Goal: Obtain resource: Obtain resource

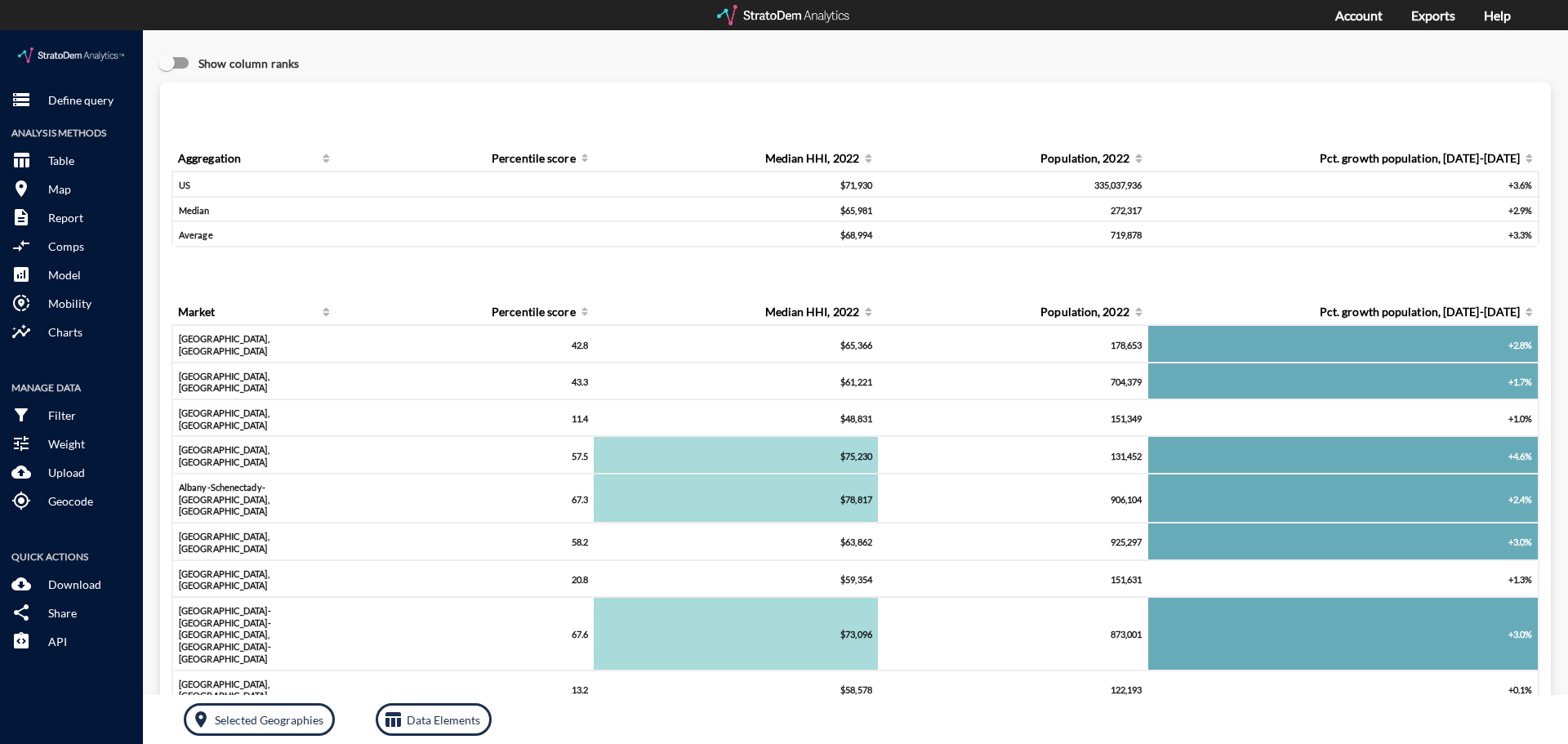
click at [761, 14] on div at bounding box center [784, 14] width 135 height 21
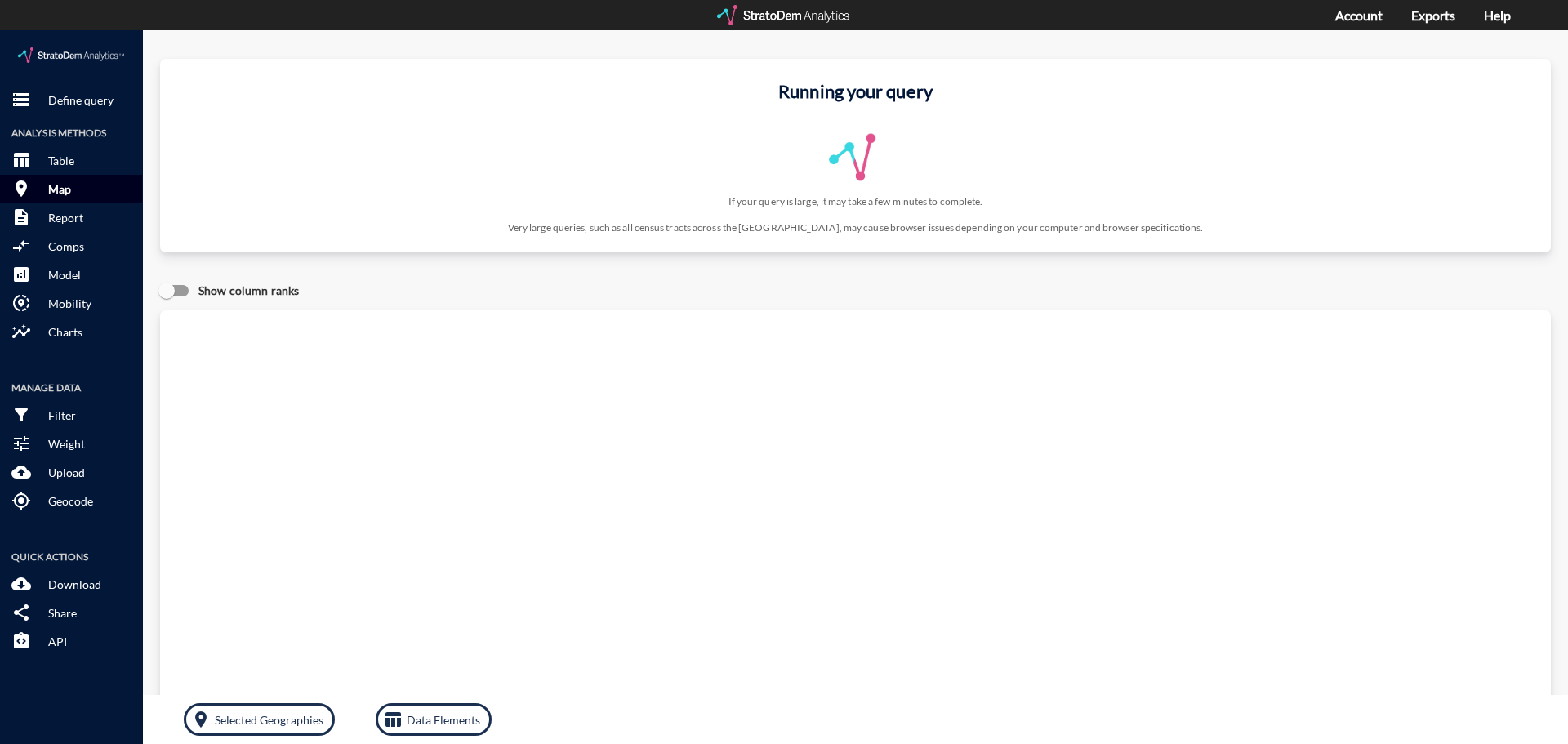
click button "room Map"
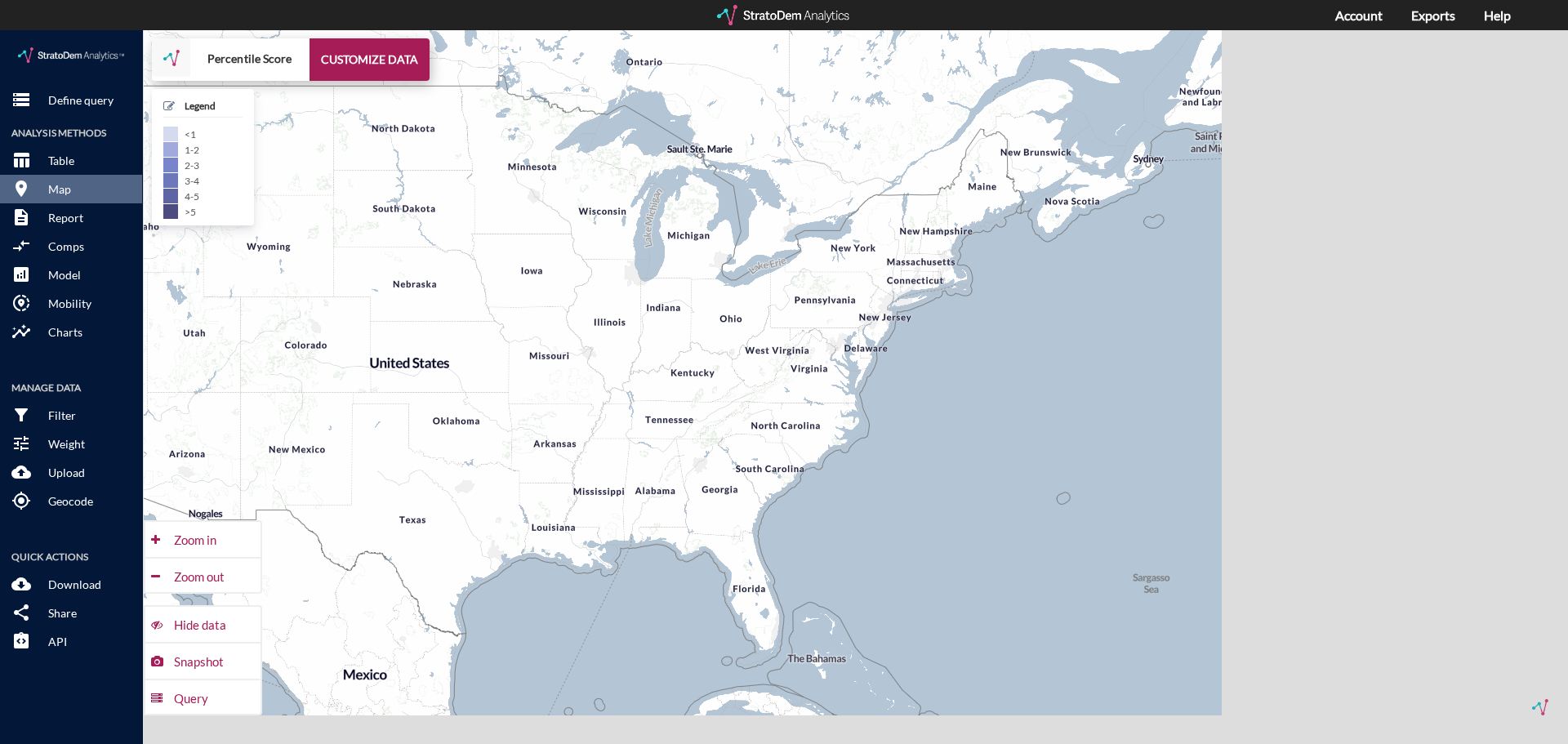
drag, startPoint x: 1116, startPoint y: 470, endPoint x: 715, endPoint y: 437, distance: 402.4
click div "+ − Percentile Score CUSTOMIZE DATA Legend < 1 1 - 2 2 - 3 3 - 4 4 - 5 > 5 Draw…"
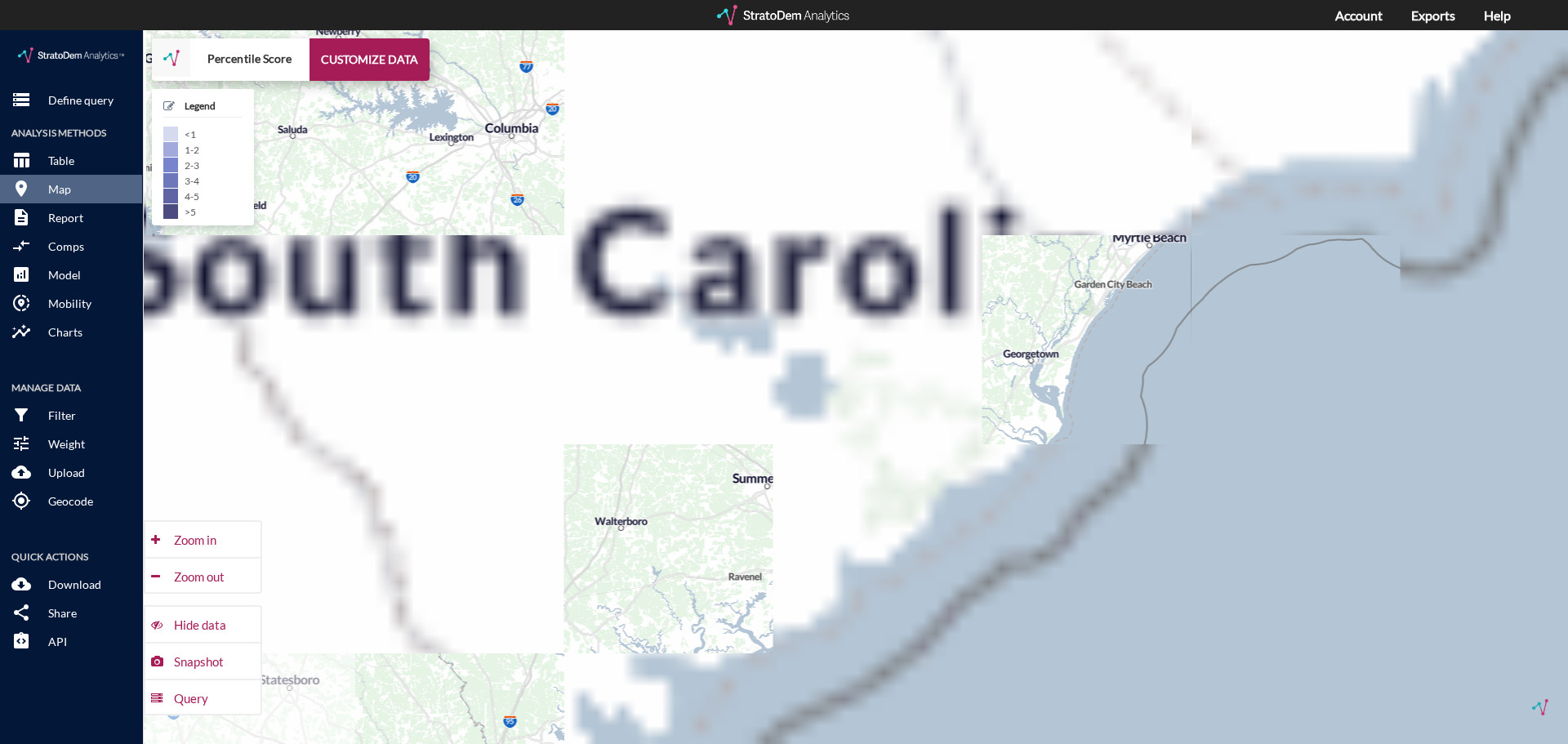
drag, startPoint x: 1048, startPoint y: 373, endPoint x: 761, endPoint y: 437, distance: 294.0
click div "+ − Percentile Score CUSTOMIZE DATA Legend < 1 1 - 2 2 - 3 3 - 4 4 - 5 > 5 Draw…"
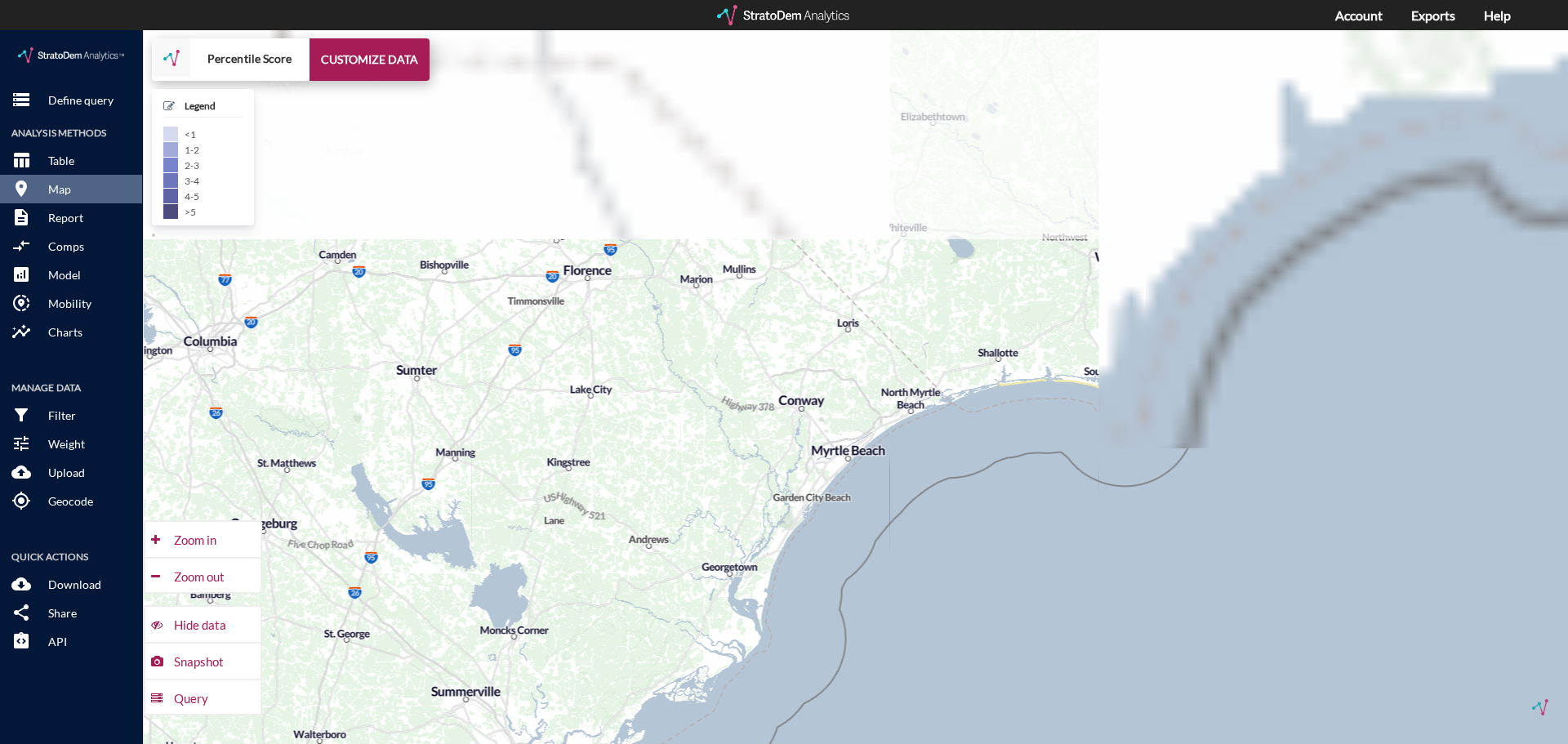
drag, startPoint x: 1075, startPoint y: 309, endPoint x: 722, endPoint y: 527, distance: 414.9
click div "+ − Percentile Score CUSTOMIZE DATA Legend < 1 1 - 2 2 - 3 3 - 4 4 - 5 > 5 Draw…"
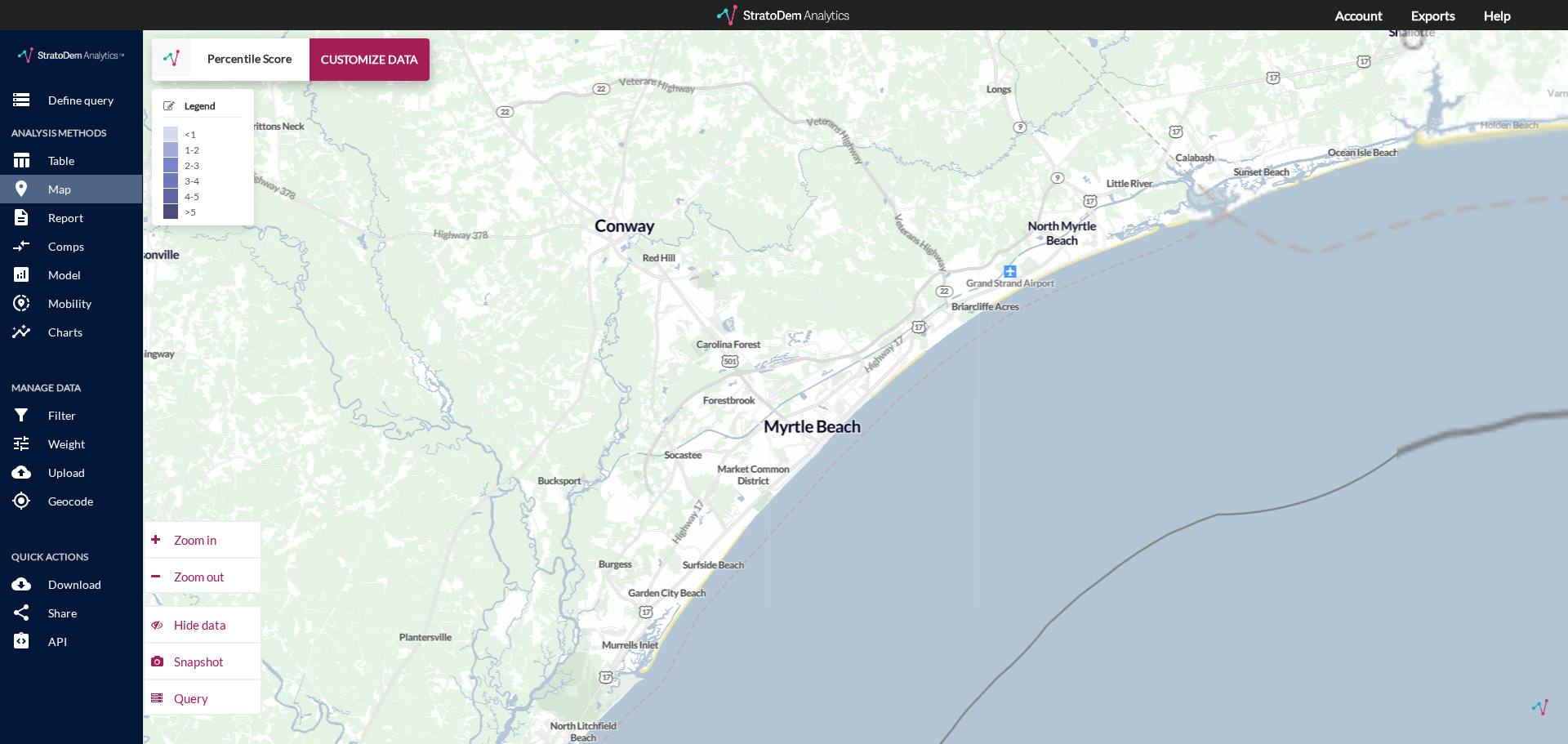
drag, startPoint x: 834, startPoint y: 512, endPoint x: 648, endPoint y: 403, distance: 215.6
click div "+ − Percentile Score CUSTOMIZE DATA Legend < 1 1 - 2 2 - 3 3 - 4 4 - 5 > 5 Draw…"
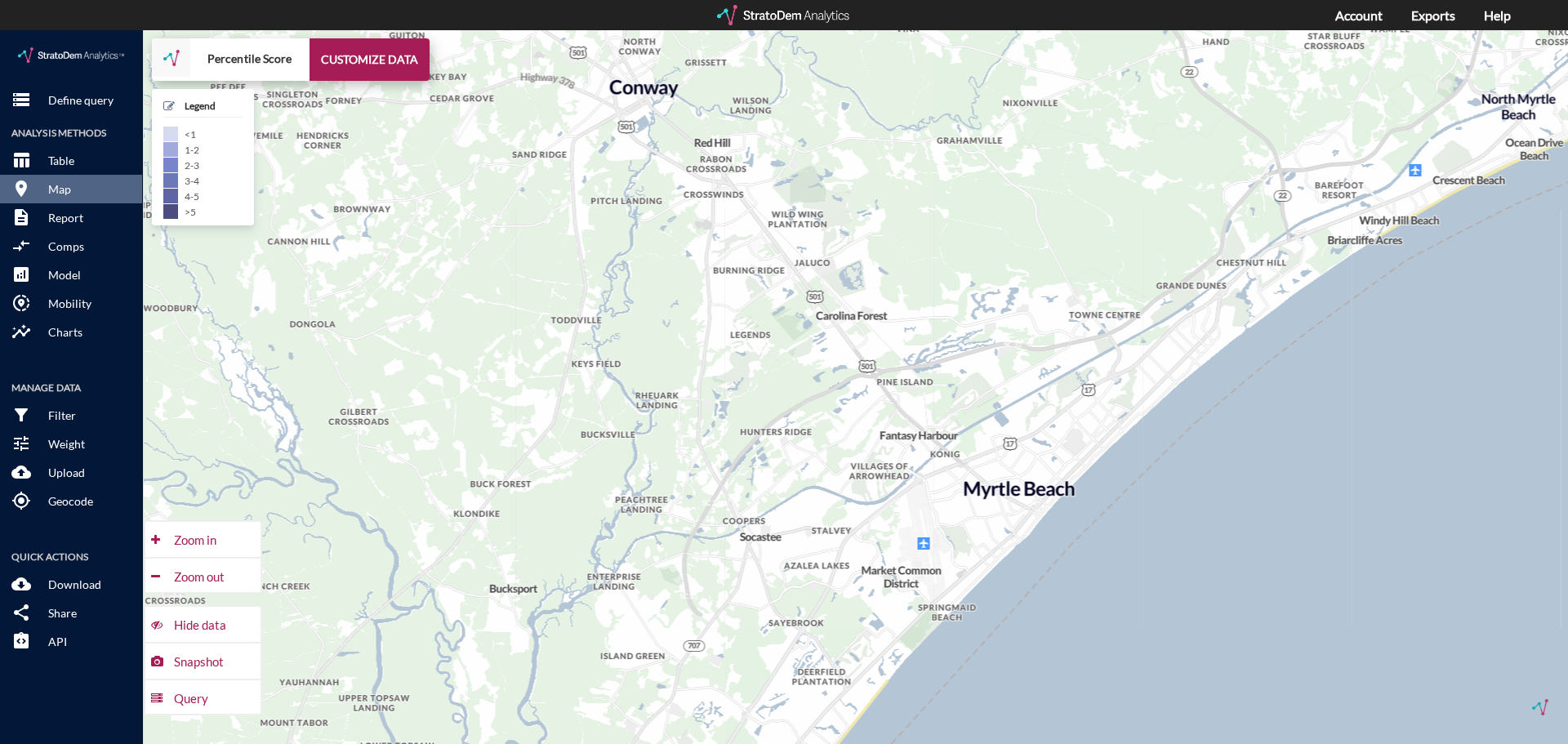
drag, startPoint x: 666, startPoint y: 384, endPoint x: 705, endPoint y: 539, distance: 159.8
click div "+ − Percentile Score CUSTOMIZE DATA Legend < 1 1 - 2 2 - 3 3 - 4 4 - 5 > 5 Draw…"
click button "CUSTOMIZE DATA"
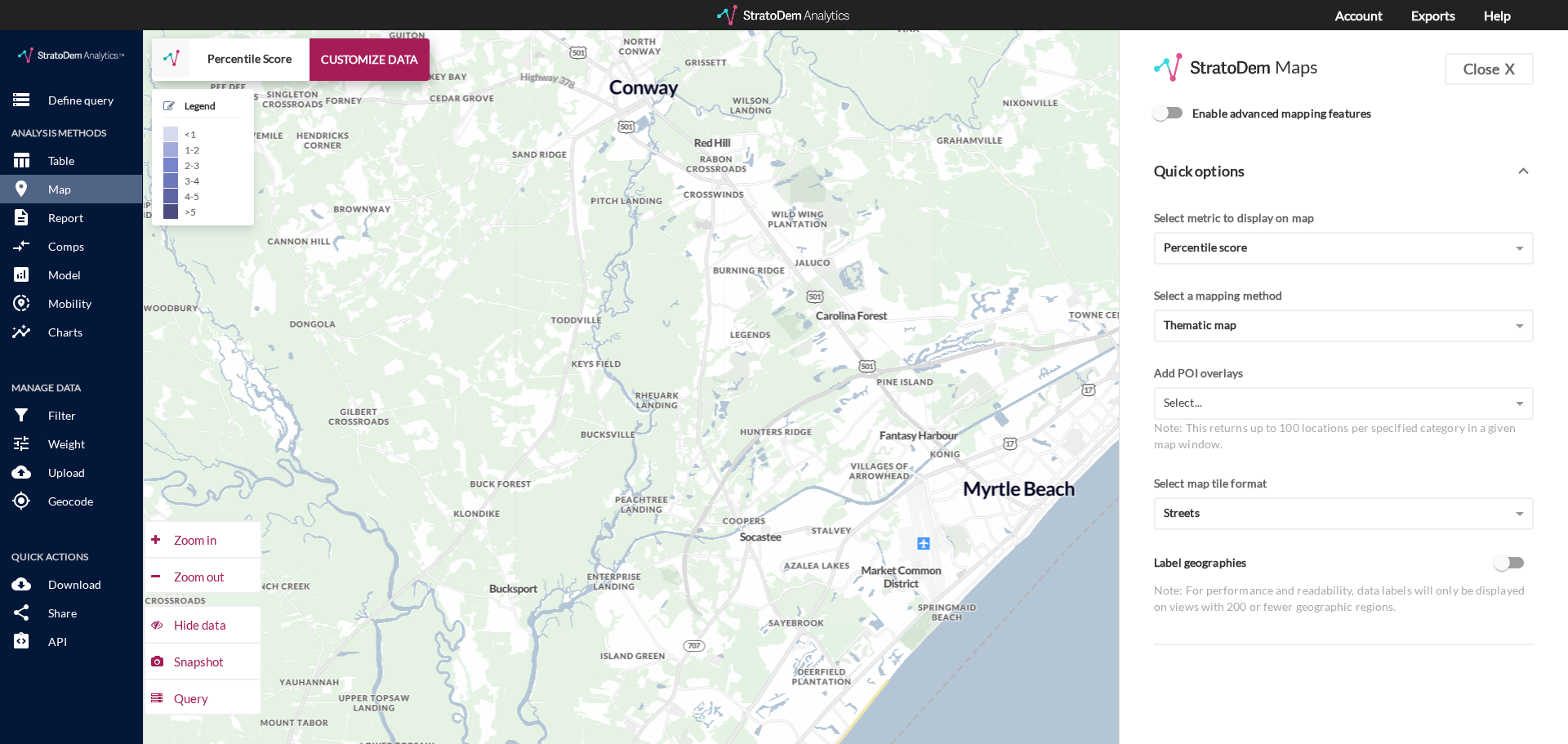
click input "Enable advanced mapping features"
checkbox input "true"
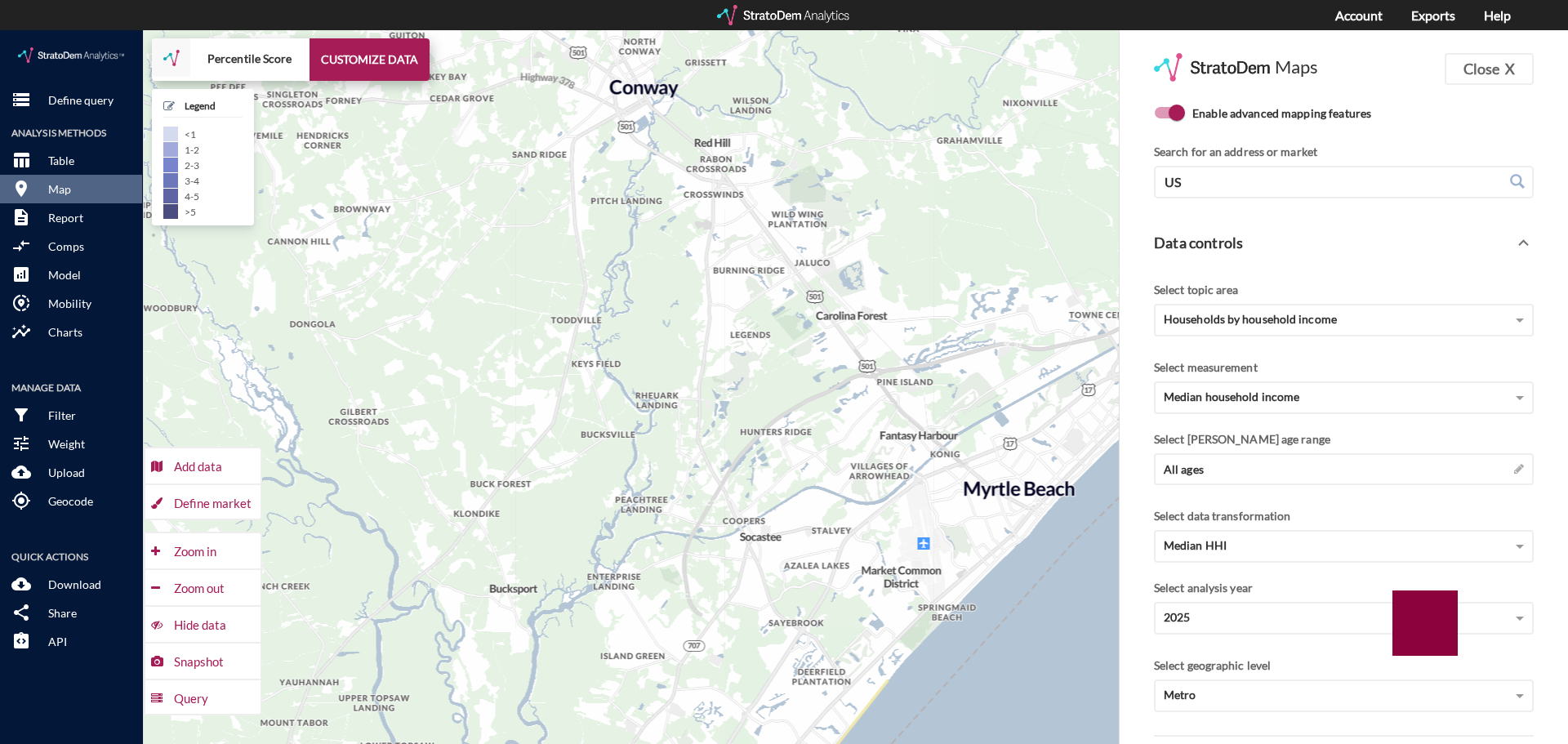
click div "Define market"
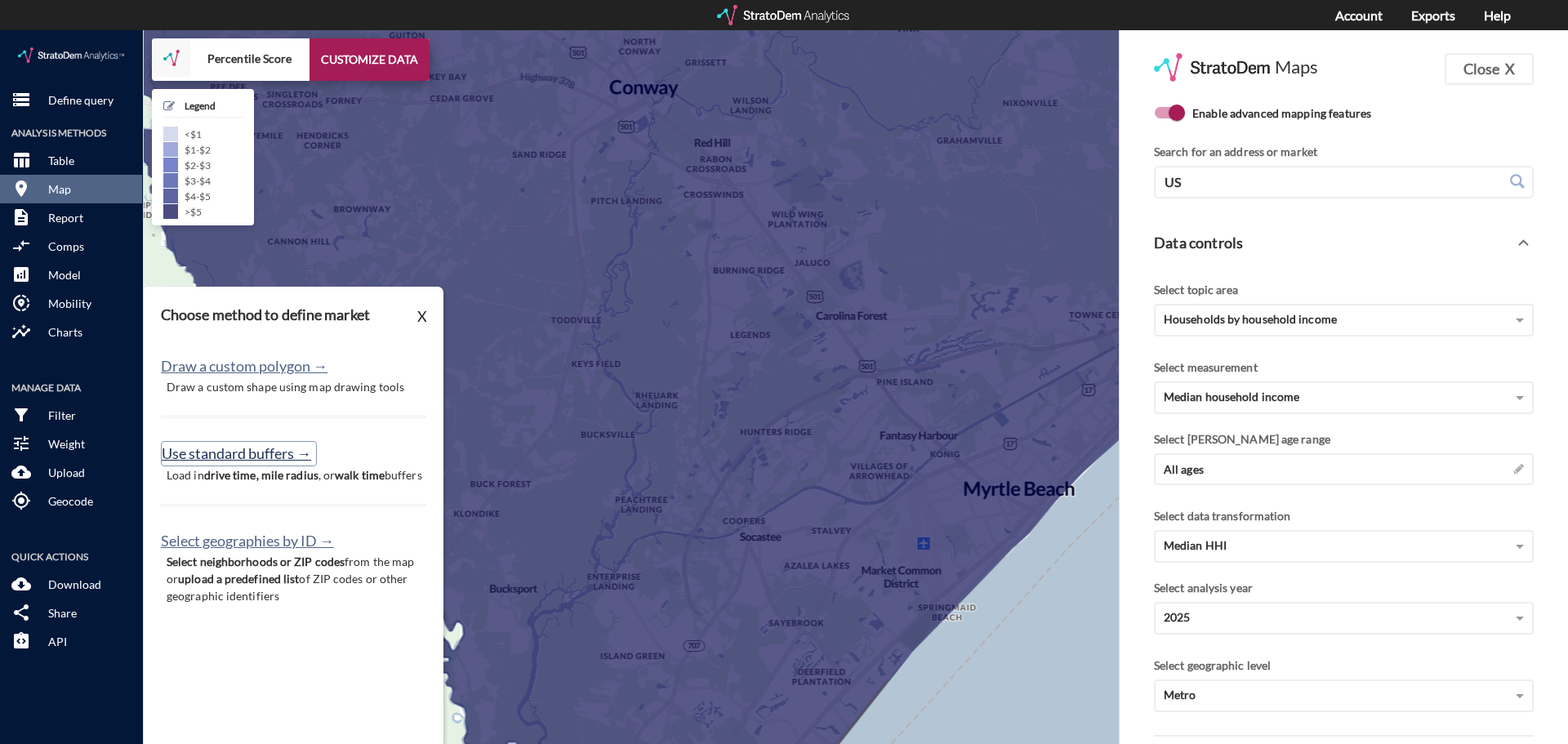
click button "Use standard buffers →"
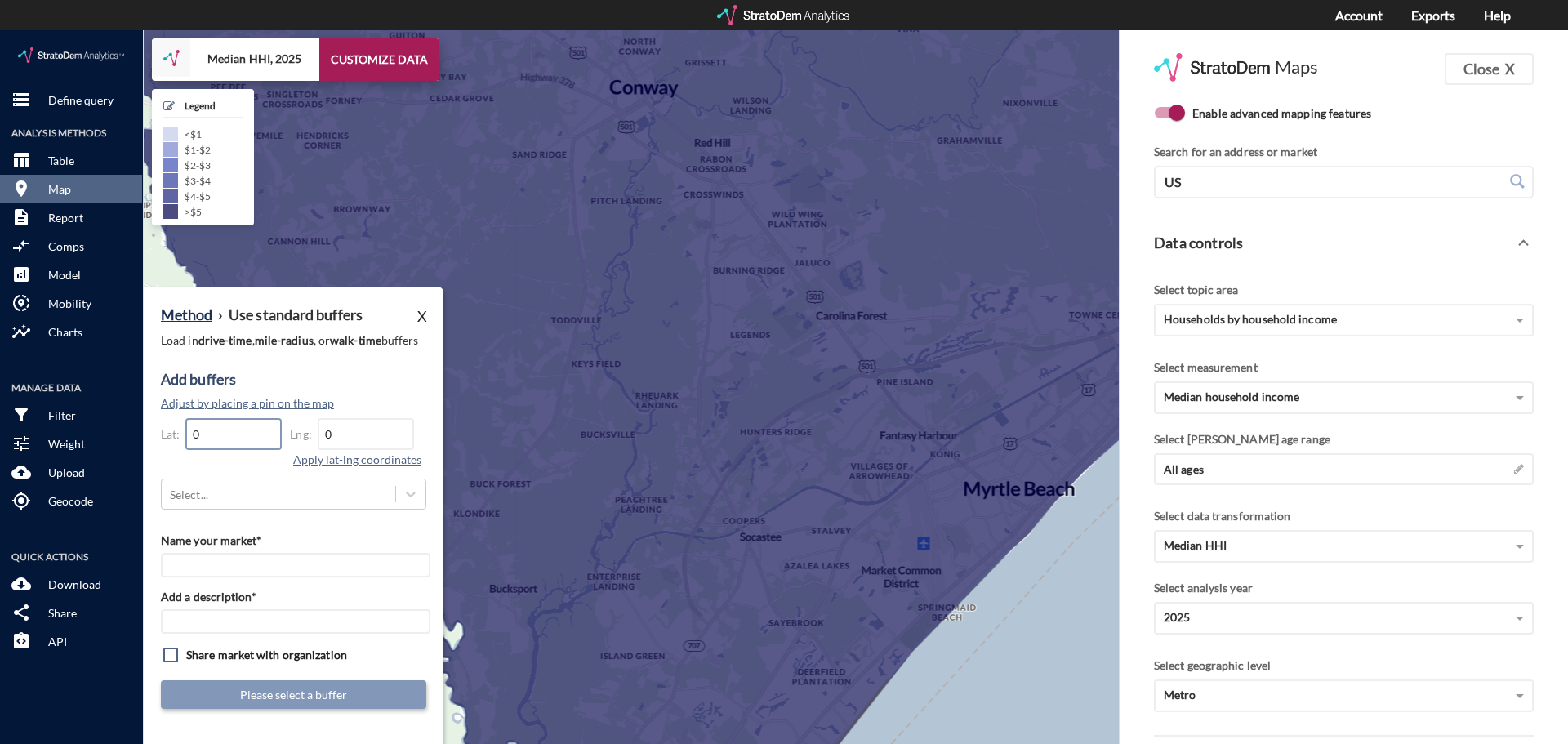
drag, startPoint x: 234, startPoint y: 402, endPoint x: 186, endPoint y: 402, distance: 48.0
click div "Lat: 0"
paste input "33.756351"
type input "33.756351"
drag, startPoint x: 344, startPoint y: 409, endPoint x: 283, endPoint y: 402, distance: 61.4
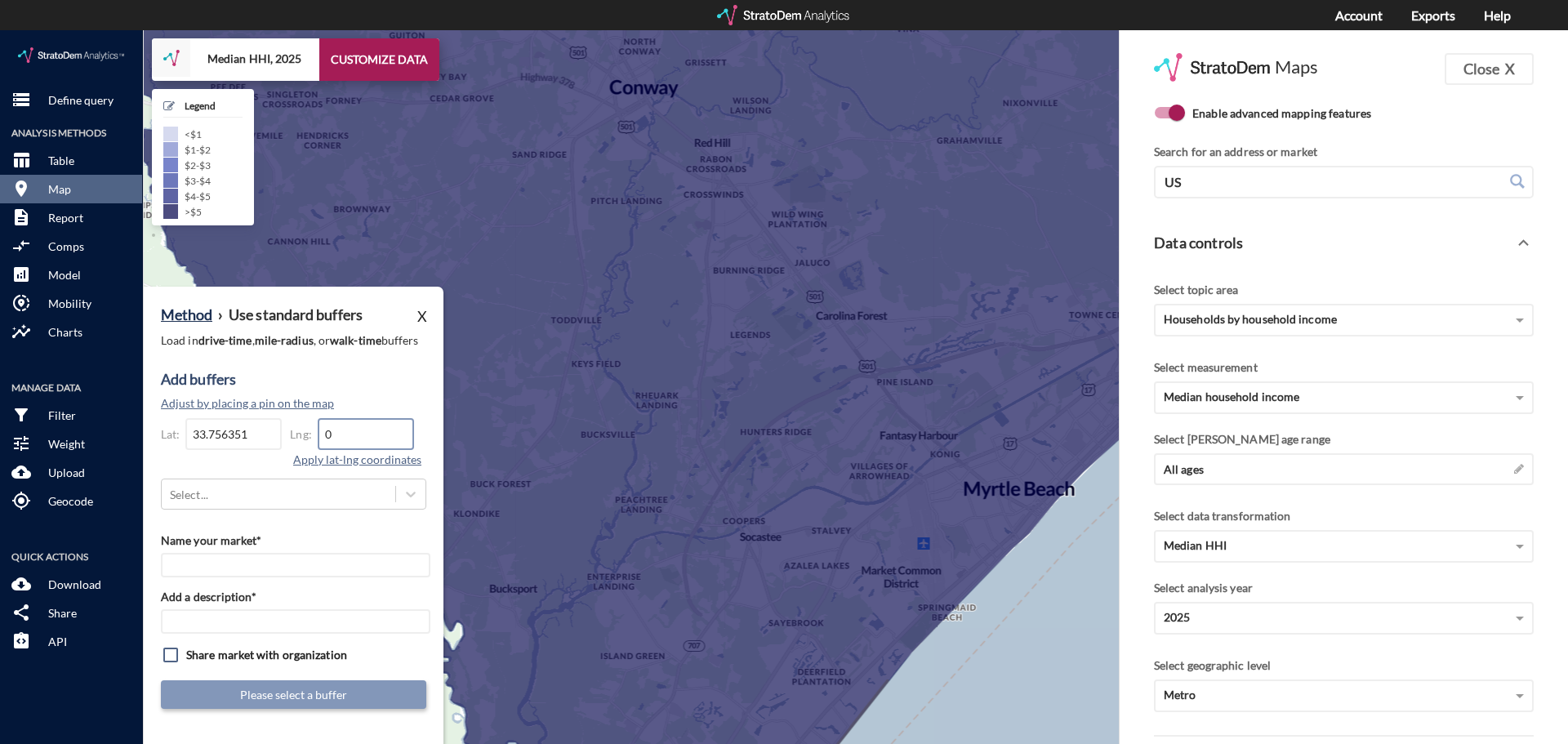
click div "Lat: 33.756351 Lng: 0 Apply lat-lng coordinates"
paste input "-78.958374"
type input "-78.958374"
click div "Method › Use standard buffers X Load in drive-time , mile-radius , or walk-time…"
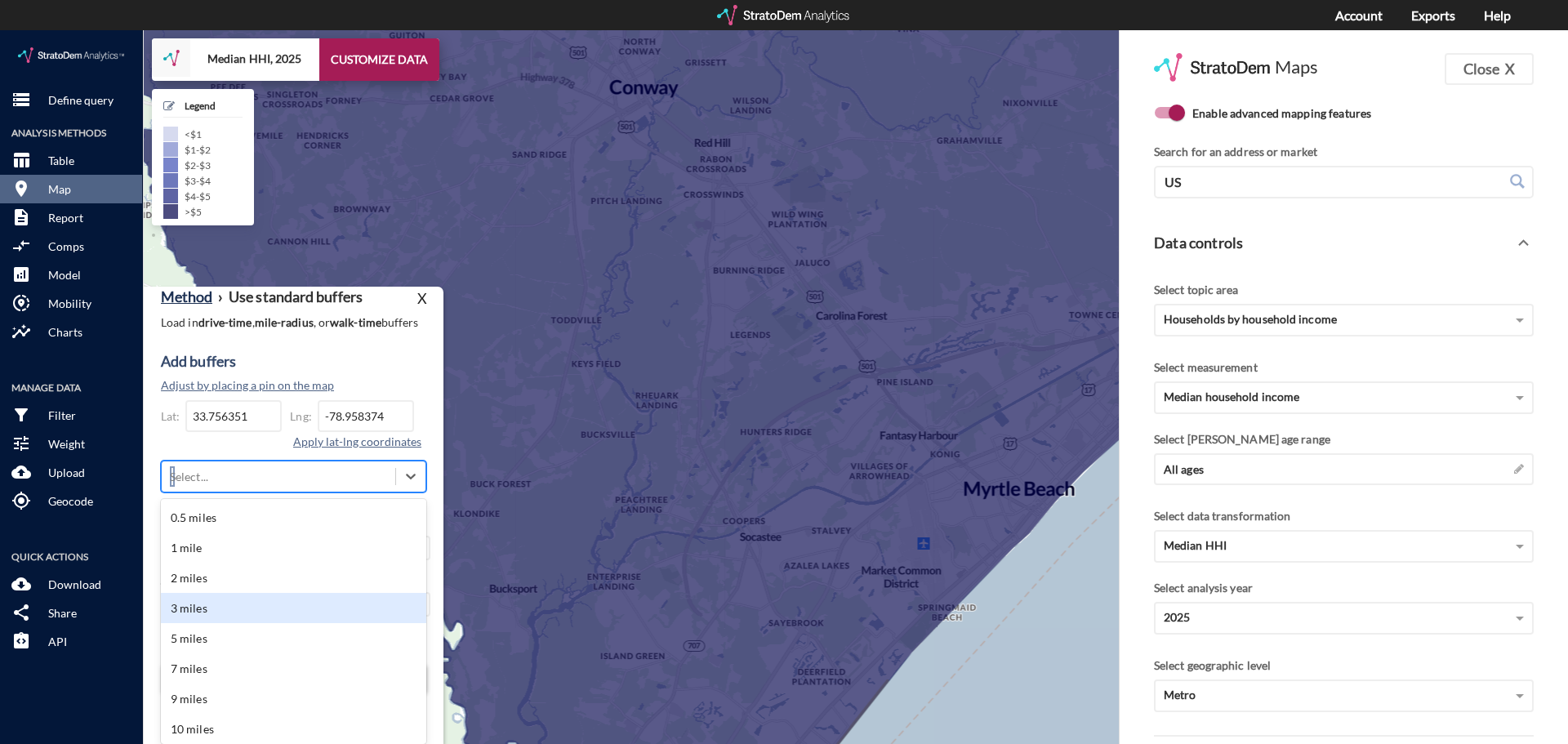
click div "3 miles"
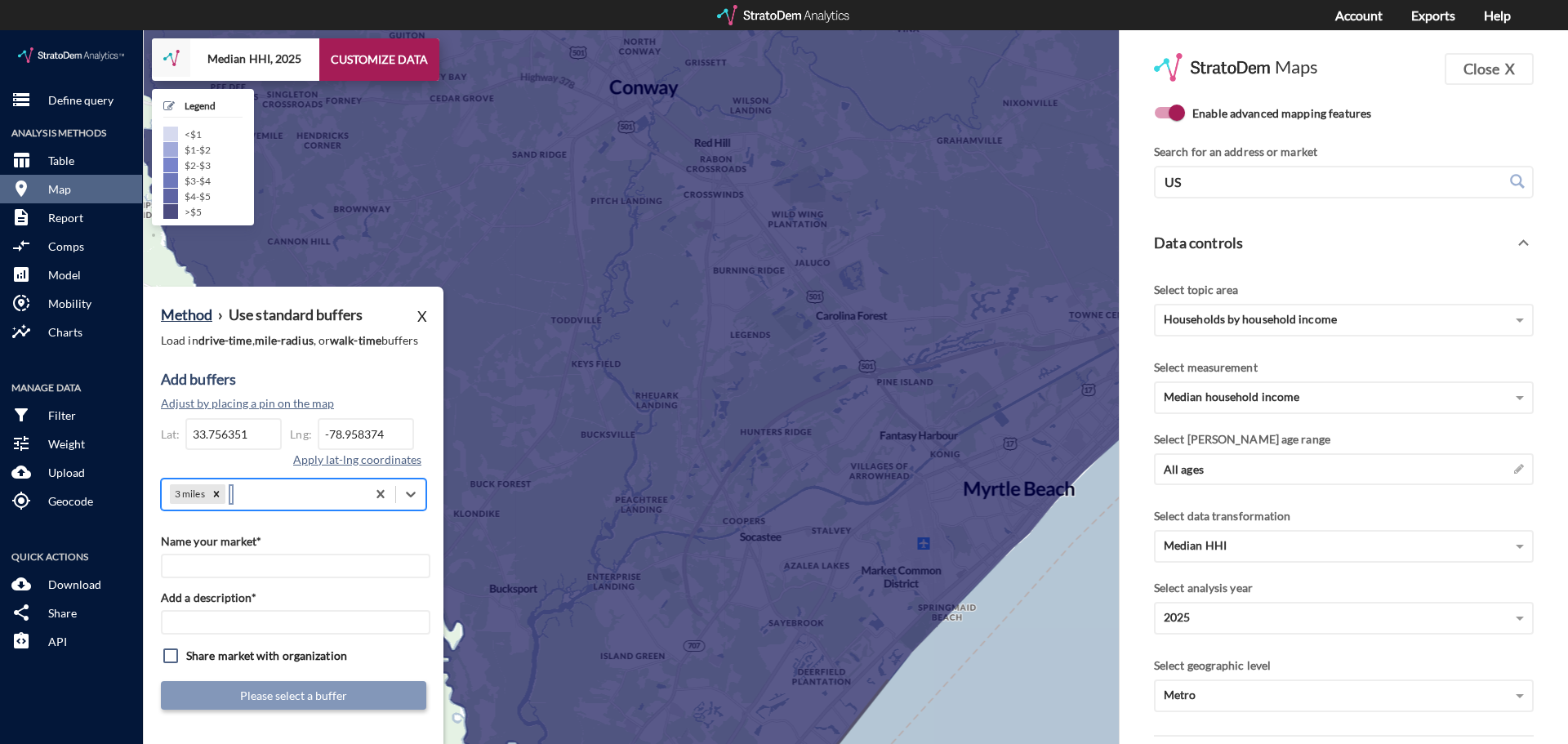
click div "Method › Use standard buffers X Load in drive-time , mile-radius , or walk-time…"
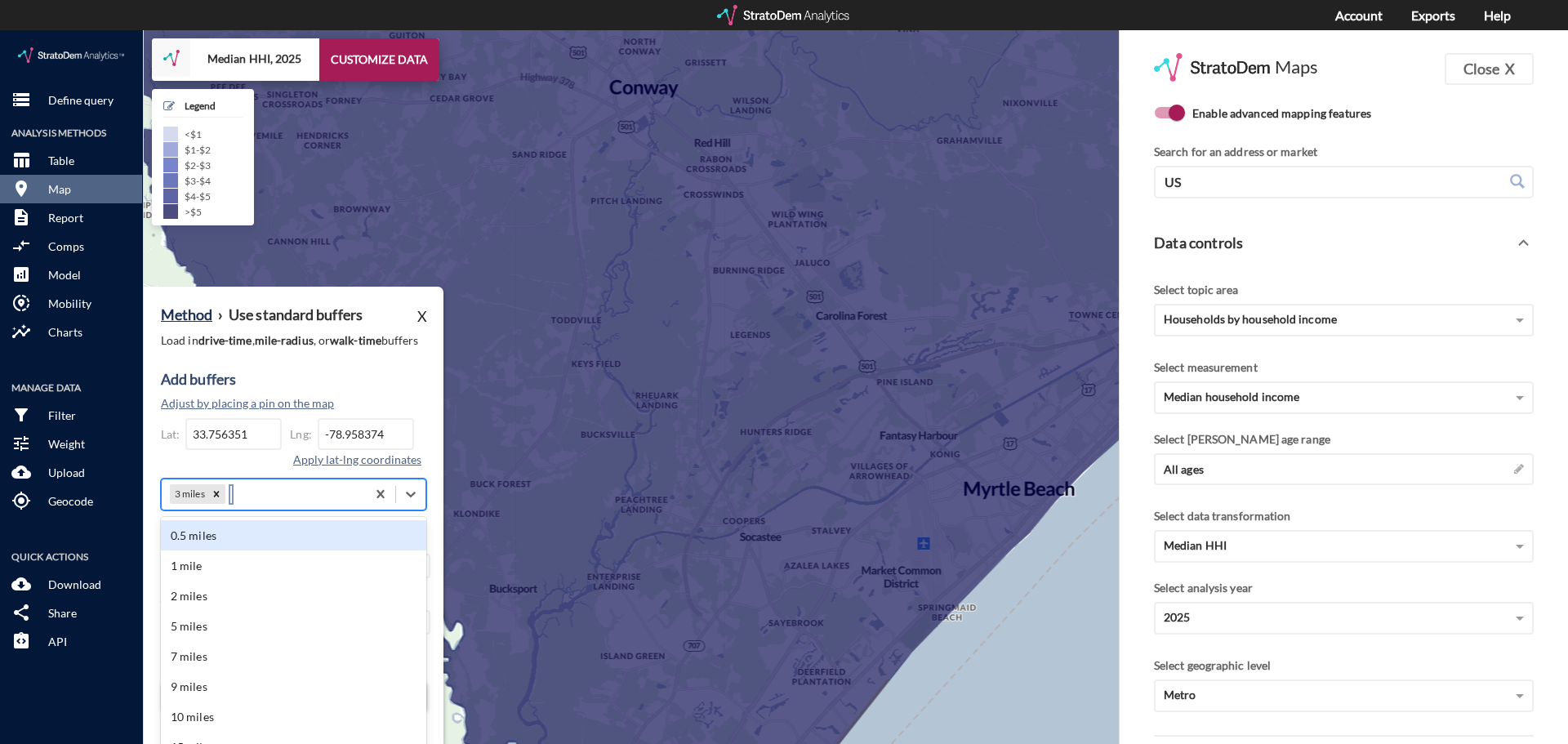
scroll to position [35, 0]
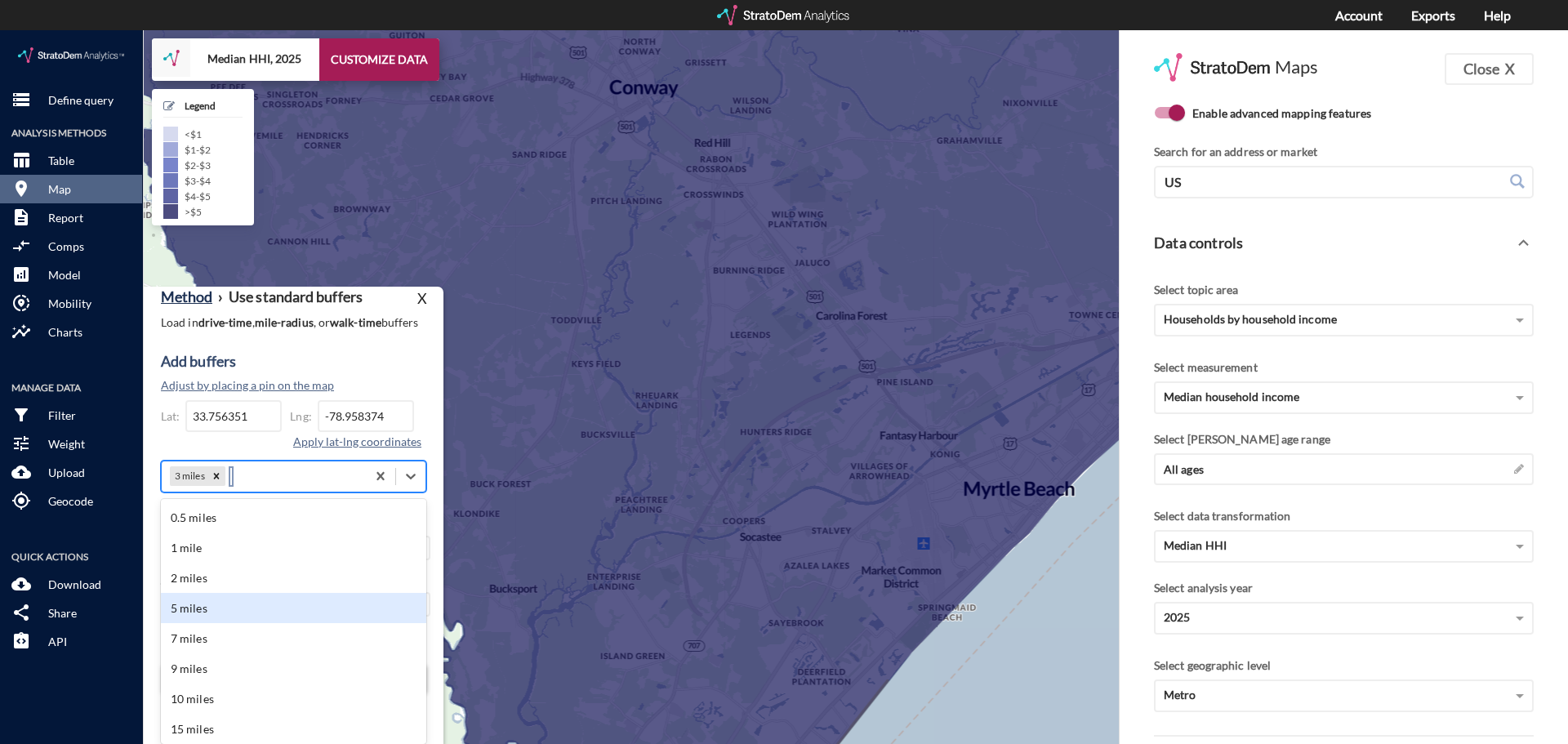
click div "5 miles"
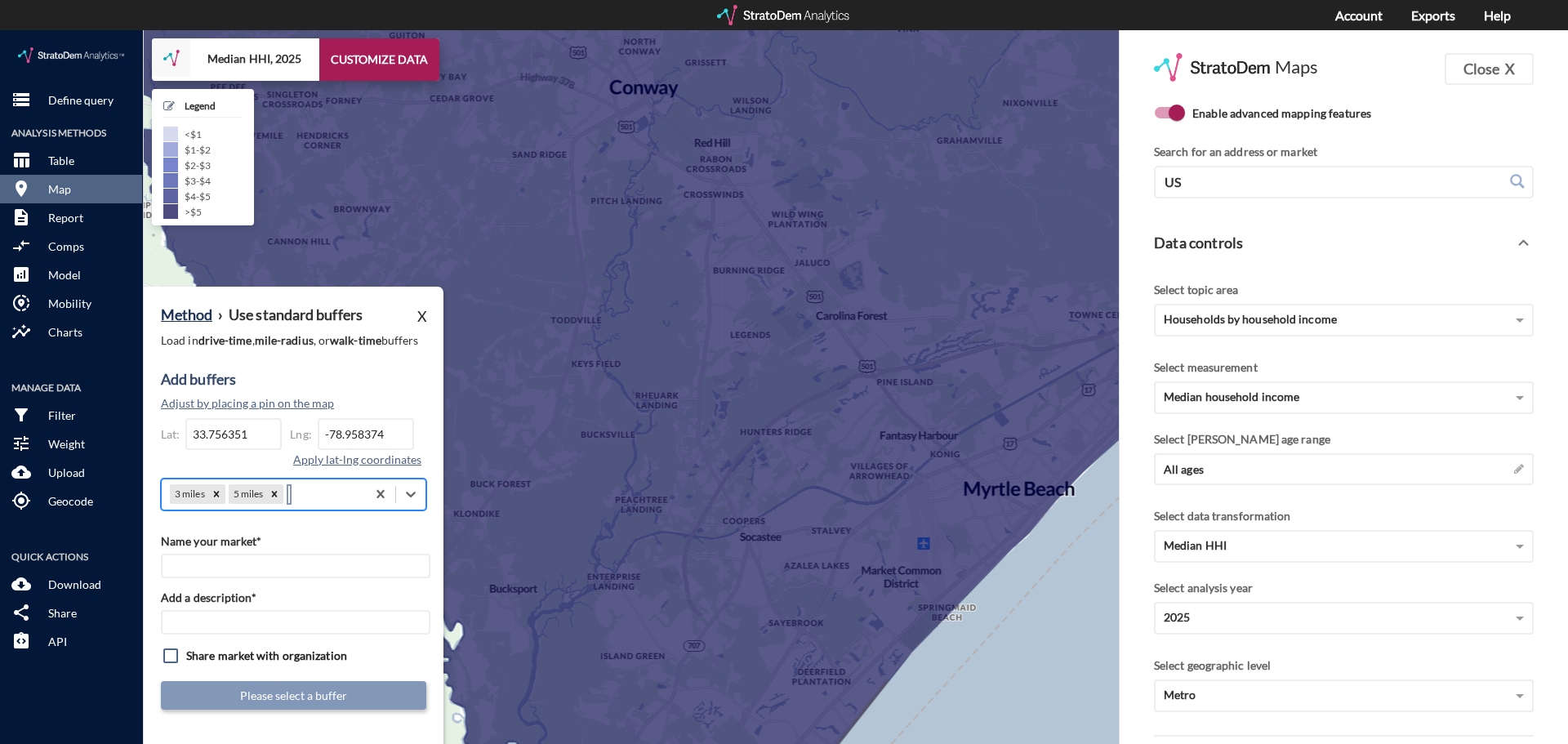
scroll to position [0, 0]
click div "option 5 miles, selected. 0 results available. Select is focused ,type to refin…"
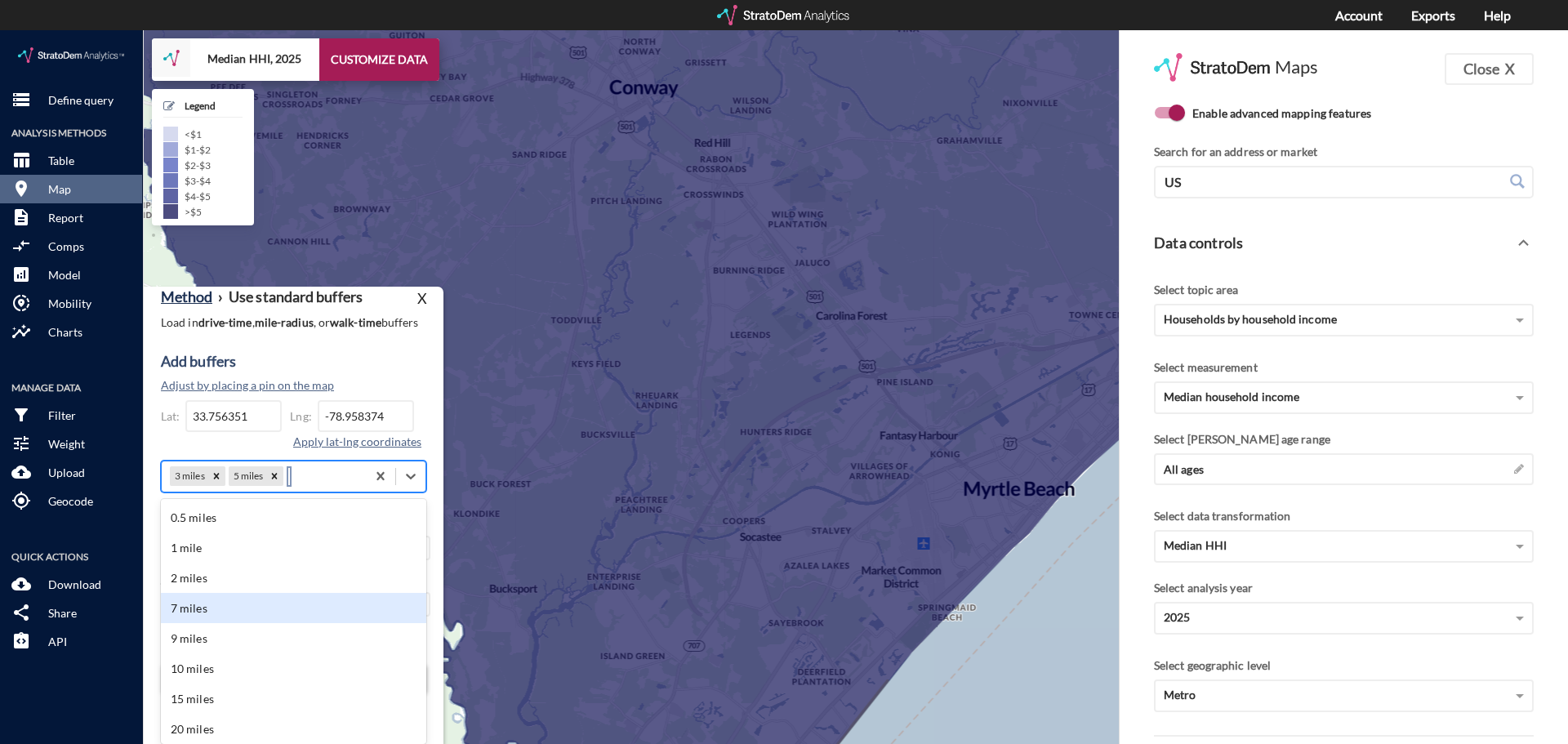
click div "7 miles"
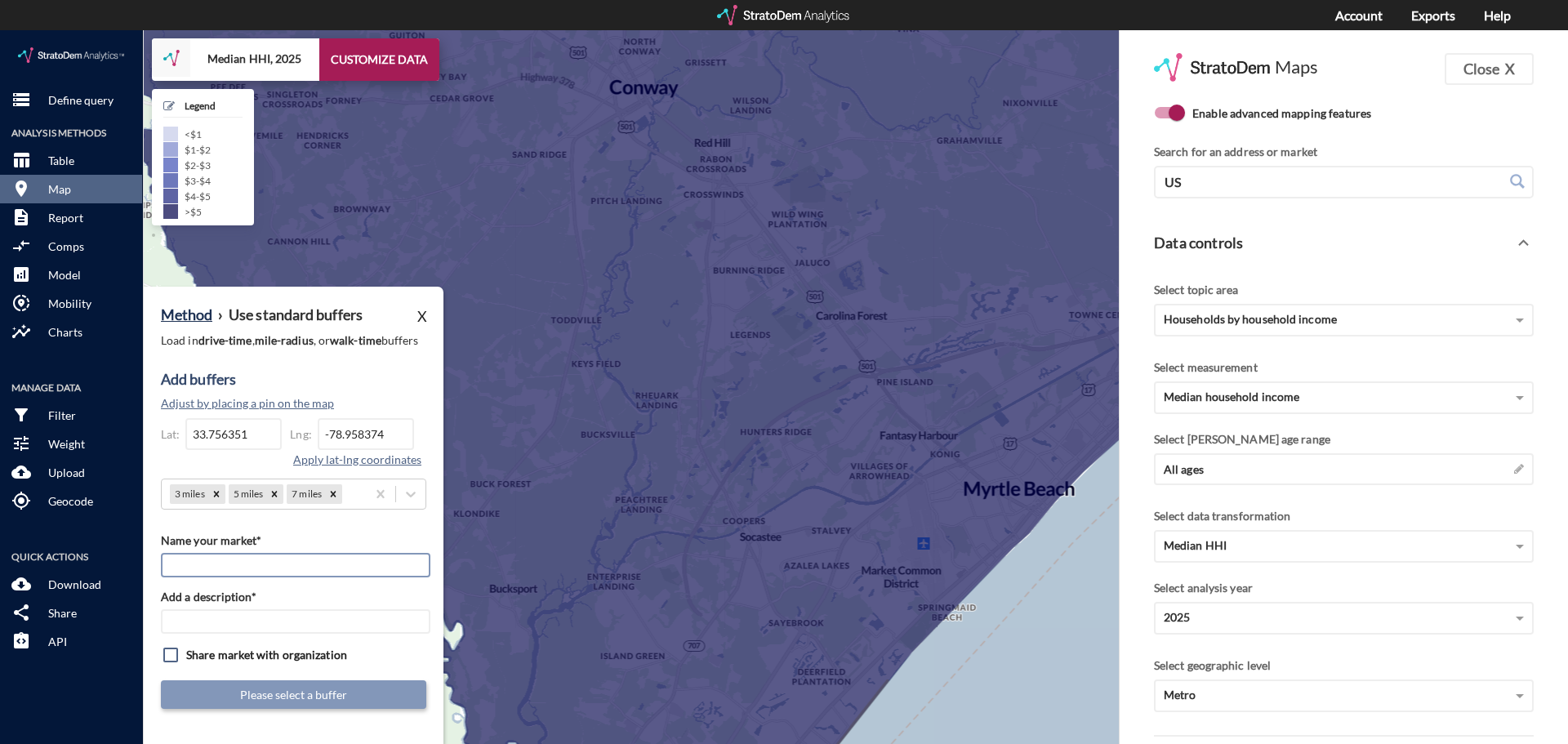
click input "Name your market*"
type input "C"
type input "Abode Carolina Forest_10.2025"
click input "Add a description*"
paste input "Abode Carolina Forest_10.2025"
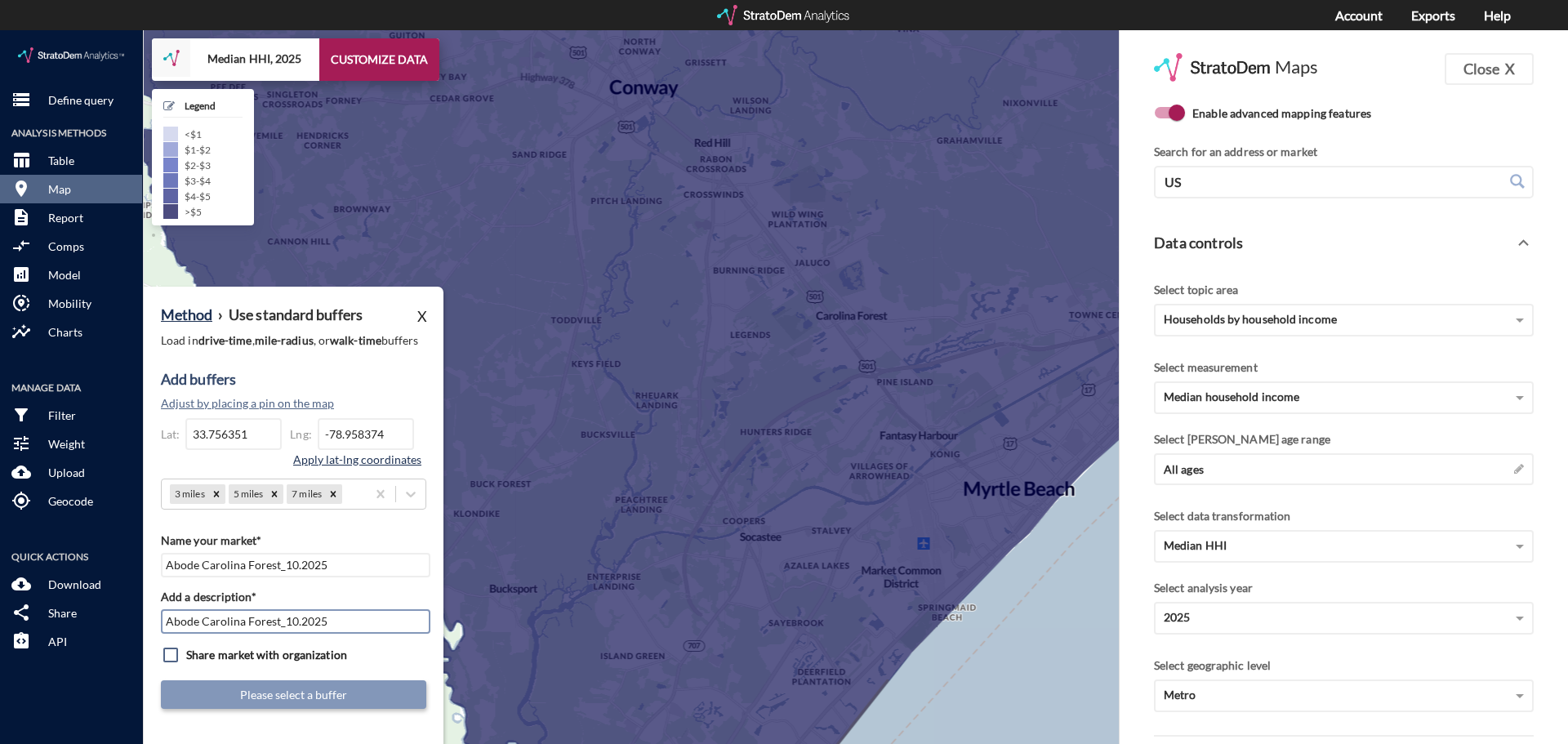
type input "Abode Carolina Forest_10.2025"
click button "Apply lat-lng coordinates"
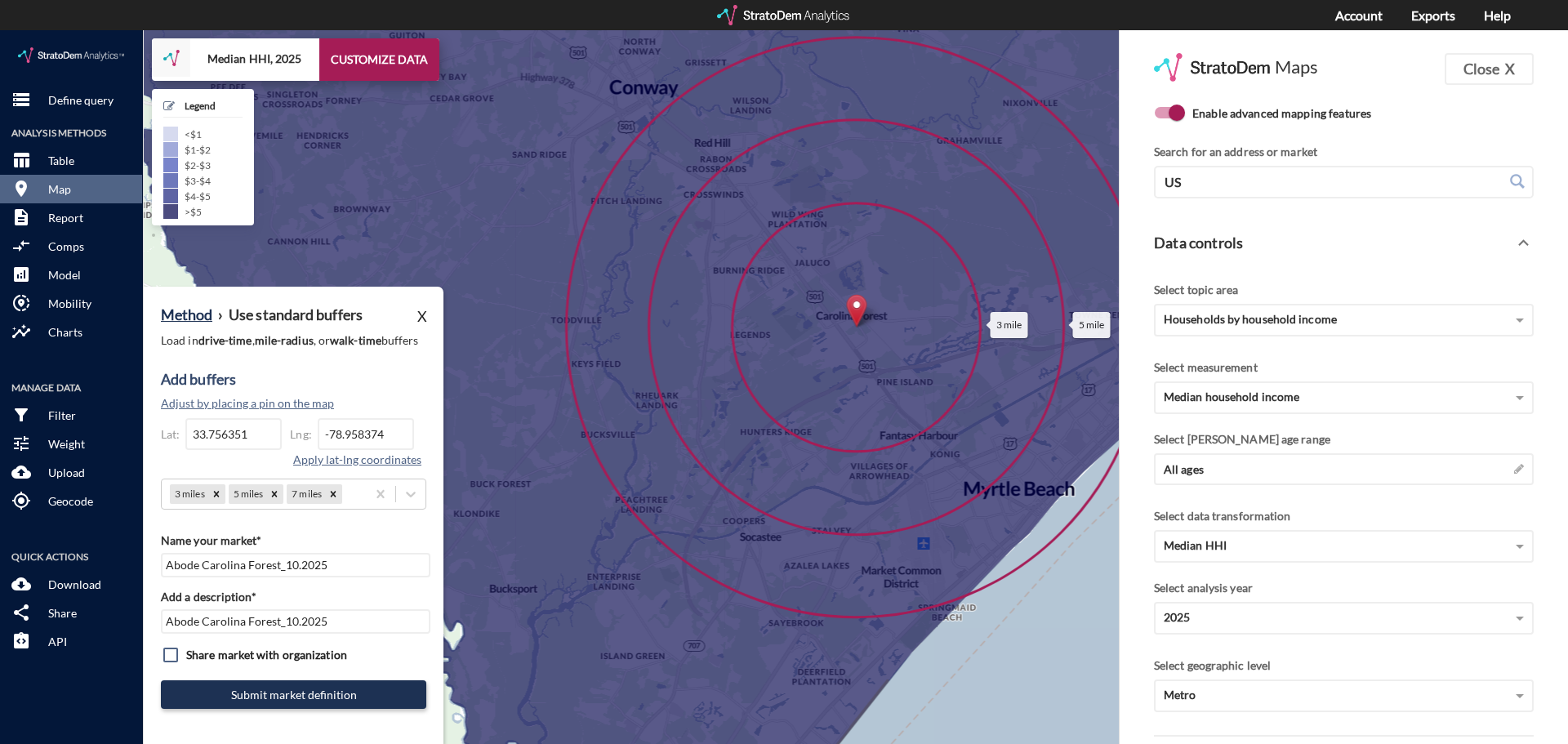
click input "checkbox"
checkbox input "true"
click button "Submit market definition"
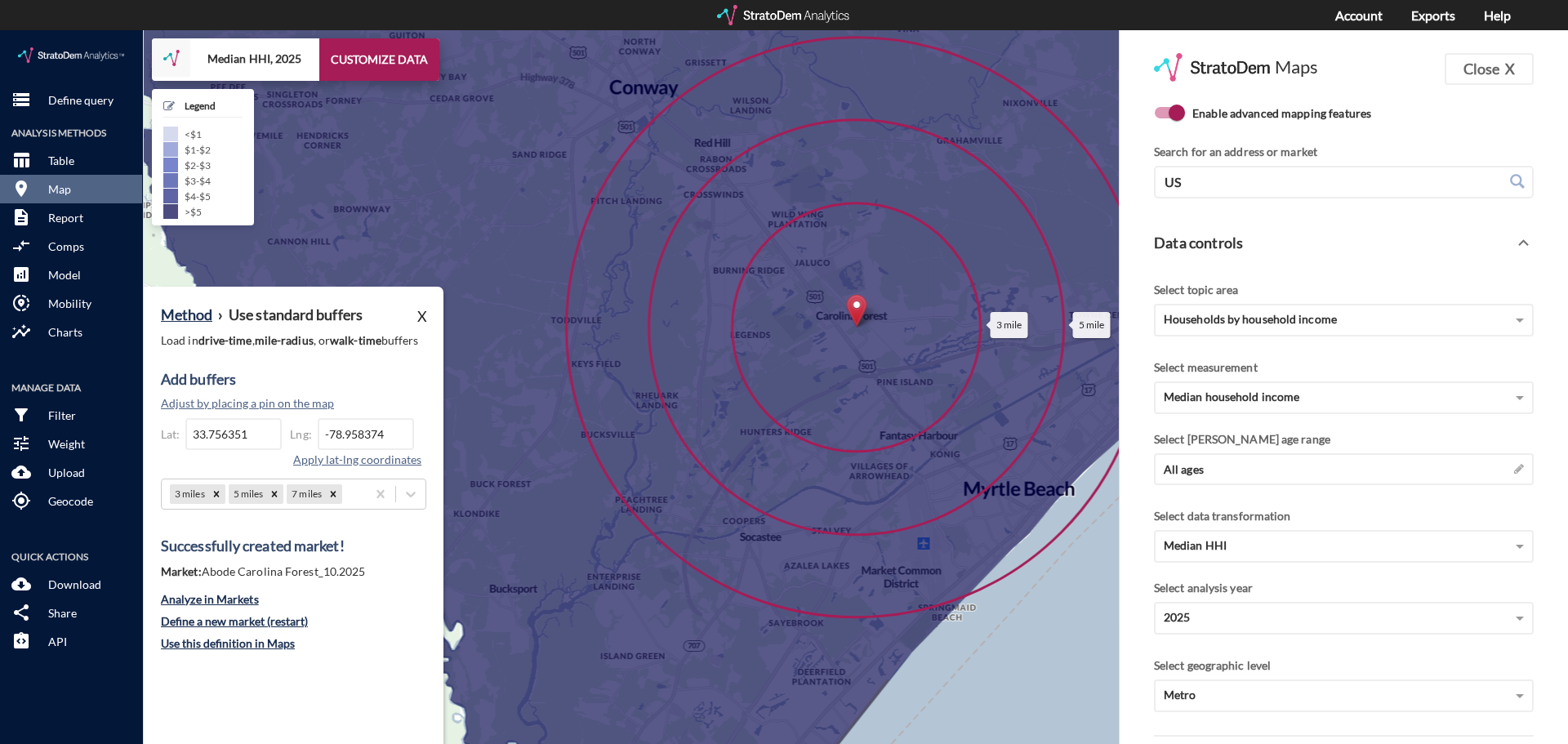
click at [748, 15] on div at bounding box center [784, 14] width 135 height 21
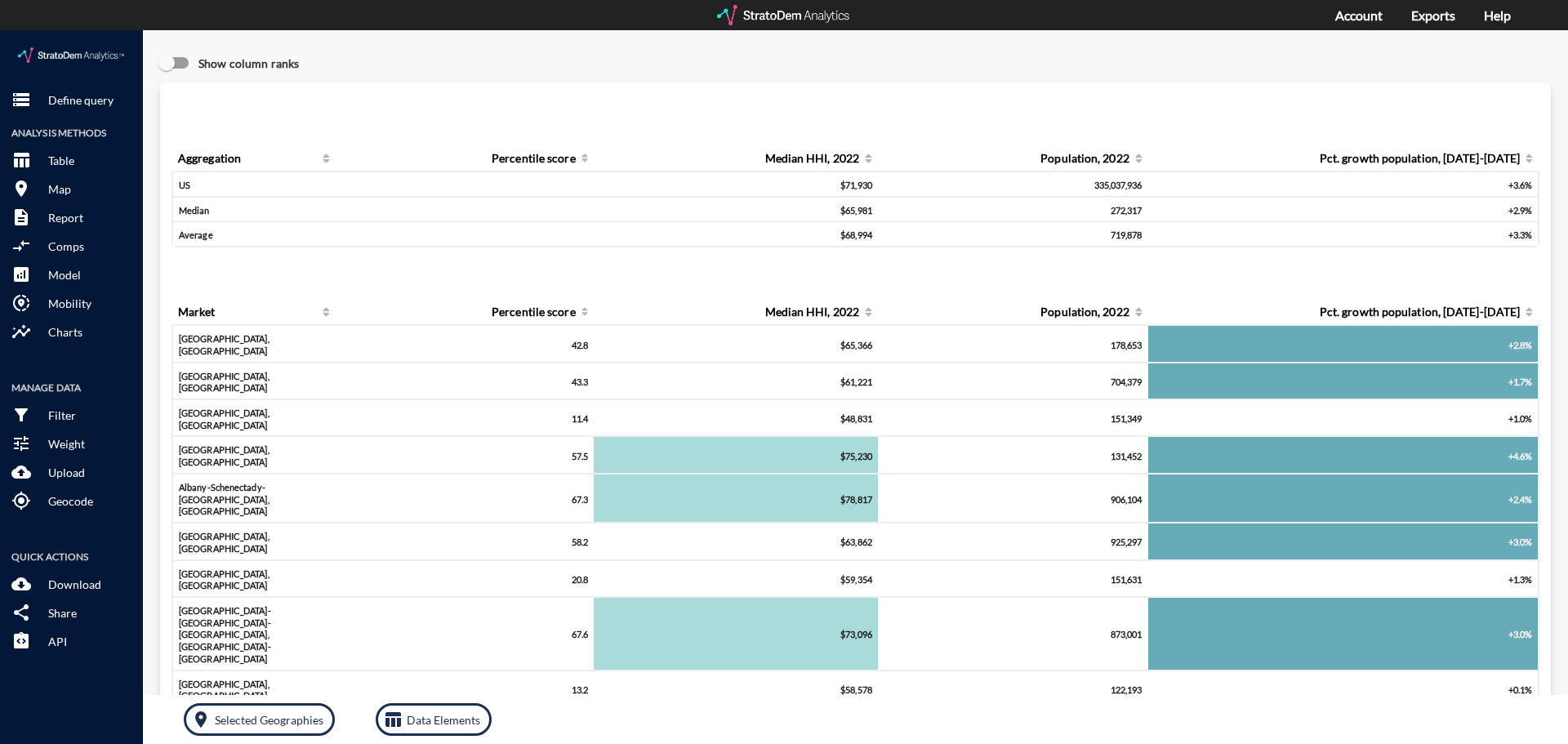
click at [780, 19] on div at bounding box center [784, 14] width 135 height 21
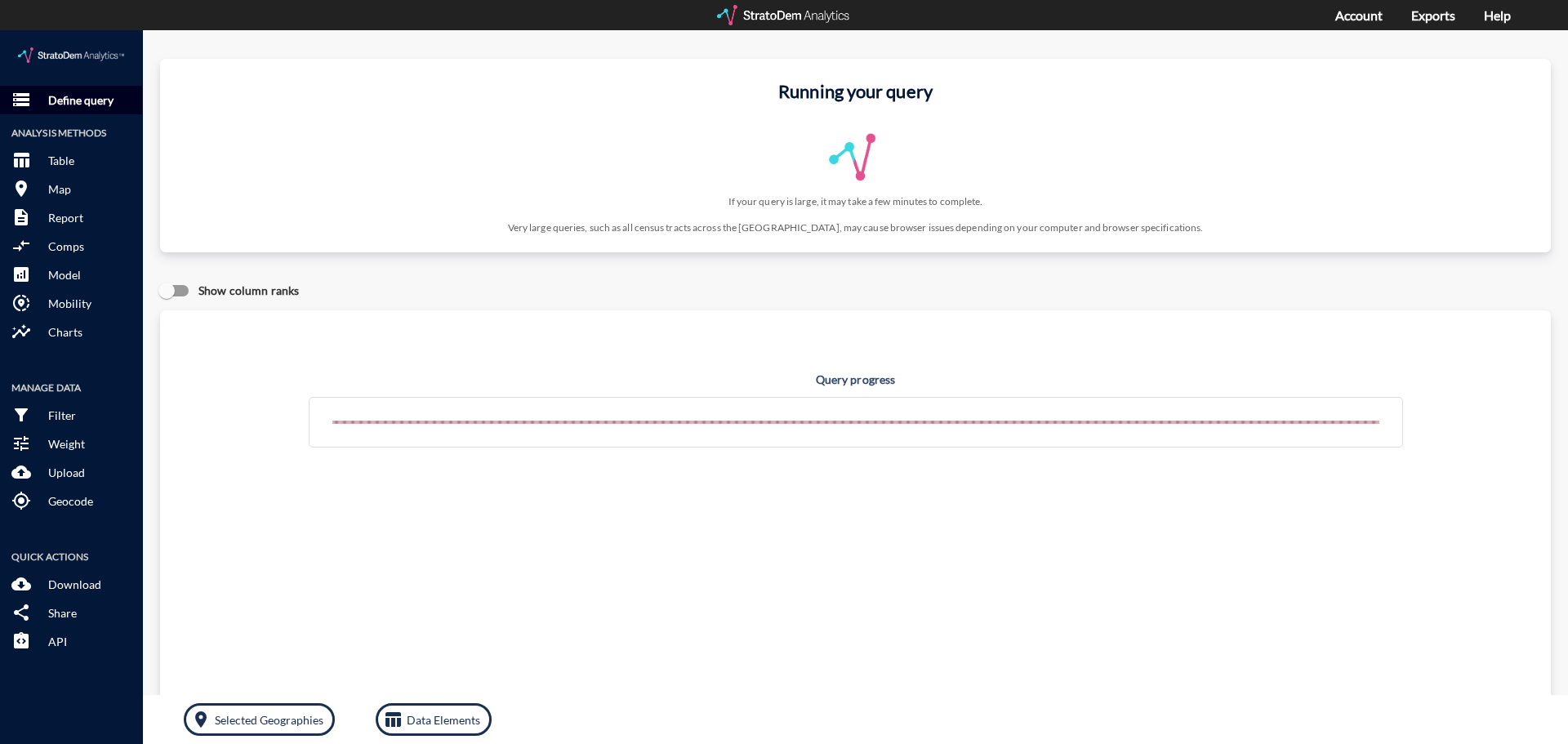
click div "storage Define query Analysis Methods table_chart Table room Map description Re…"
click p "Define query"
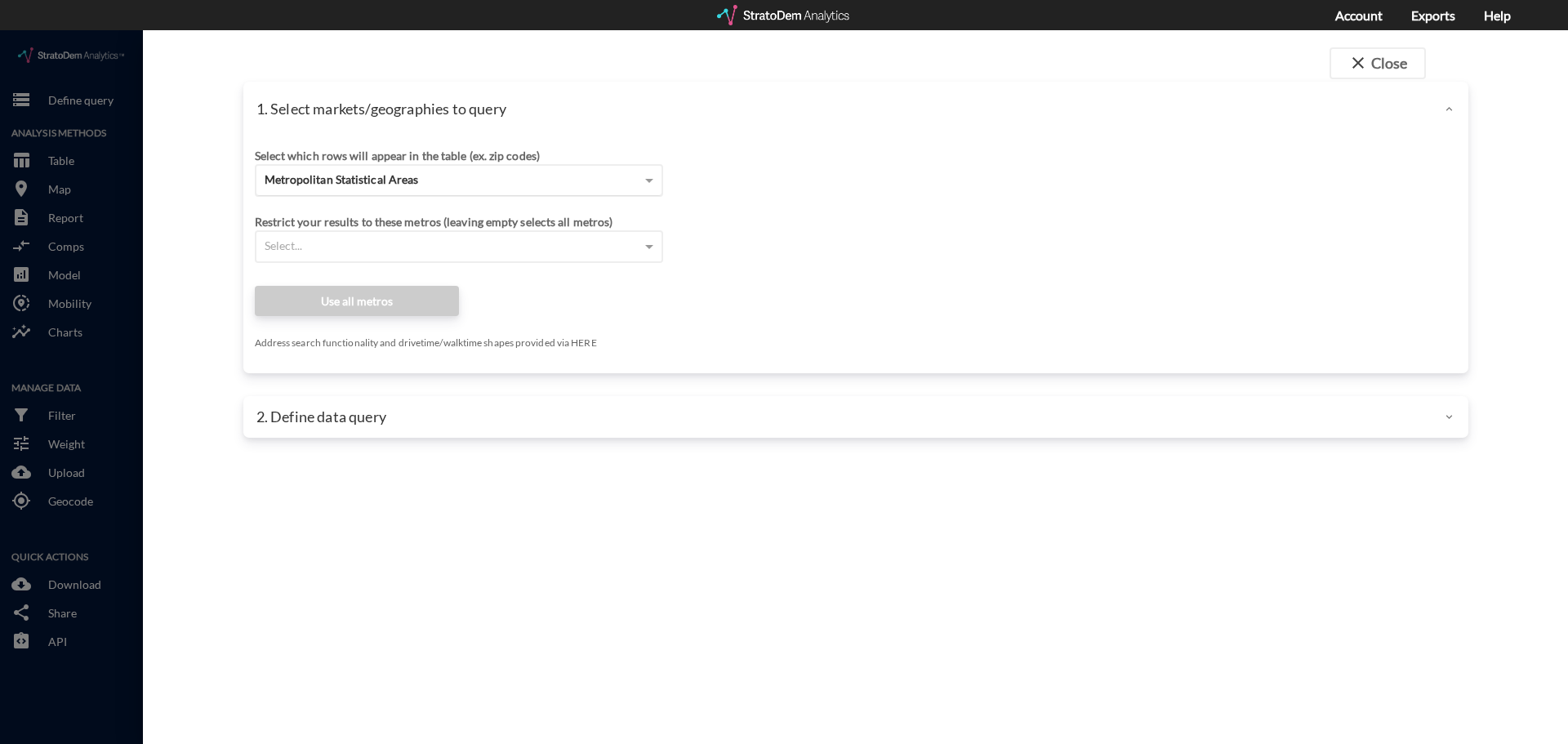
click div "Metropolitan Statistical Areas"
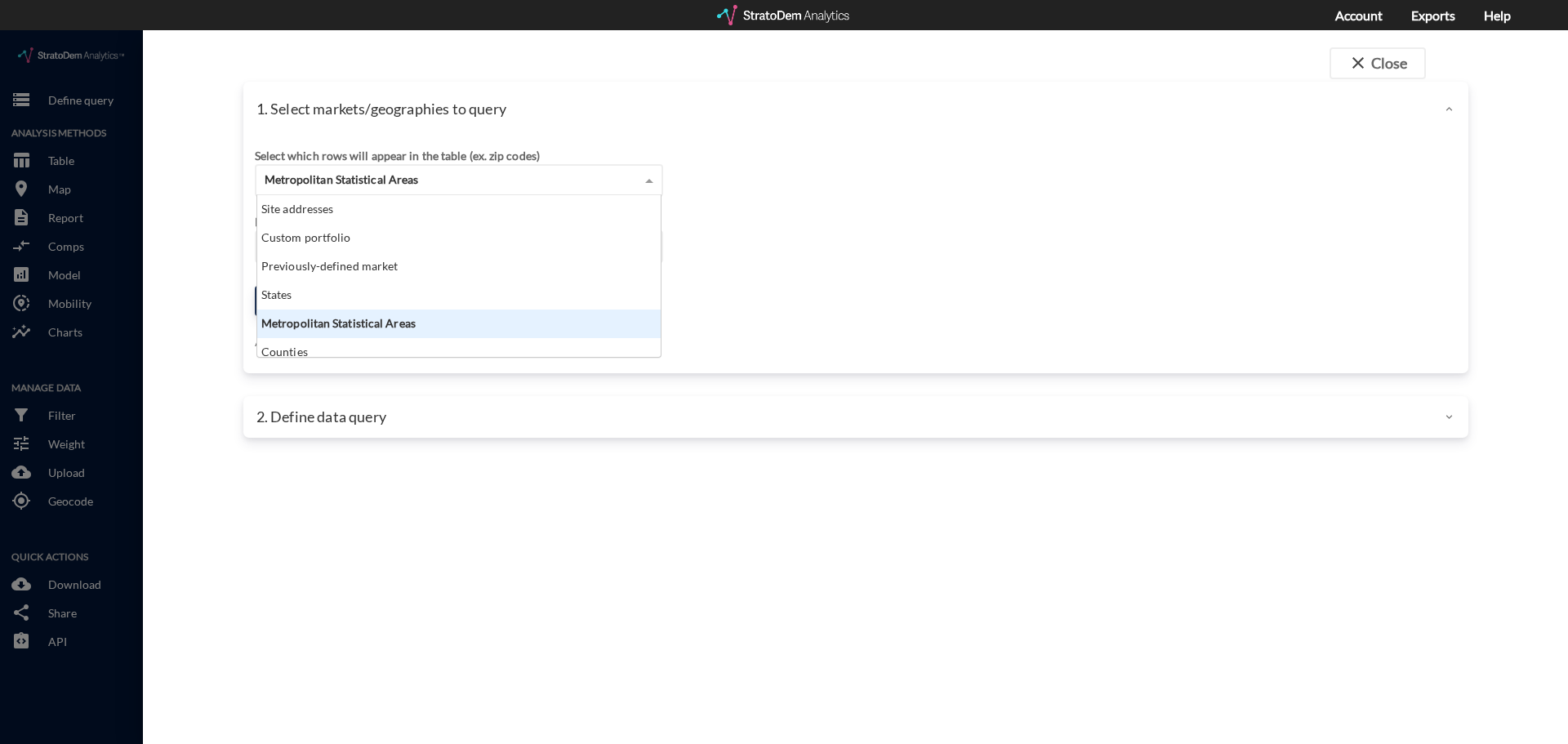
scroll to position [150, 393]
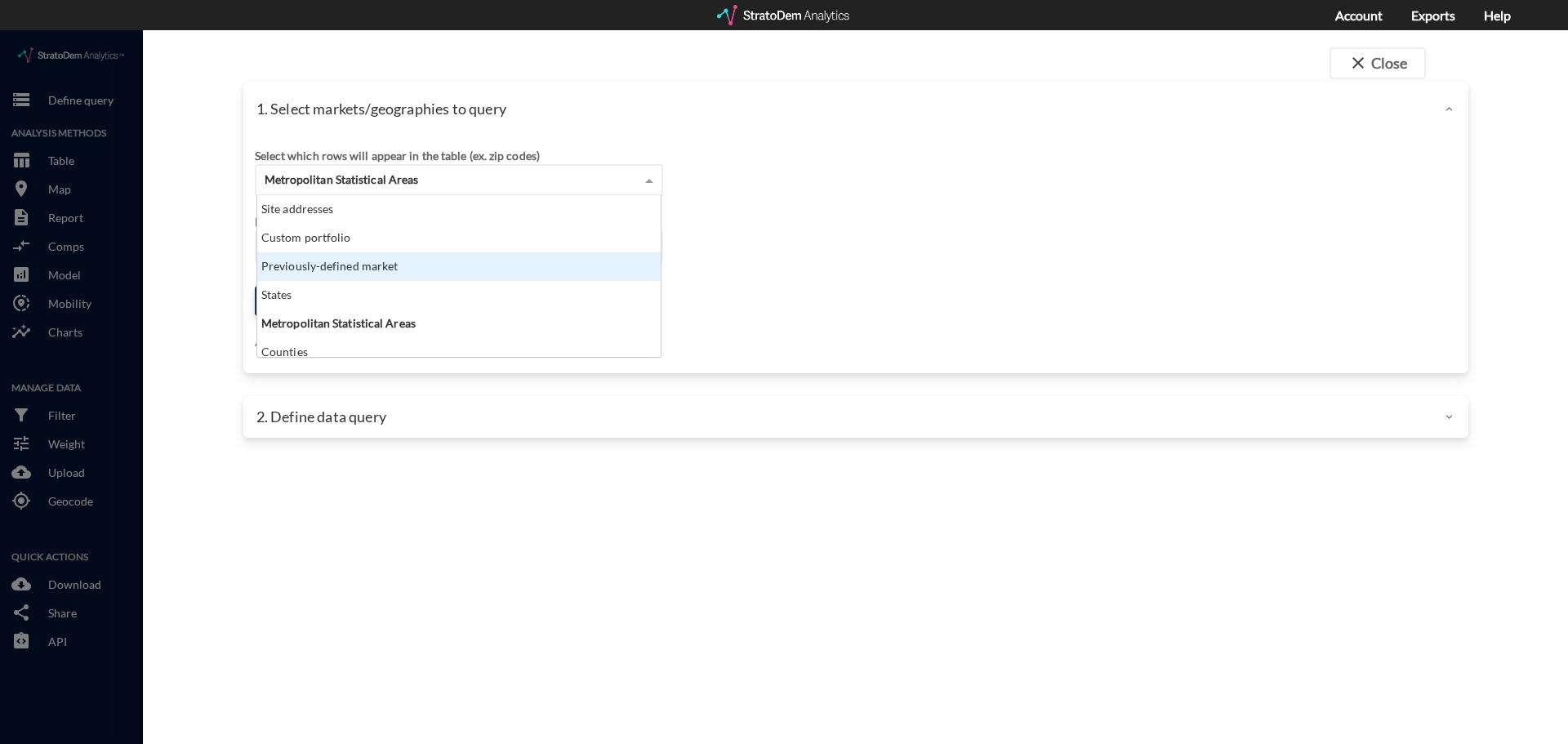
click div "Previously-defined market"
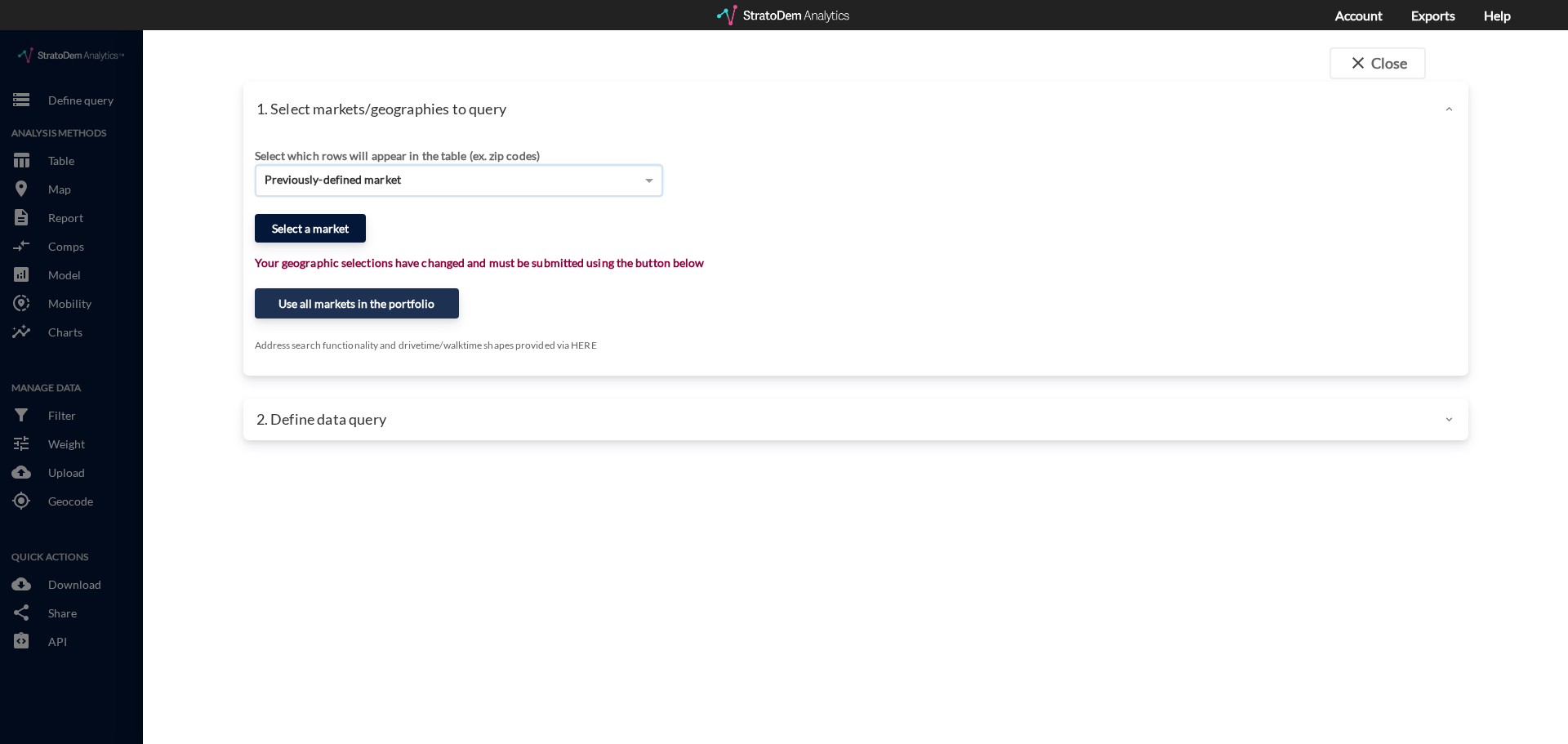
click button "Select a market"
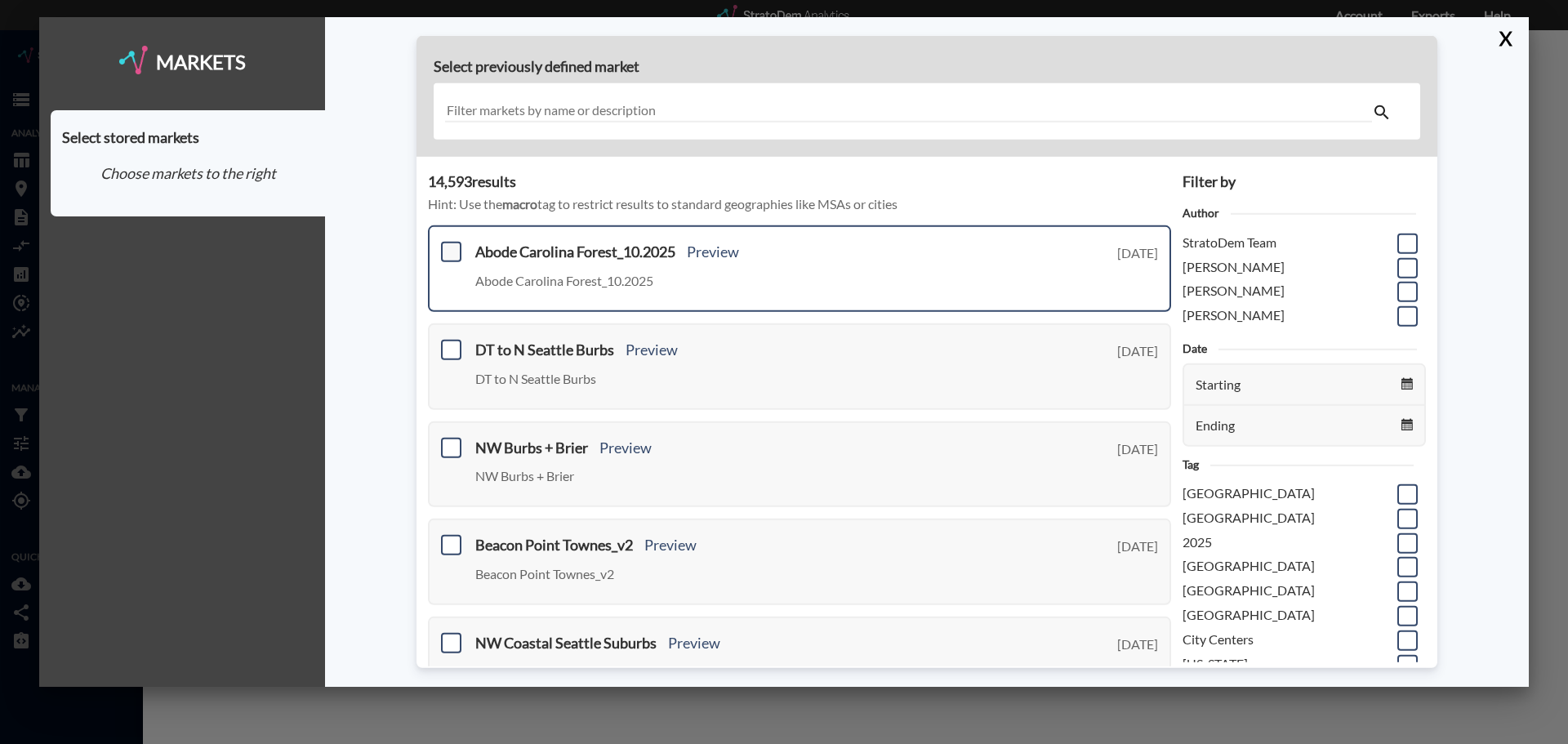
click at [449, 253] on span at bounding box center [450, 252] width 21 height 21
click at [450, 245] on input "checkbox" at bounding box center [450, 245] width 0 height 0
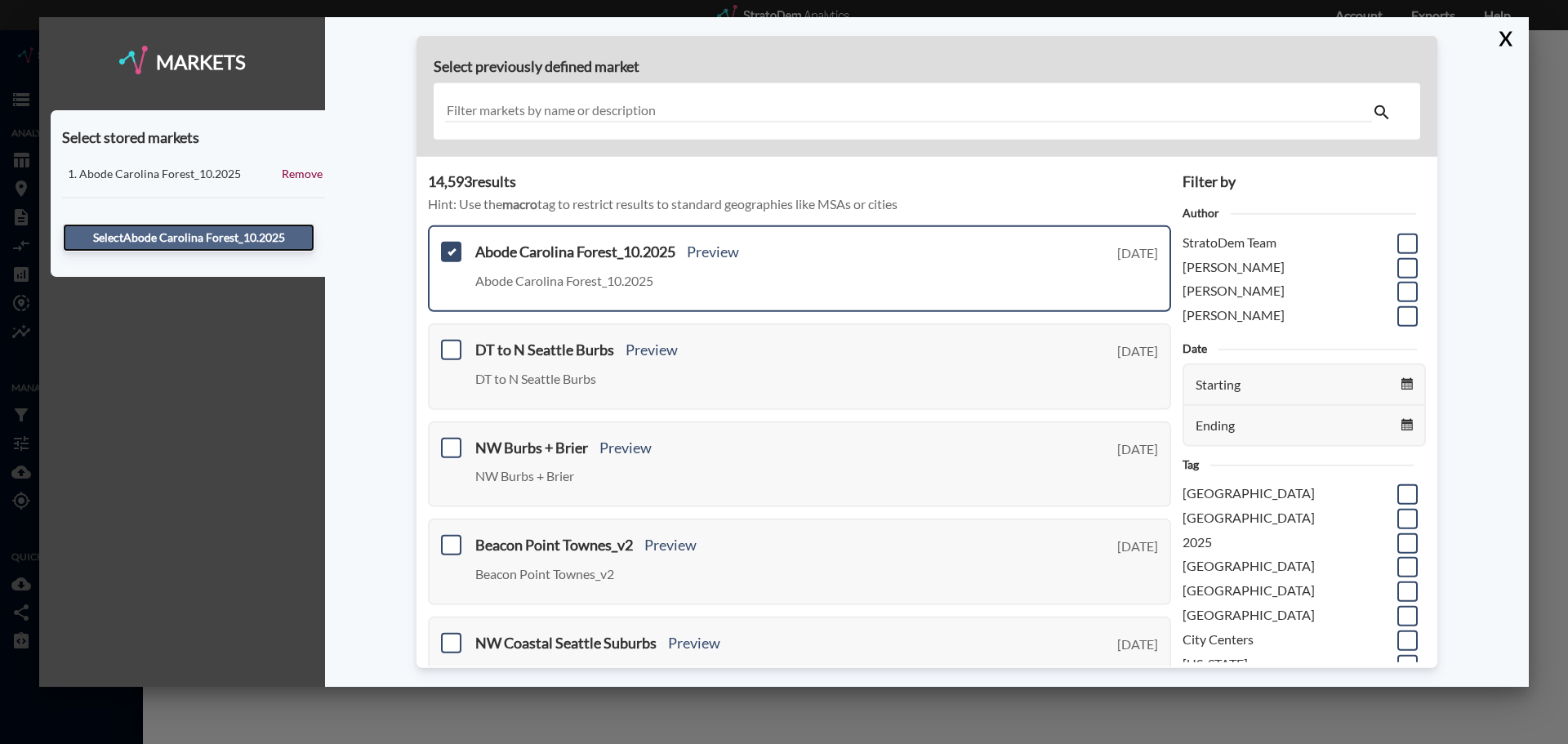
click at [278, 233] on button "Select Abode Carolina Forest_10.2025" at bounding box center [189, 237] width 252 height 28
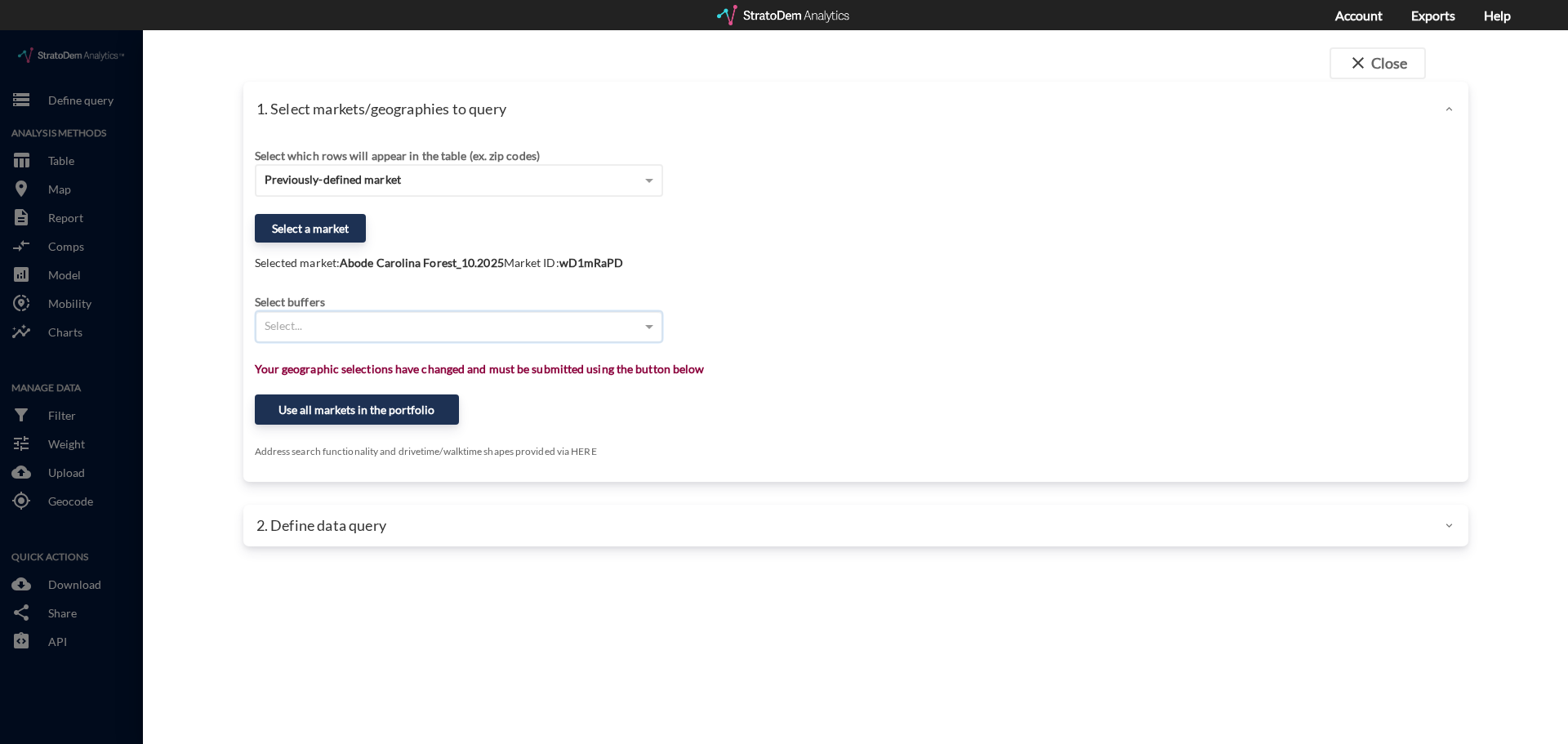
click div "Select..."
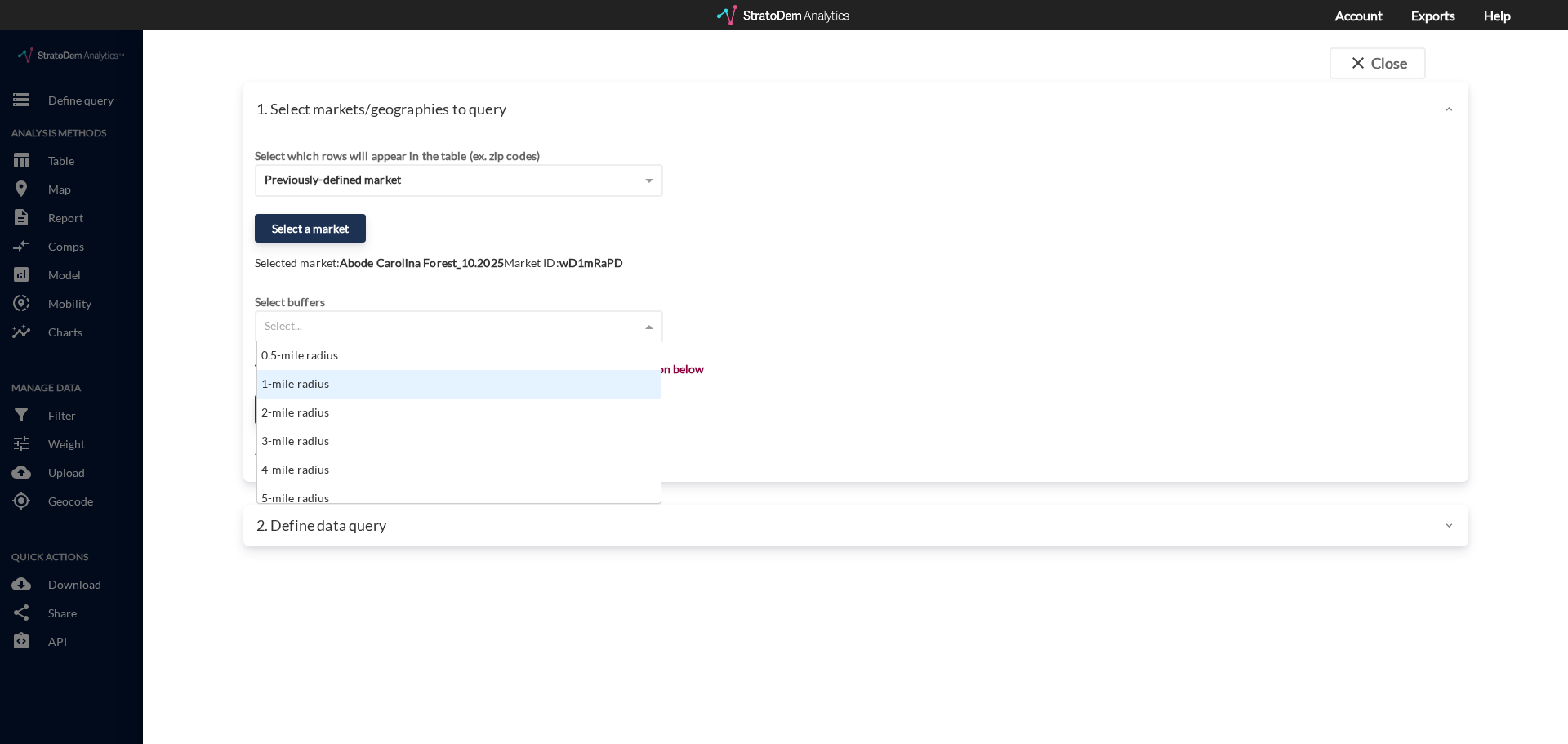
click div "1-mile radius"
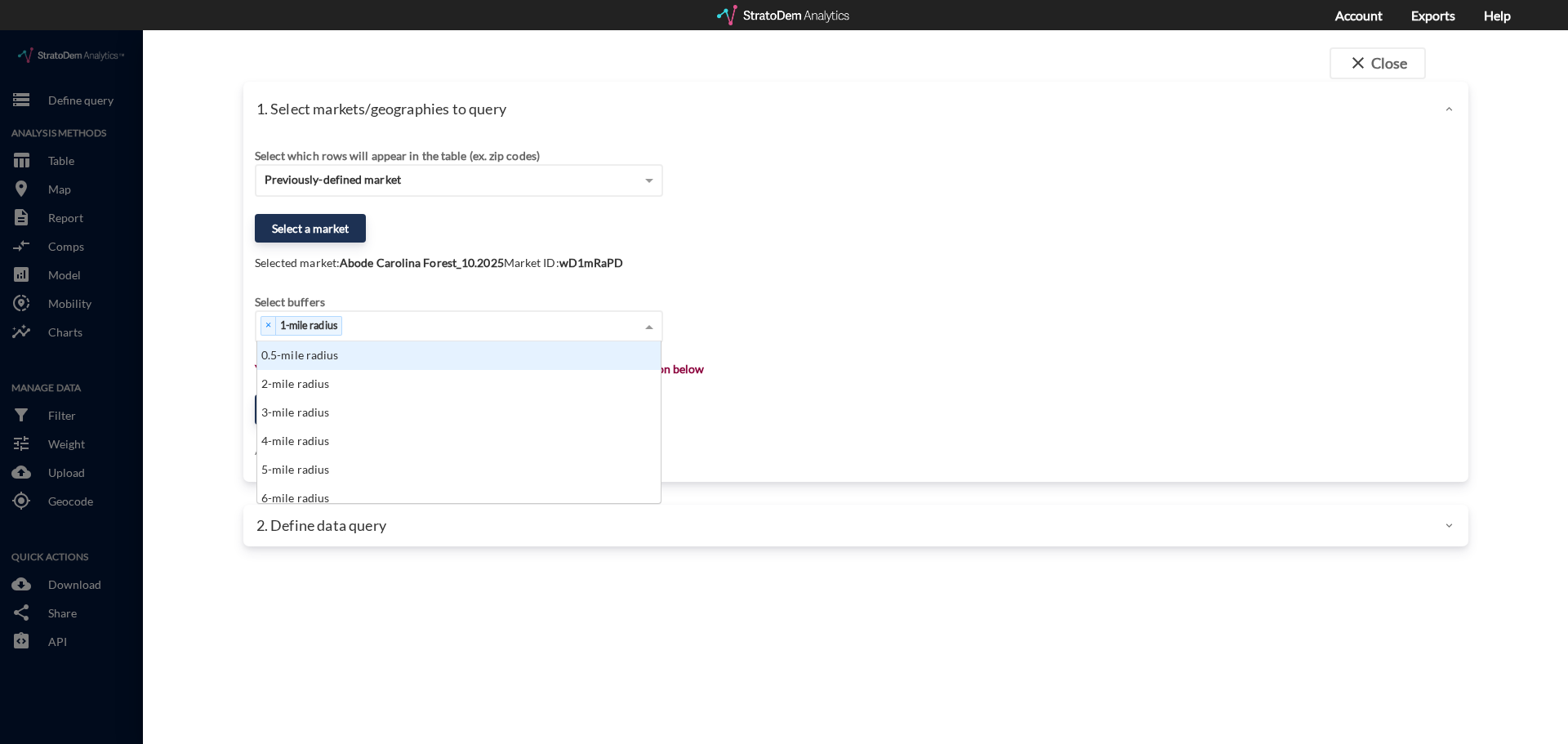
click div "× 1-mile radius"
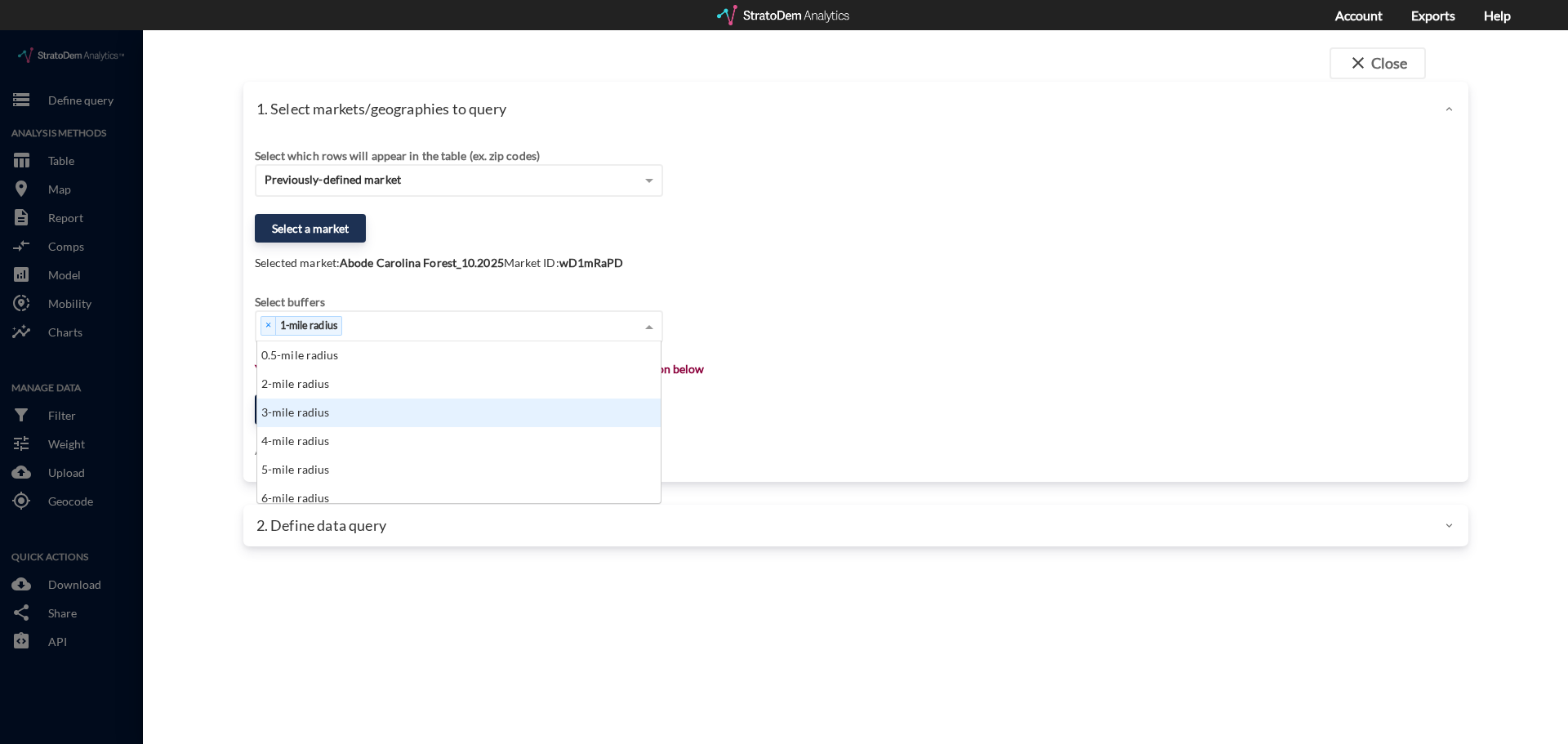
click div "3-mile radius"
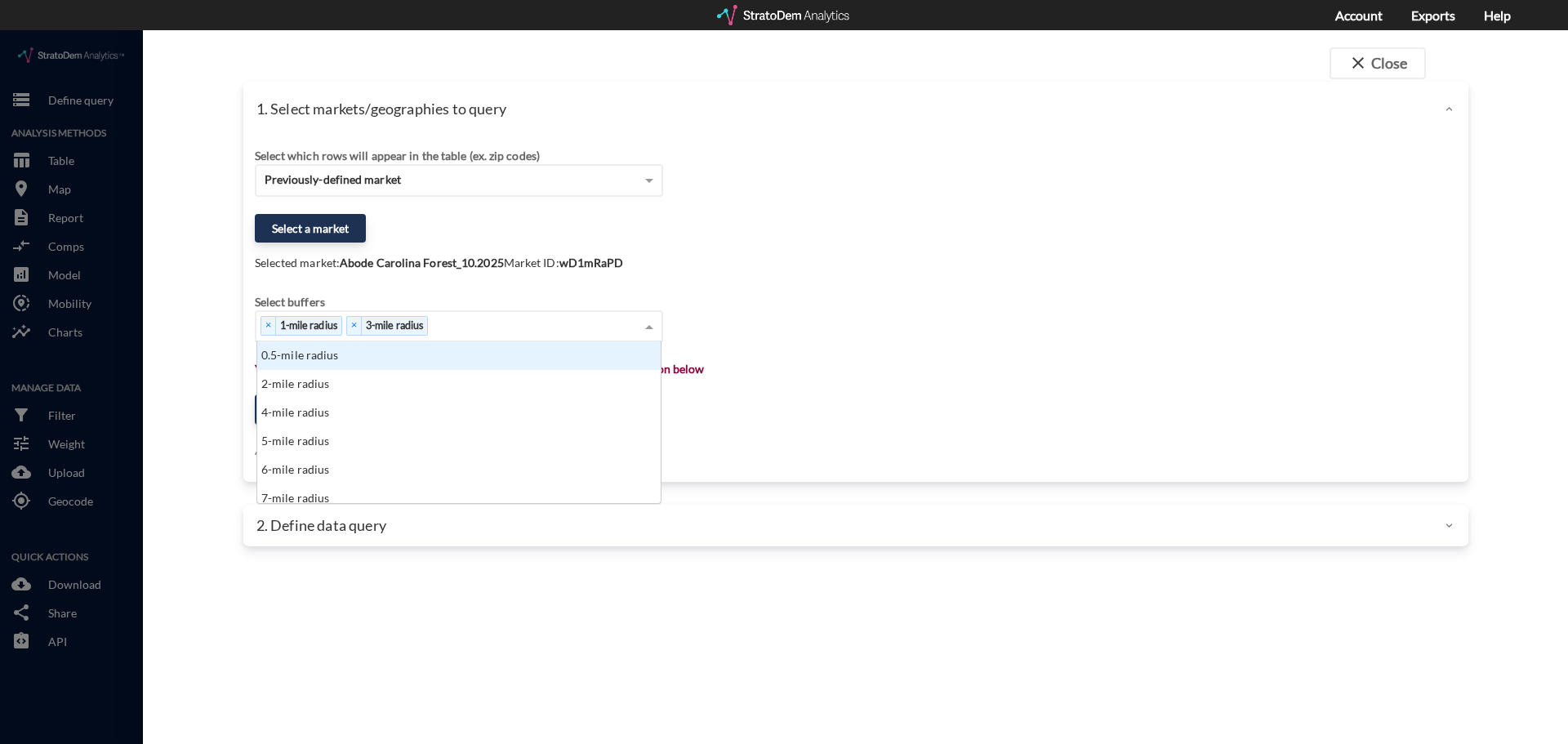
drag, startPoint x: 452, startPoint y: 299, endPoint x: 443, endPoint y: 311, distance: 15.0
click div "× 1-mile radius × 3-mile radius"
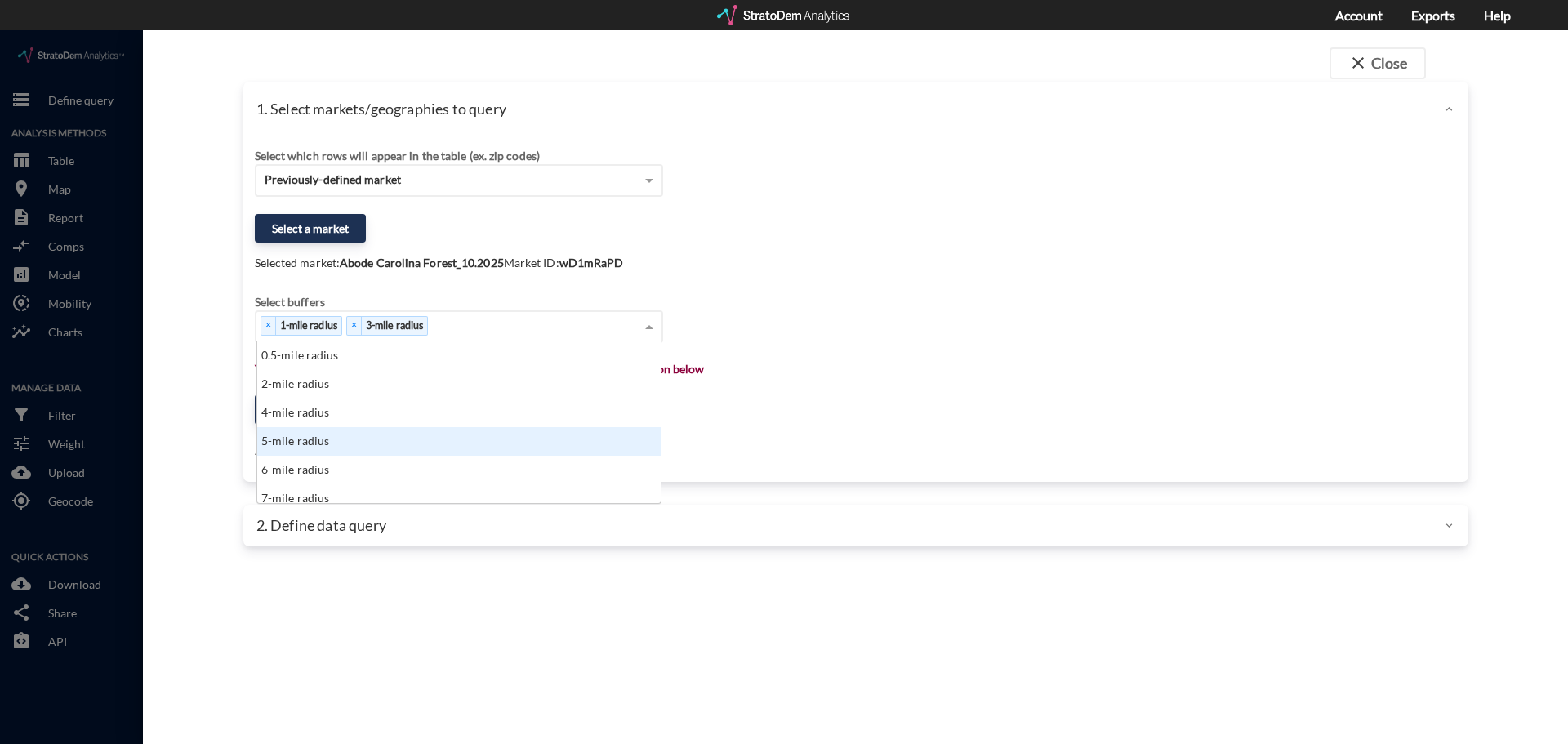
click div "5-mile radius"
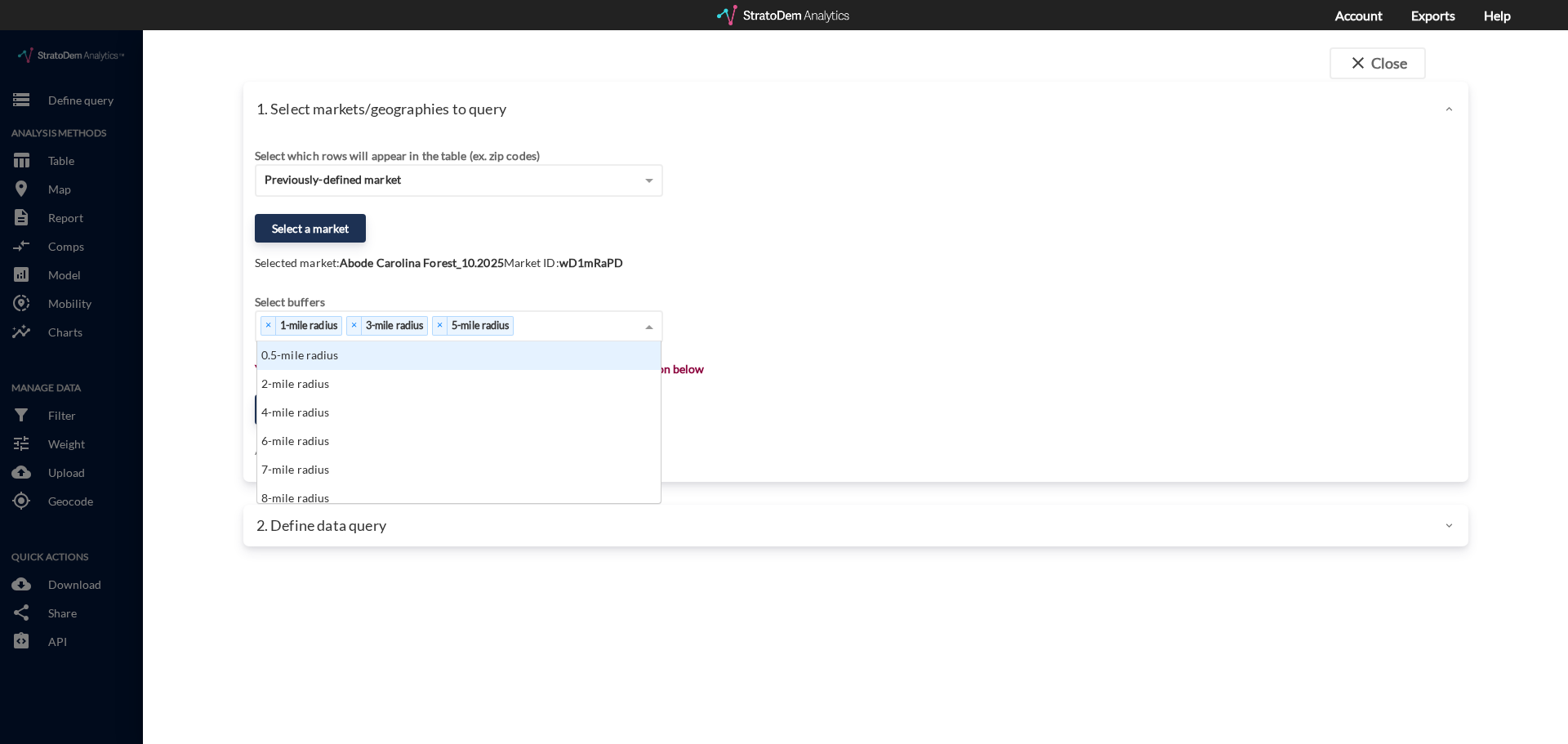
click div "× 1-mile radius × 3-mile radius × 5-mile radius"
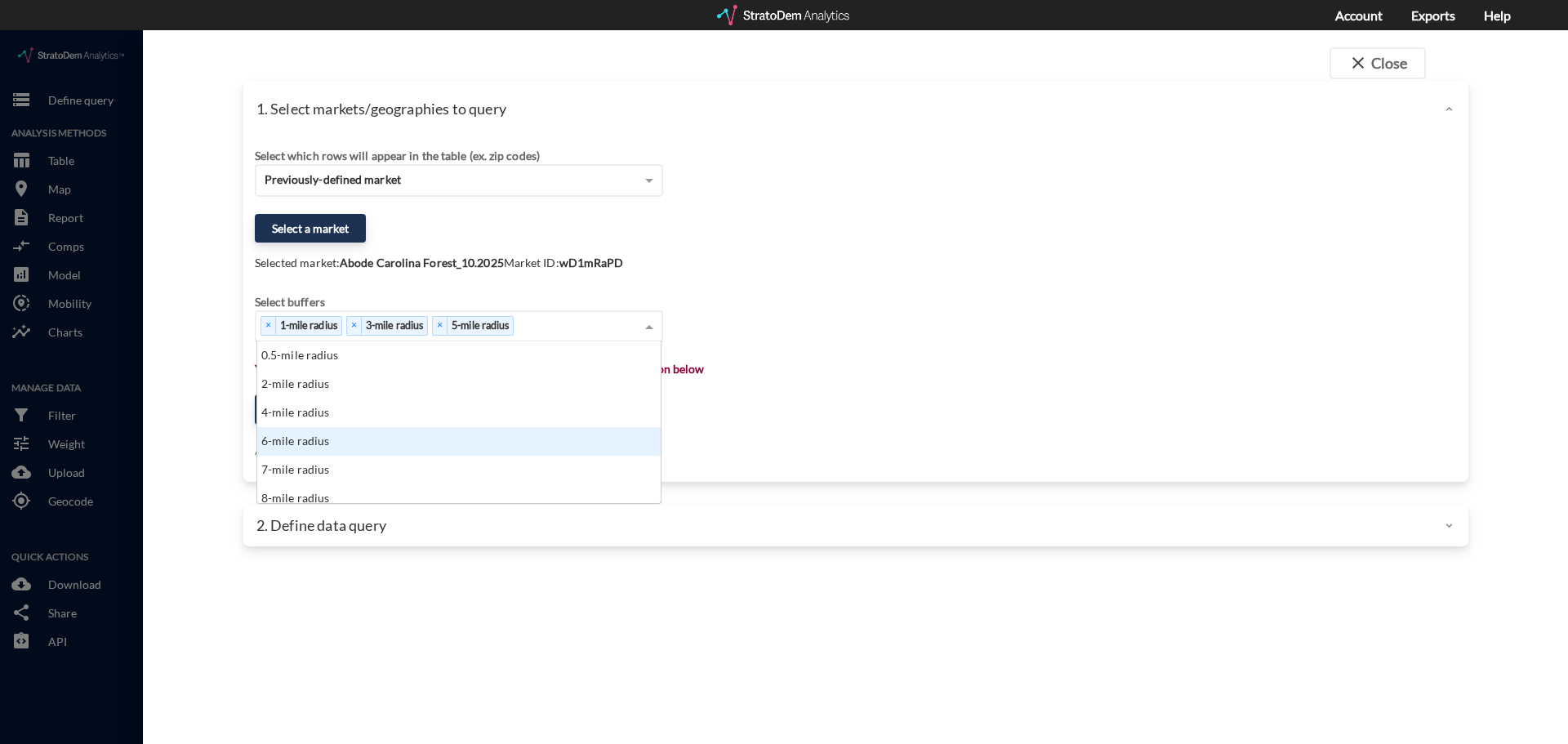
scroll to position [82, 0]
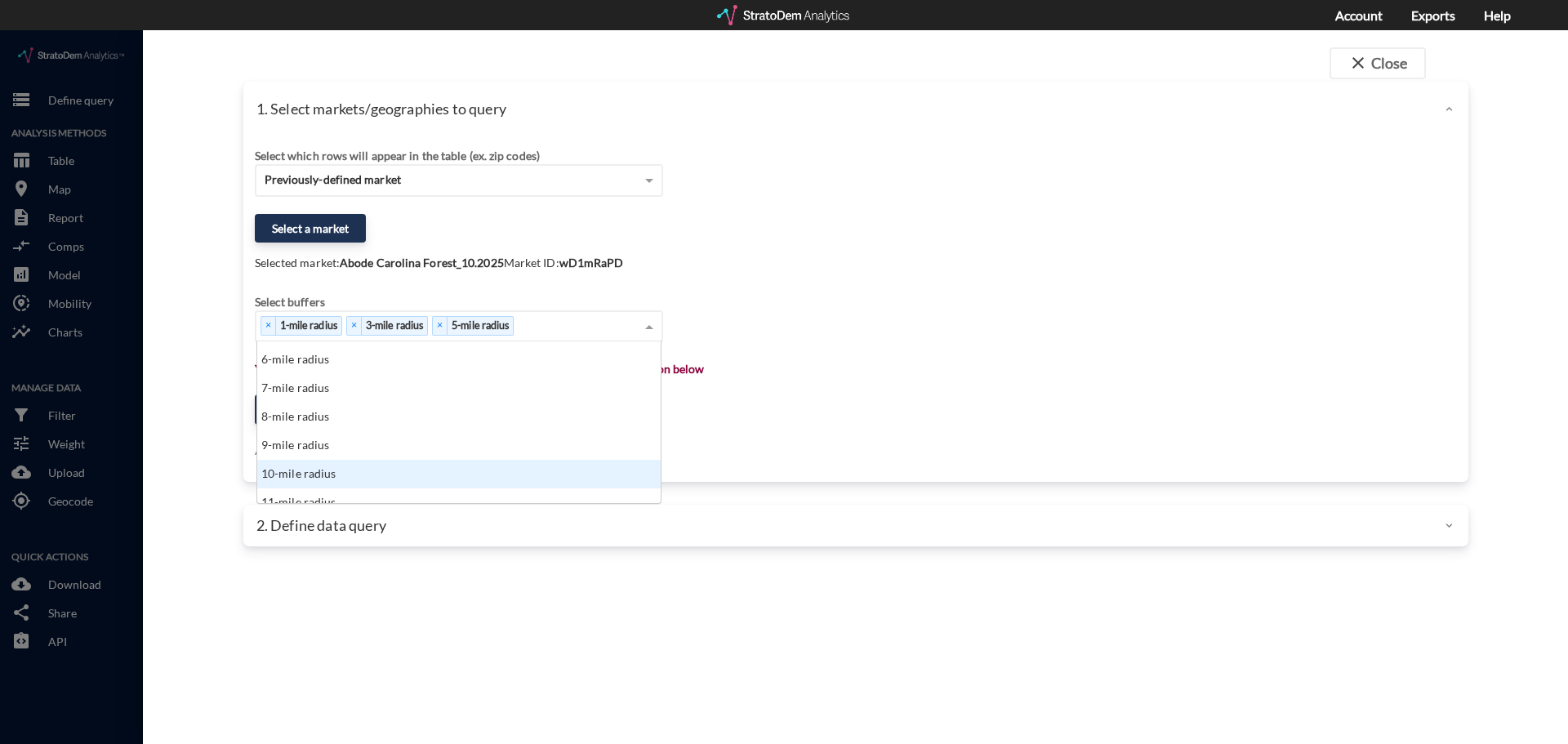
click div "10-mile radius"
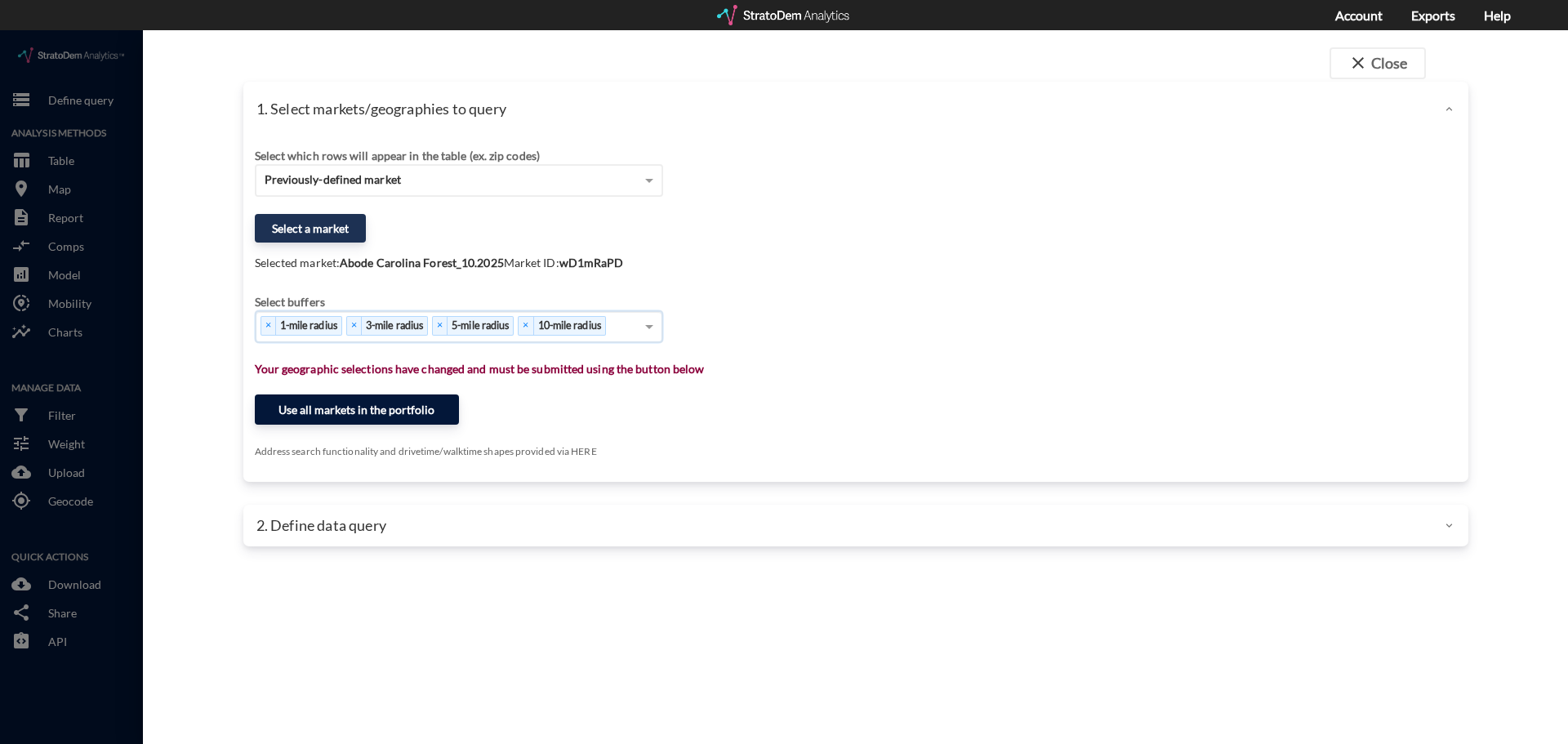
click button "Use all markets in the portfolio"
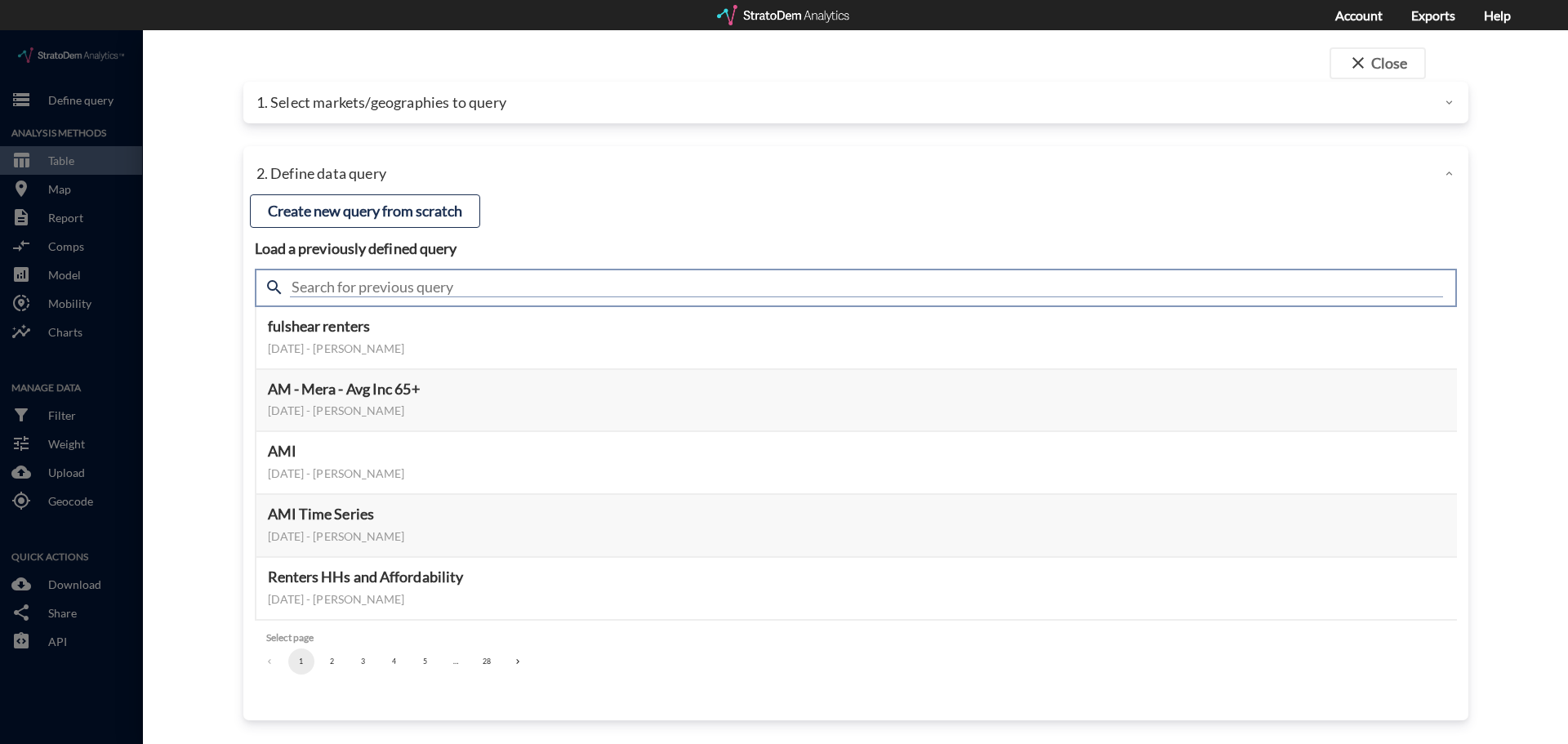
click input "text"
type input "housing"
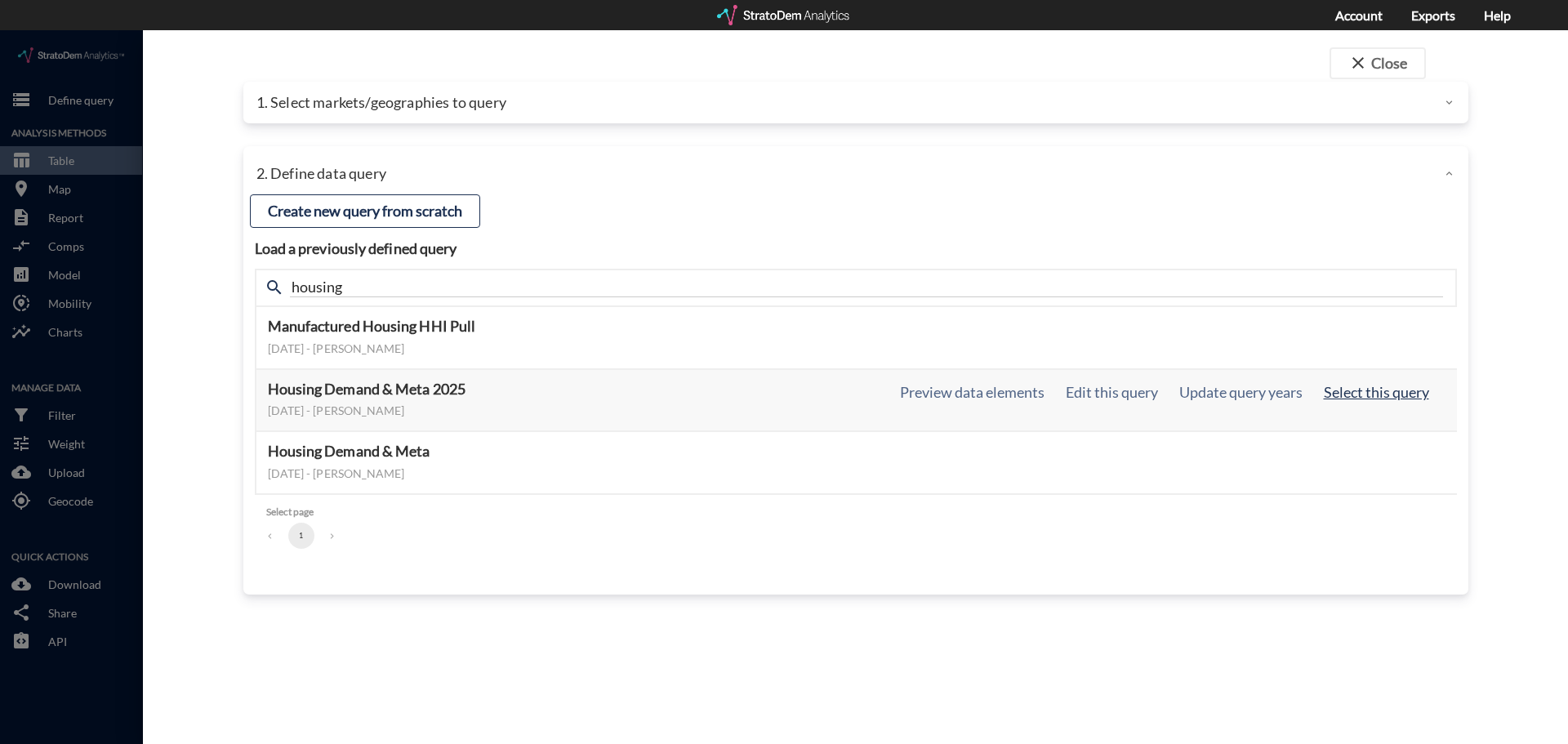
click button "Select this query"
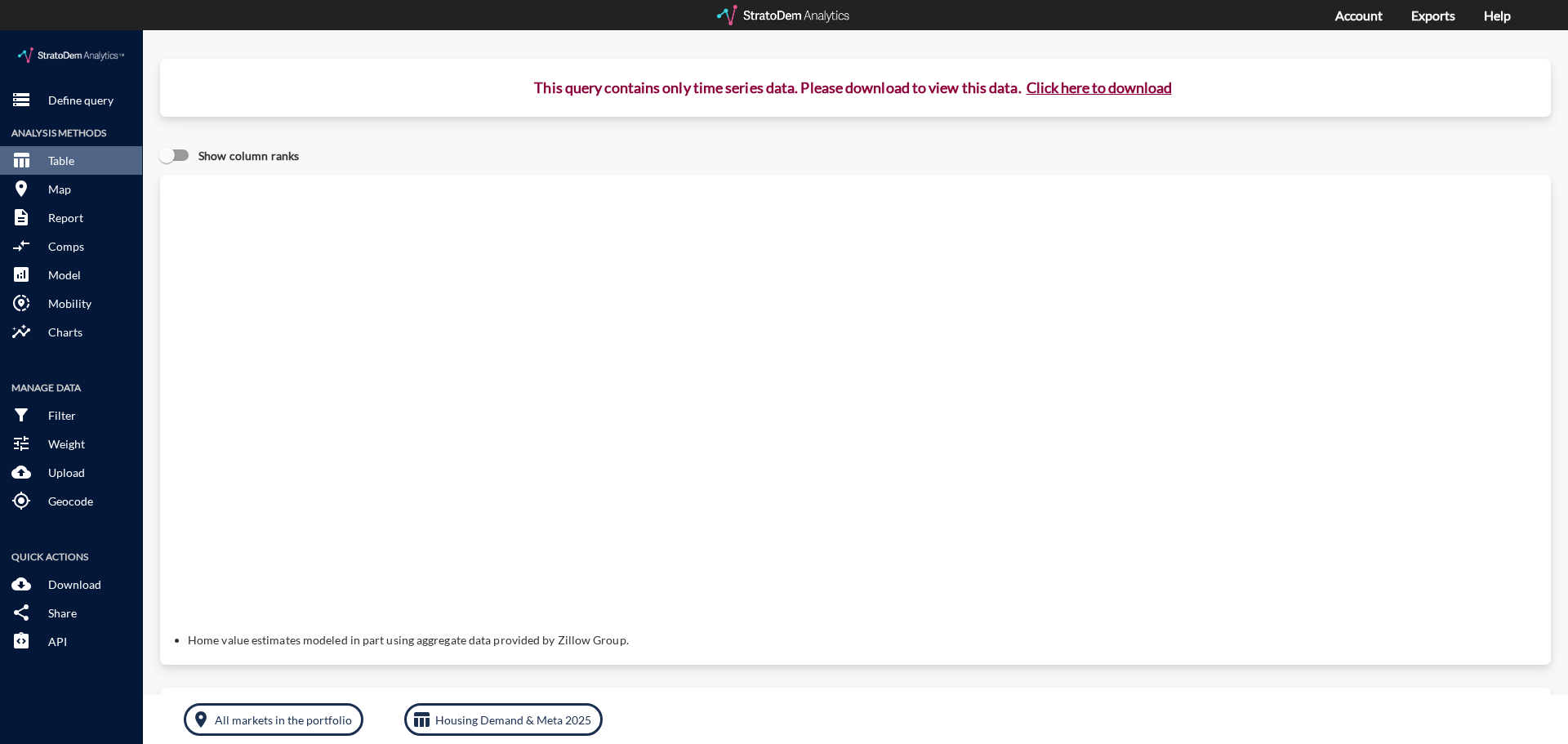
click button "Click here to download"
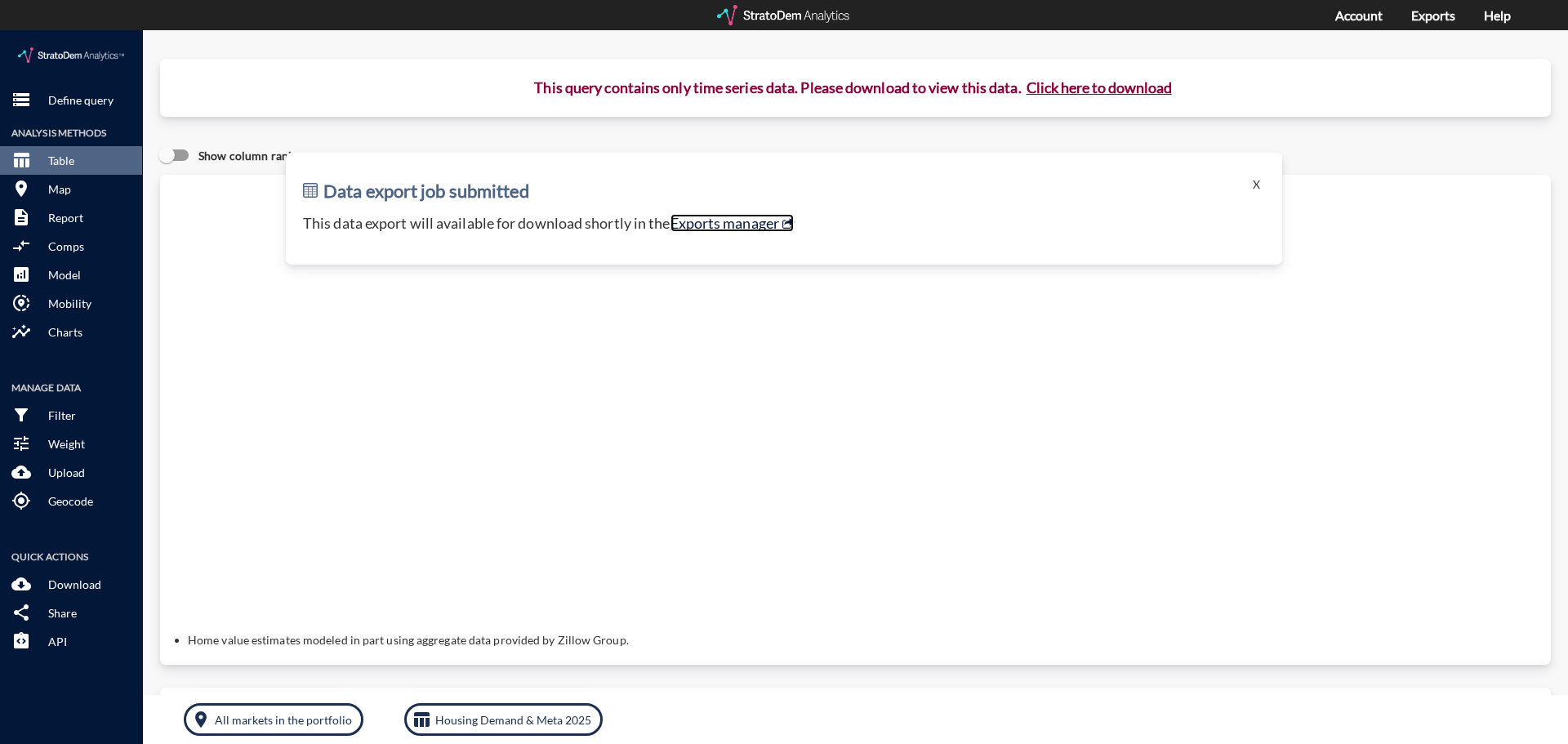
click link "Exports manager"
click button "storage Define query"
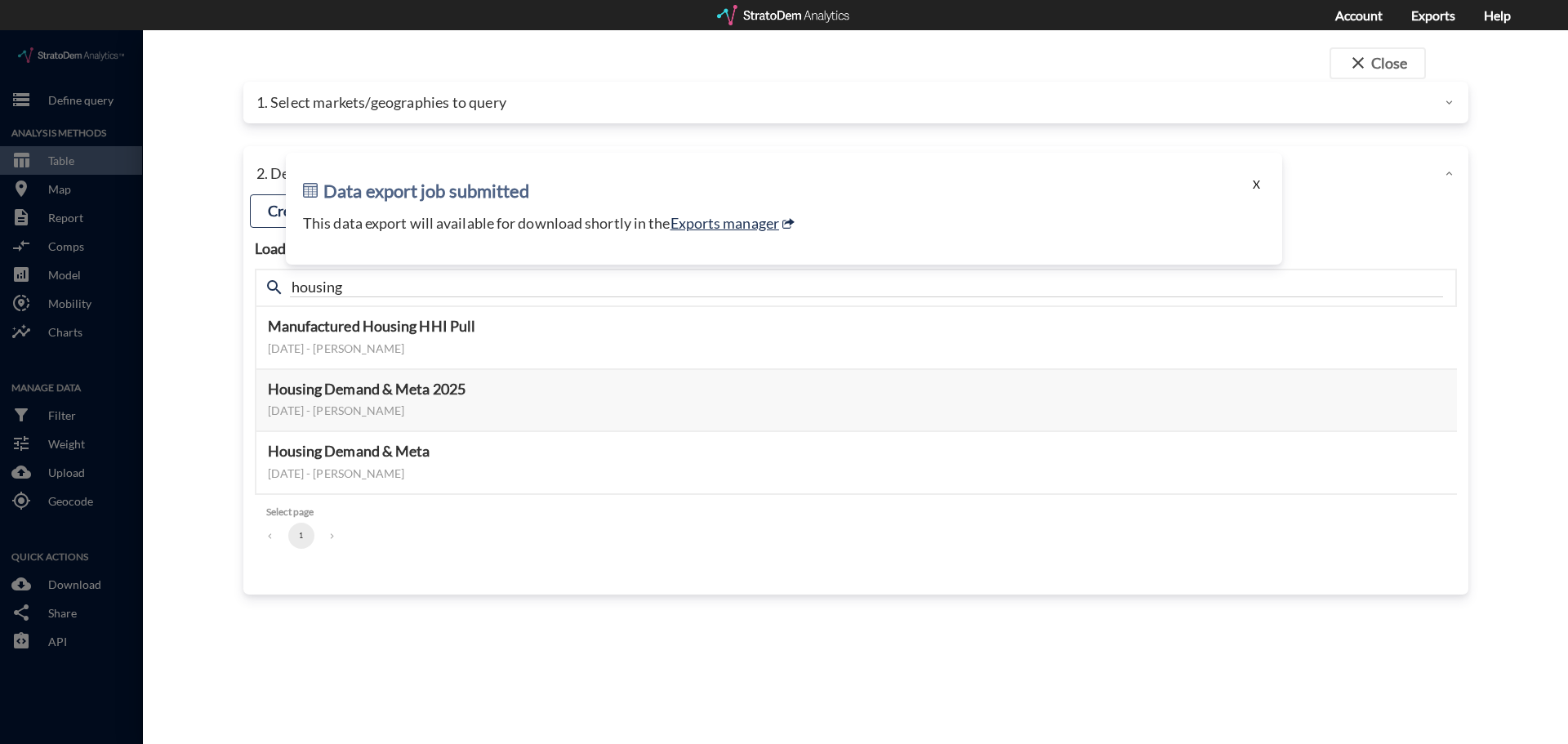
click button "X"
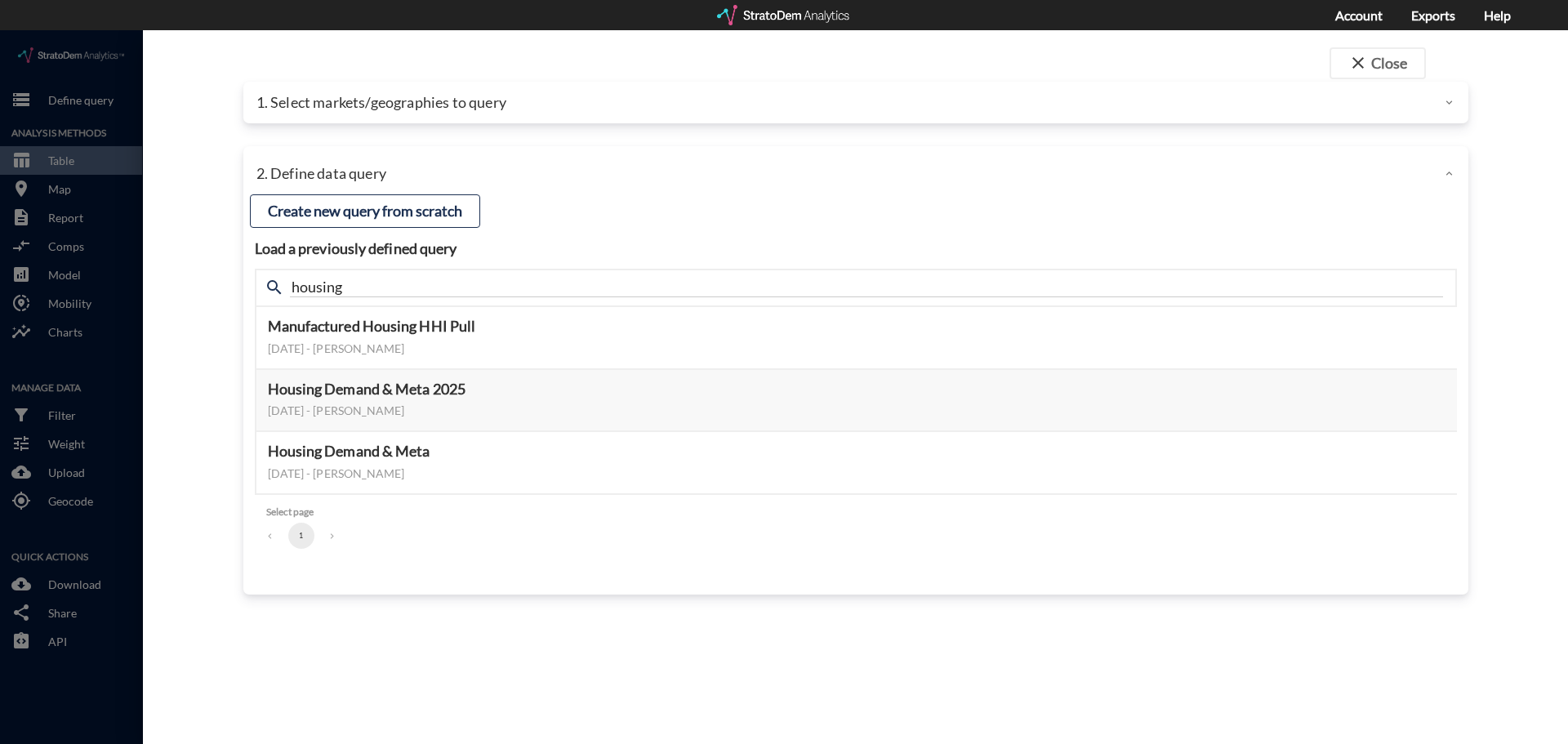
click p "1. Select markets/geographies to query"
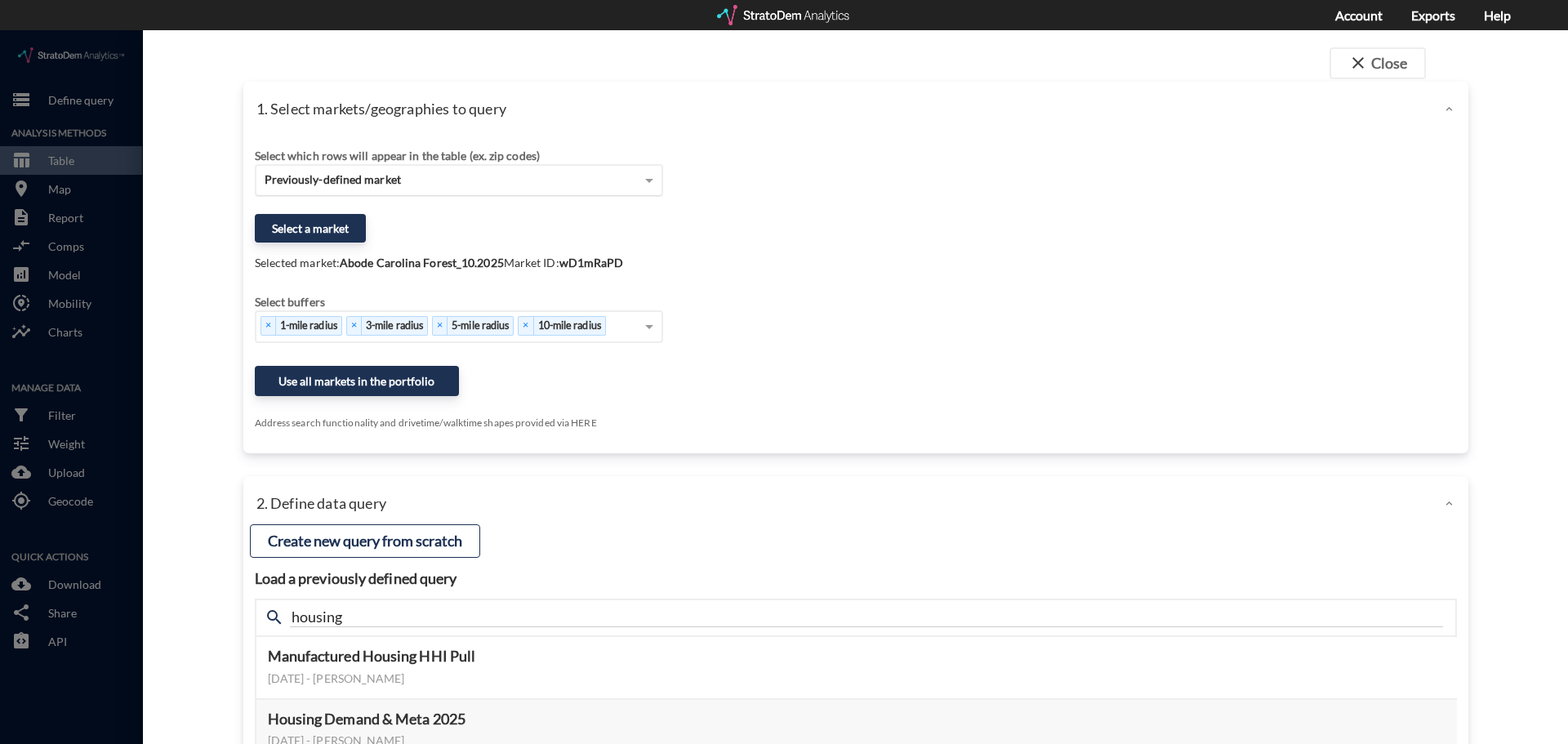
click div "Previously-defined market"
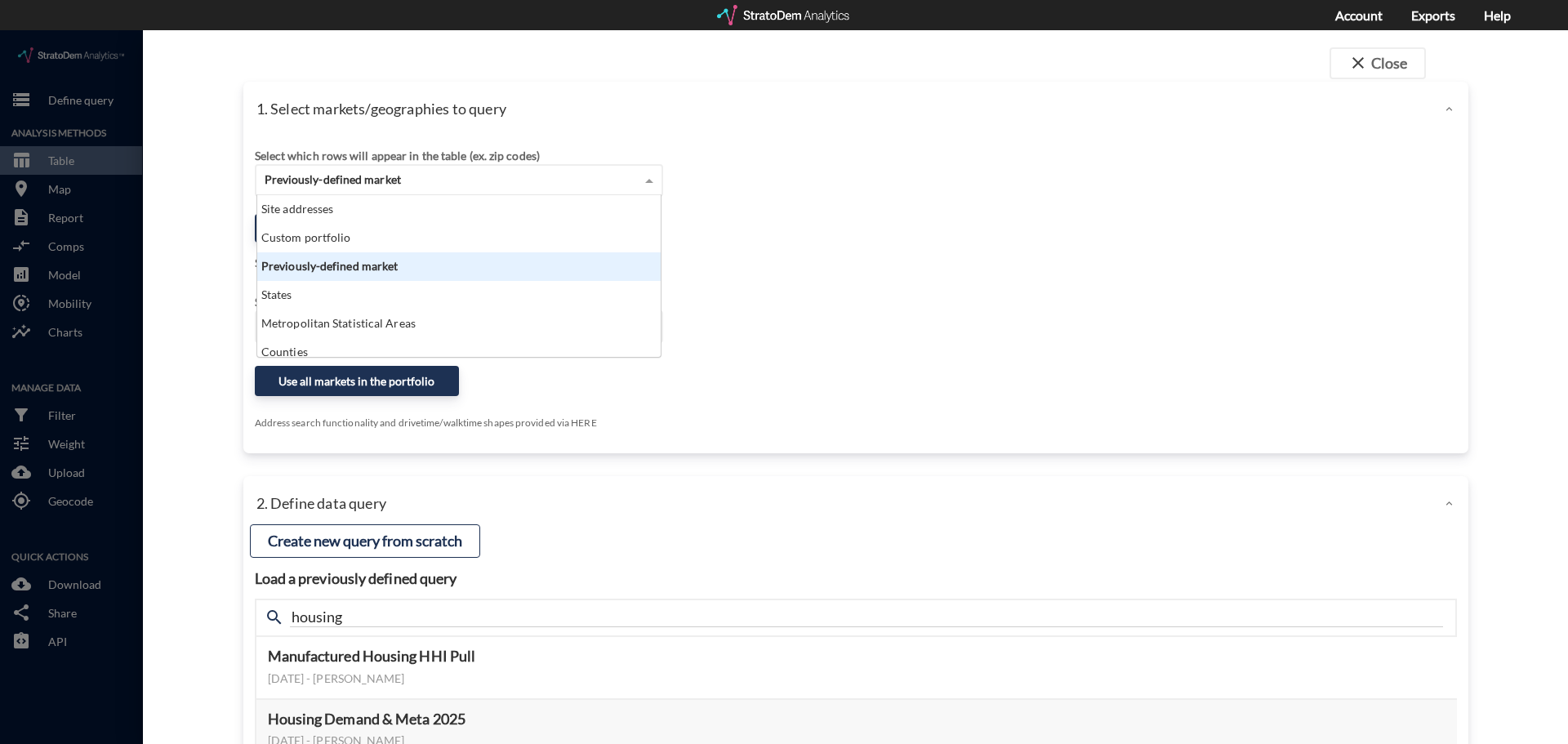
scroll to position [150, 393]
click div "Previously-defined market"
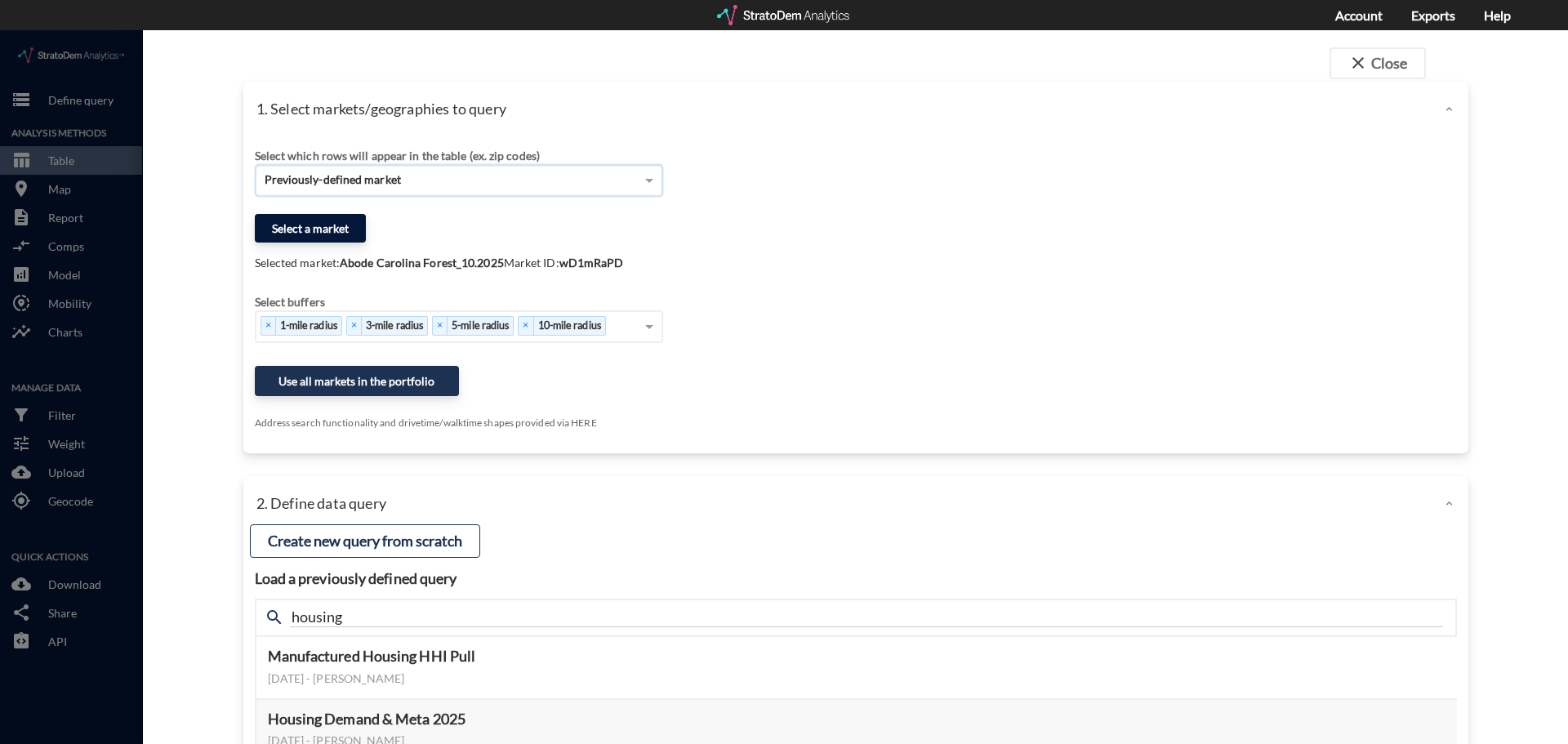
click button "Select a market"
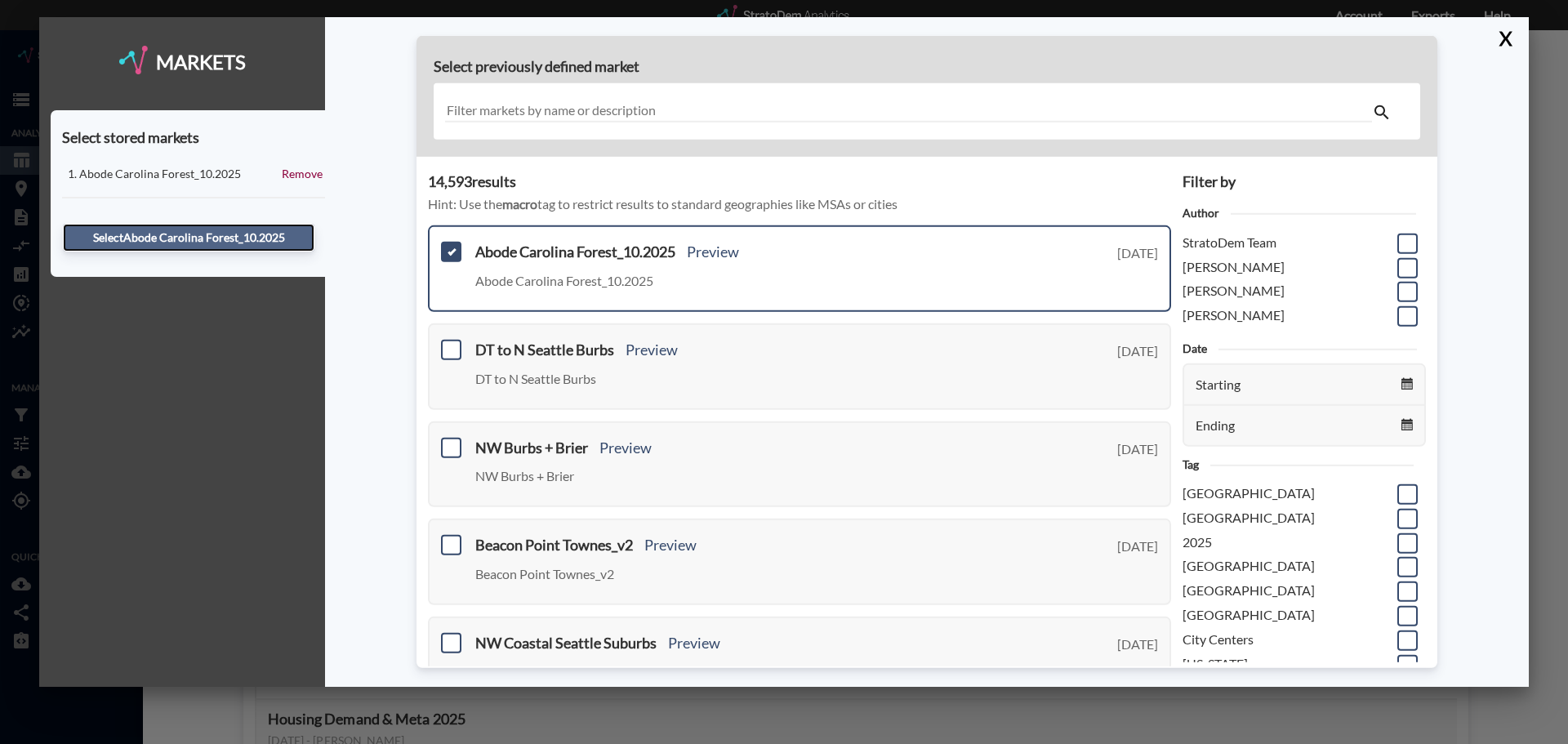
click at [252, 241] on button "Select Abode Carolina Forest_10.2025" at bounding box center [189, 237] width 252 height 28
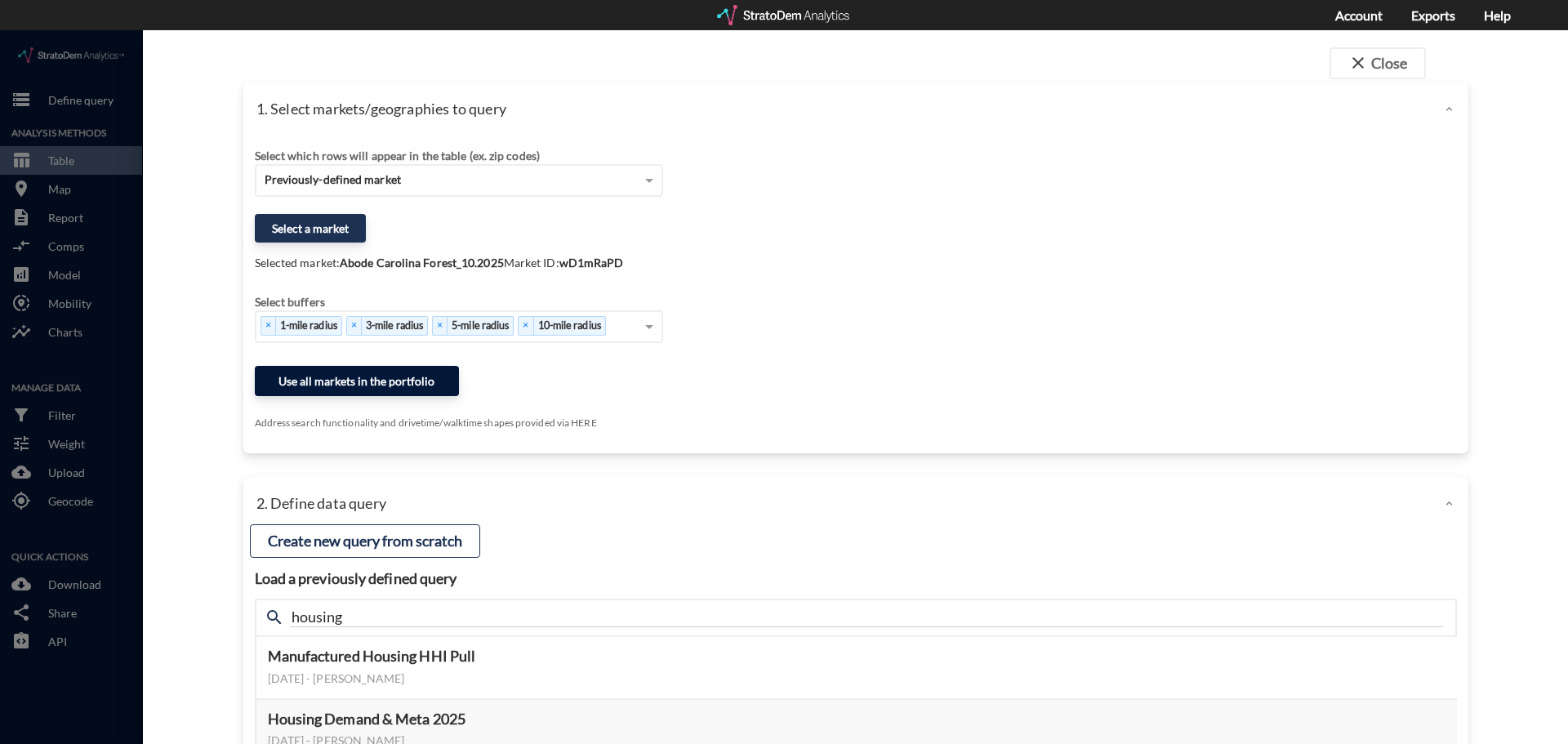
click button "Use all markets in the portfolio"
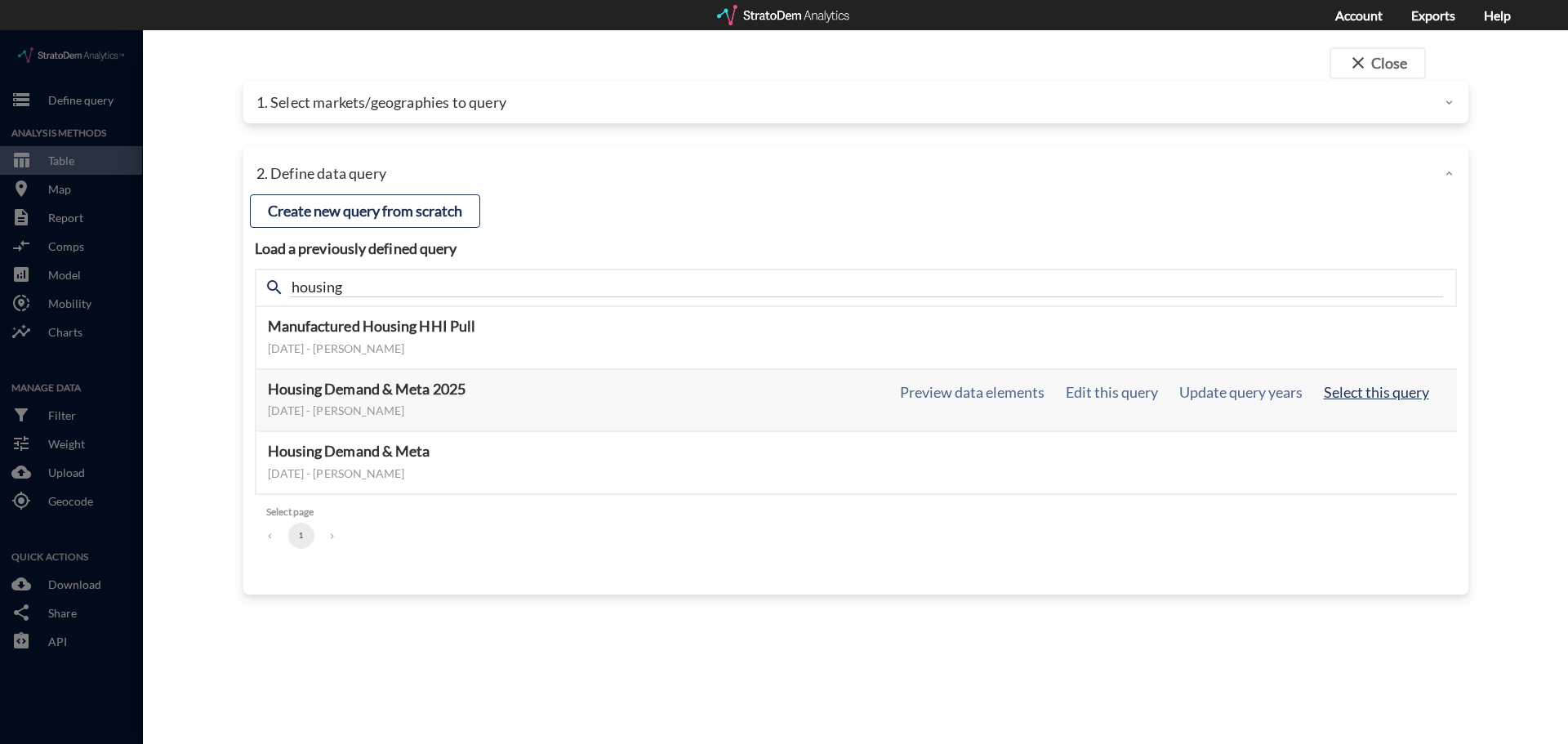
click button "Select this query"
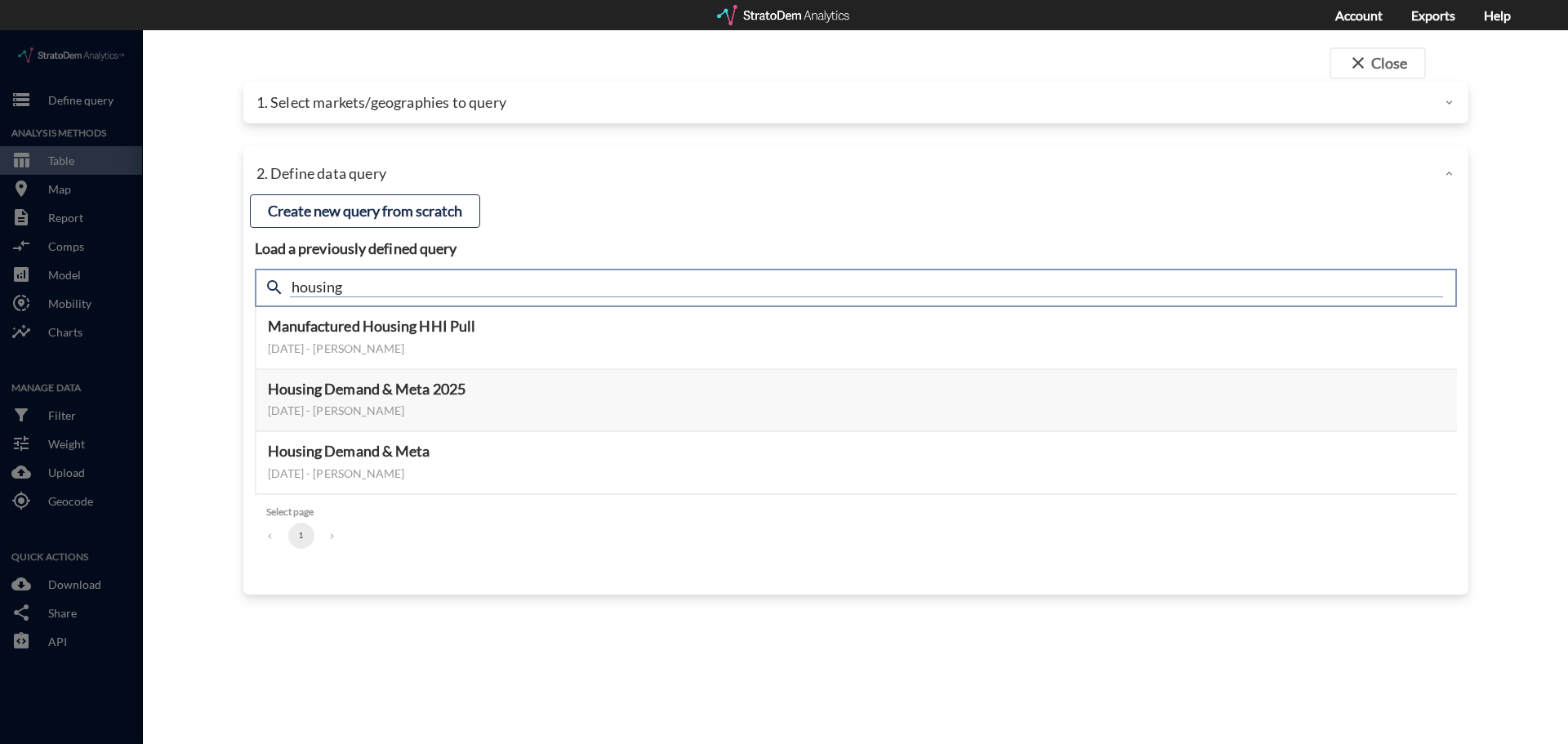
click input "housing"
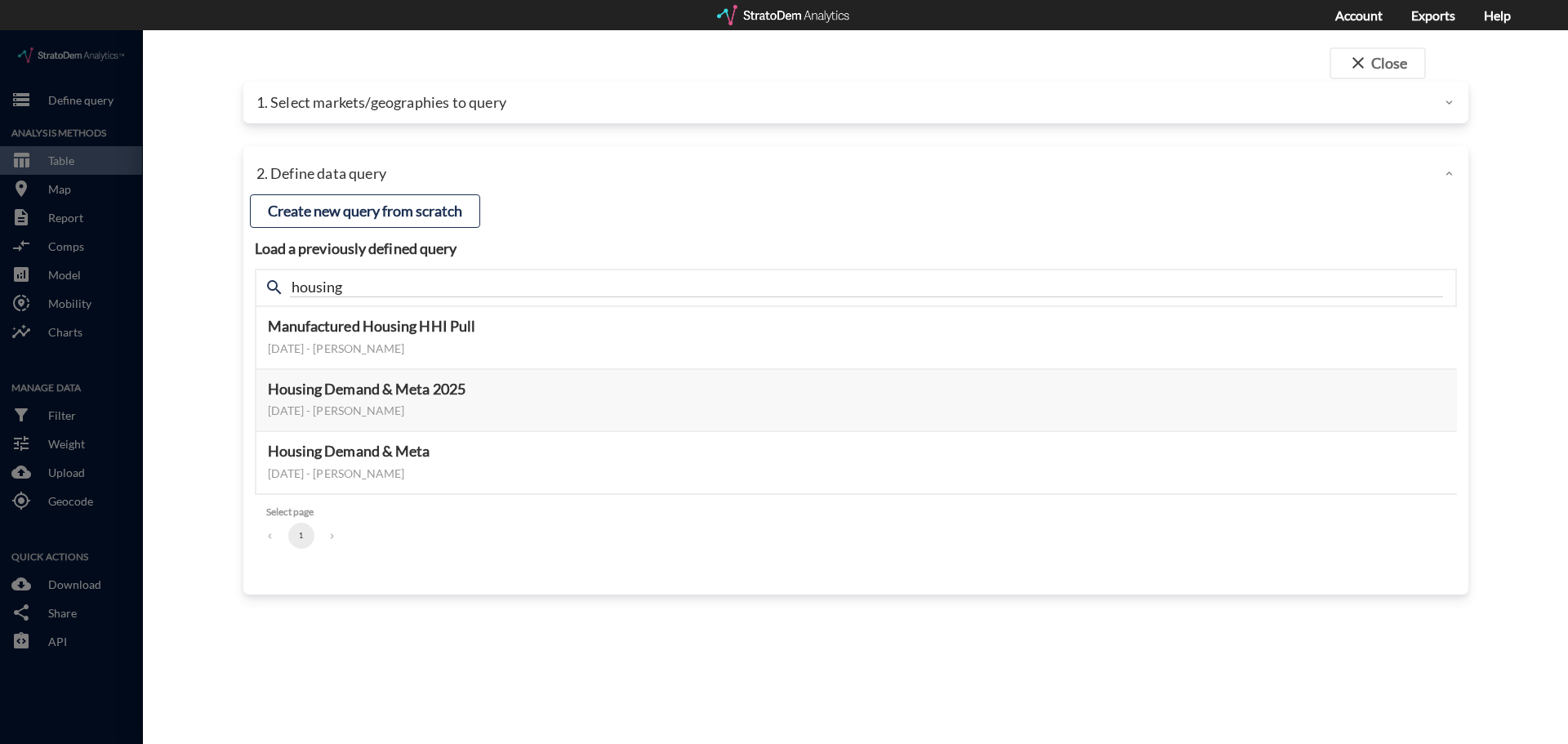
click p "1. Select markets/geographies to query"
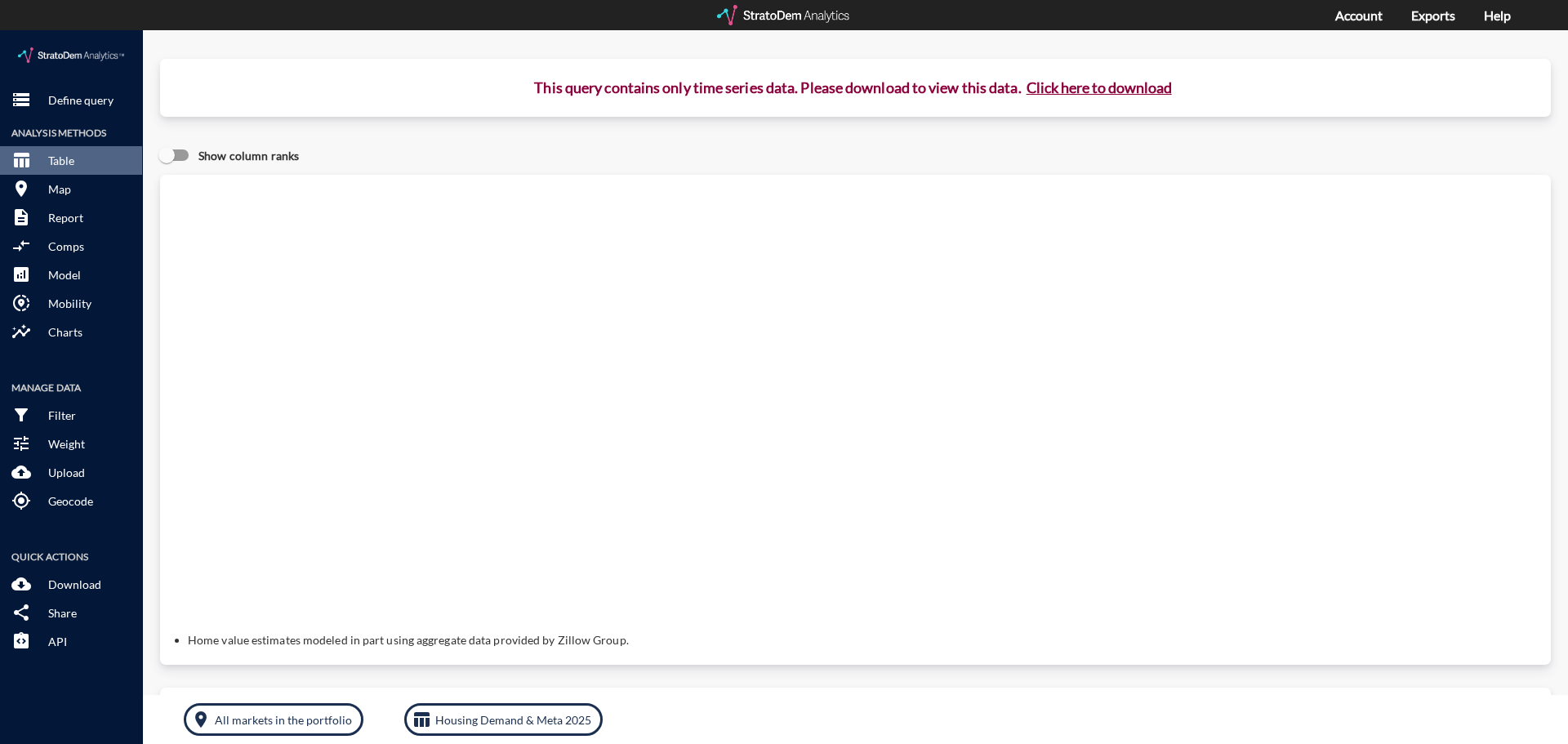
click button "Click here to download"
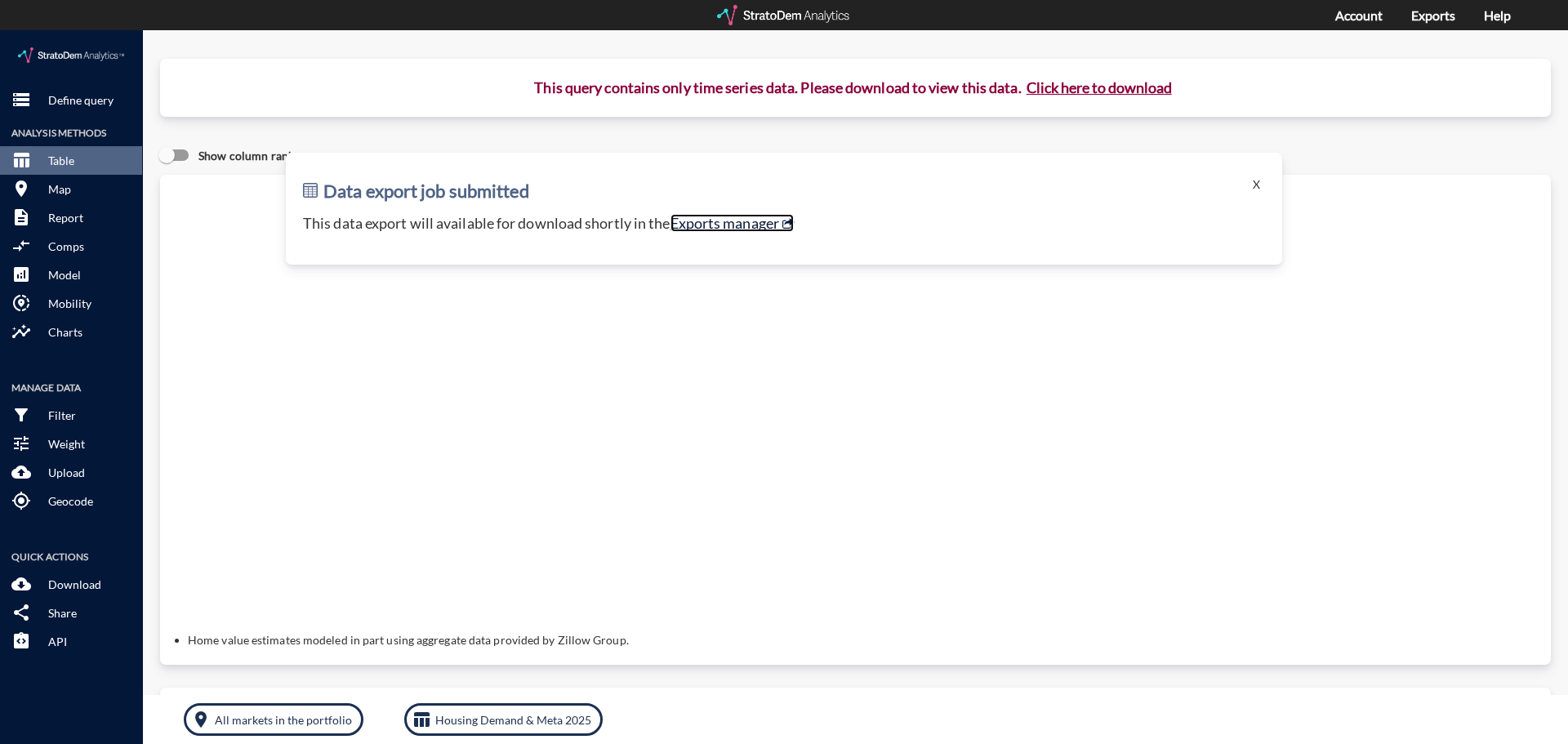
click link "Exports manager"
click button "X"
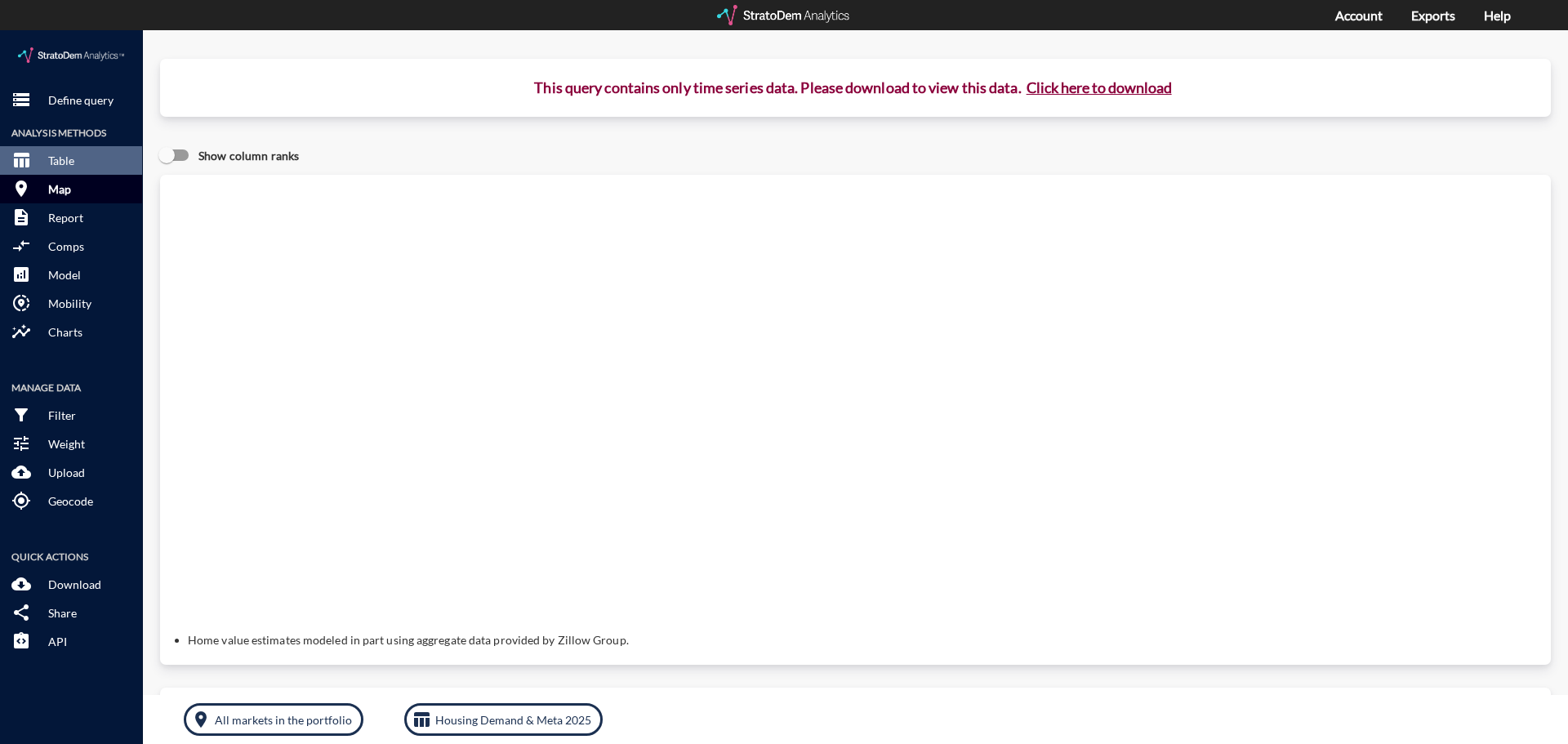
click p "Map"
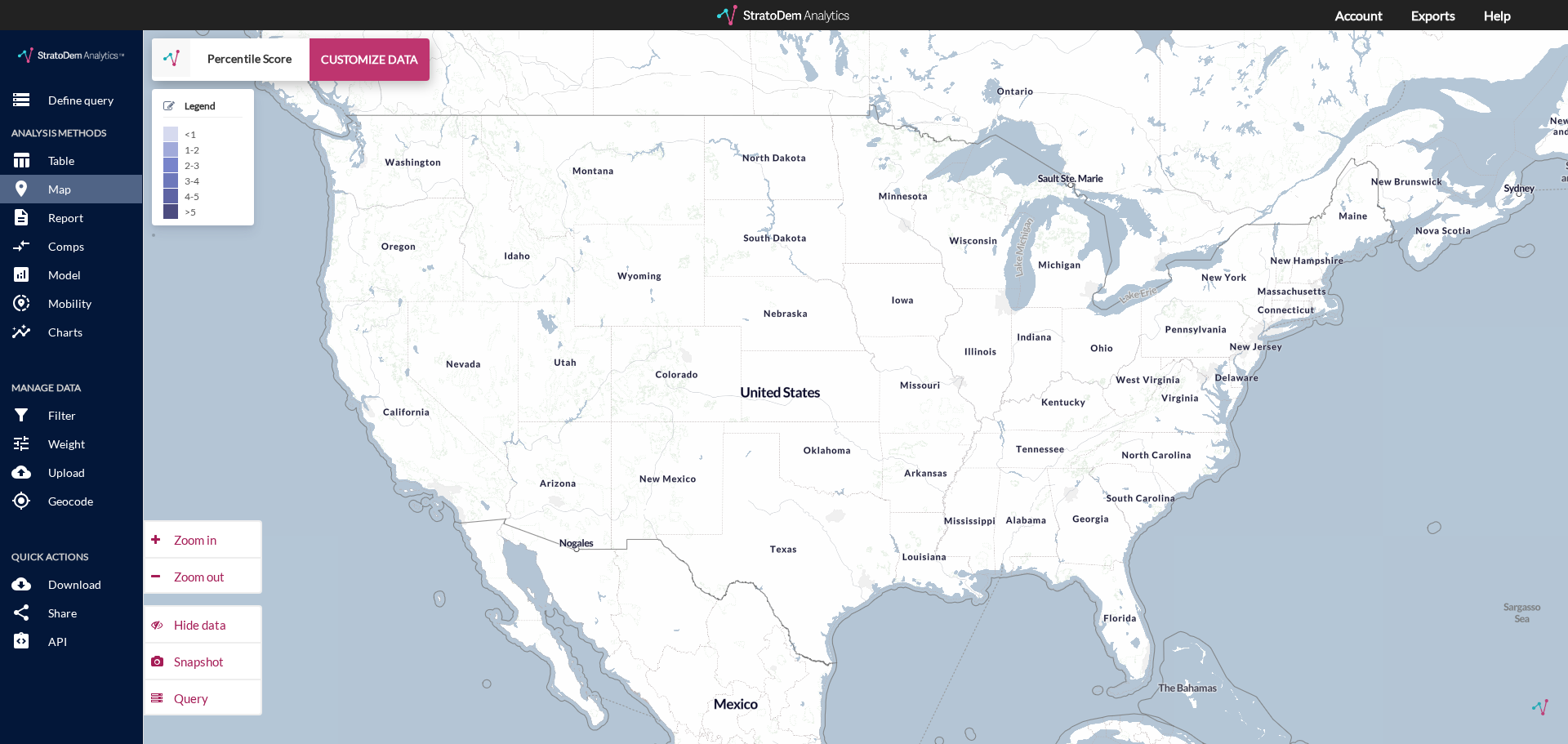
click button "CUSTOMIZE DATA"
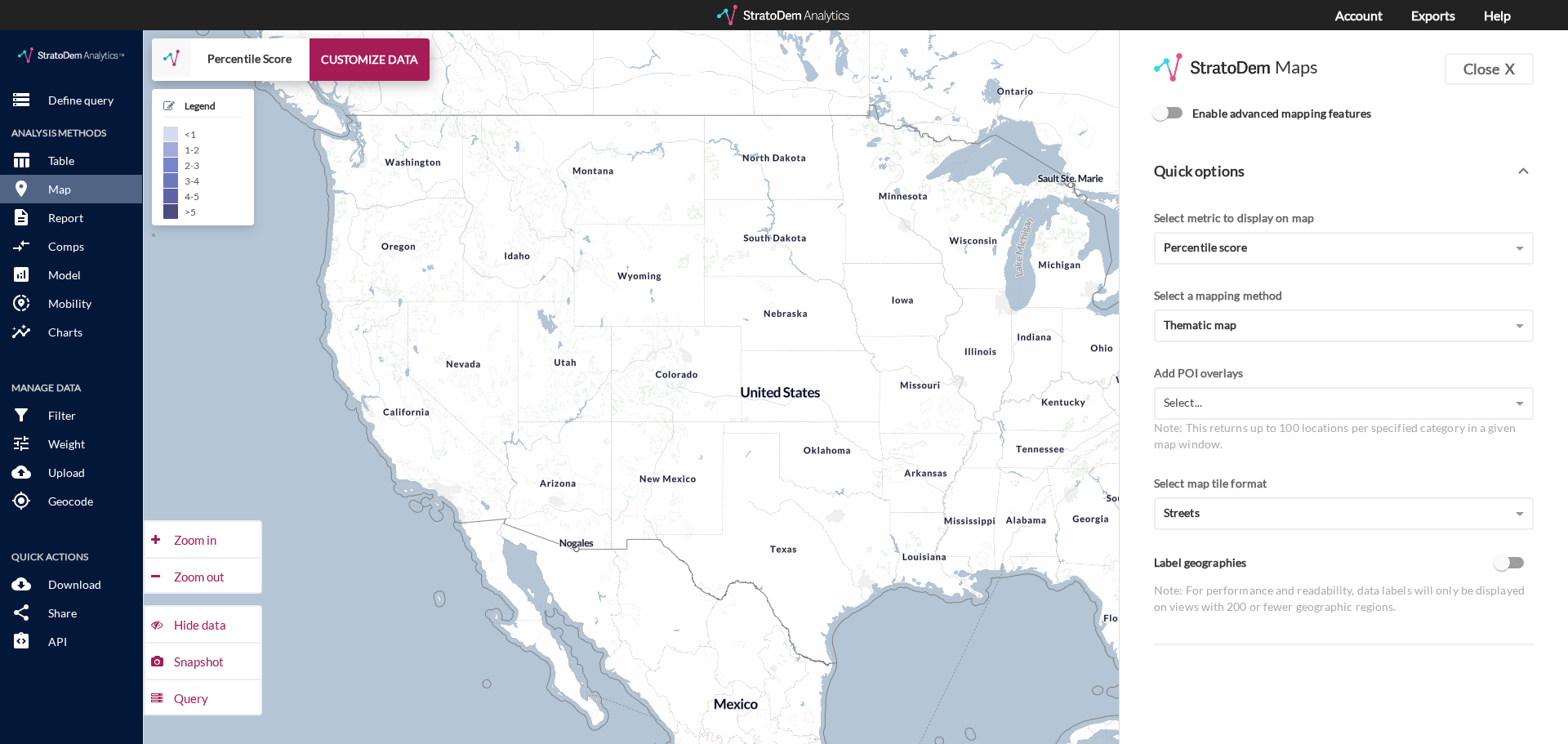
click input "Enable advanced mapping features"
checkbox input "true"
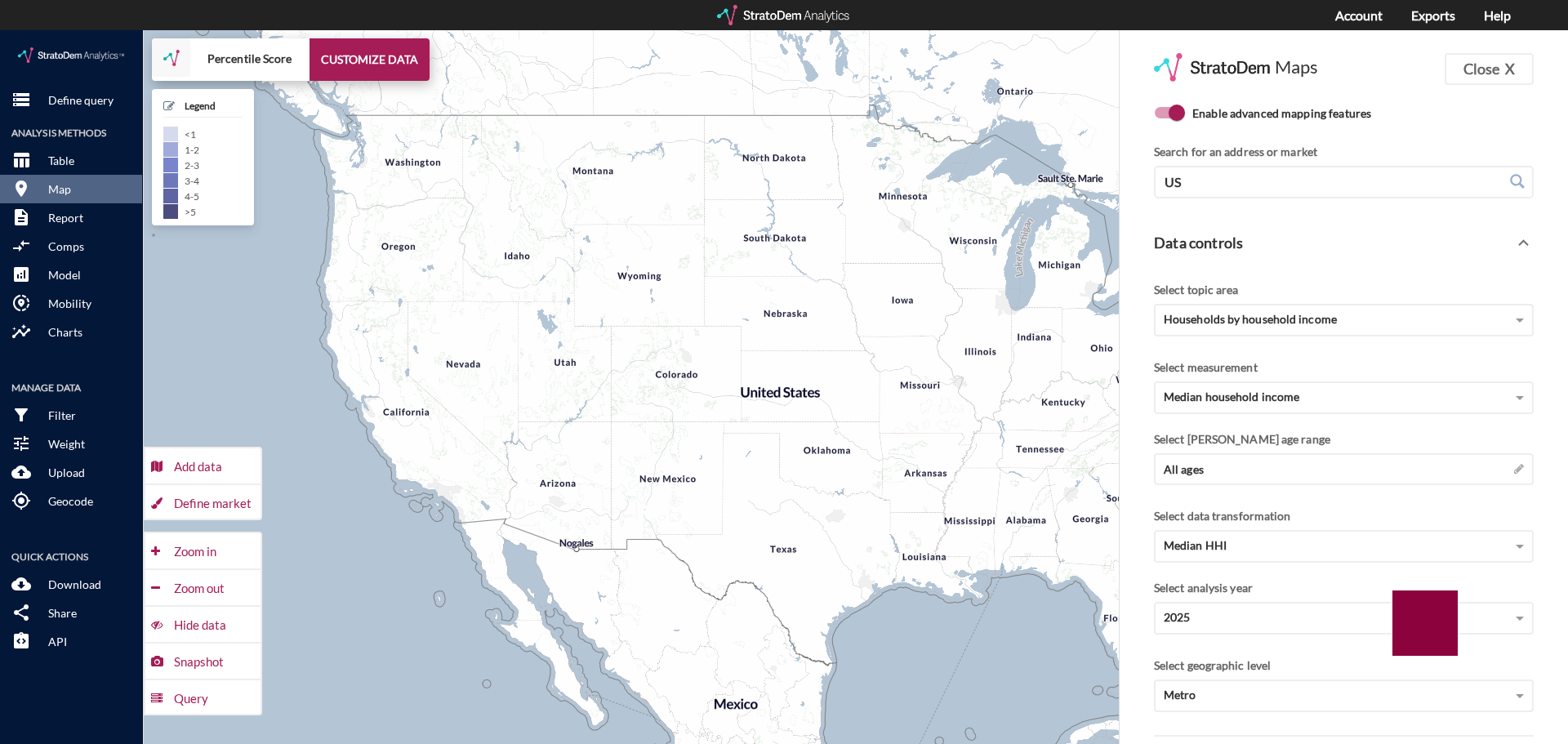
click div "Define market"
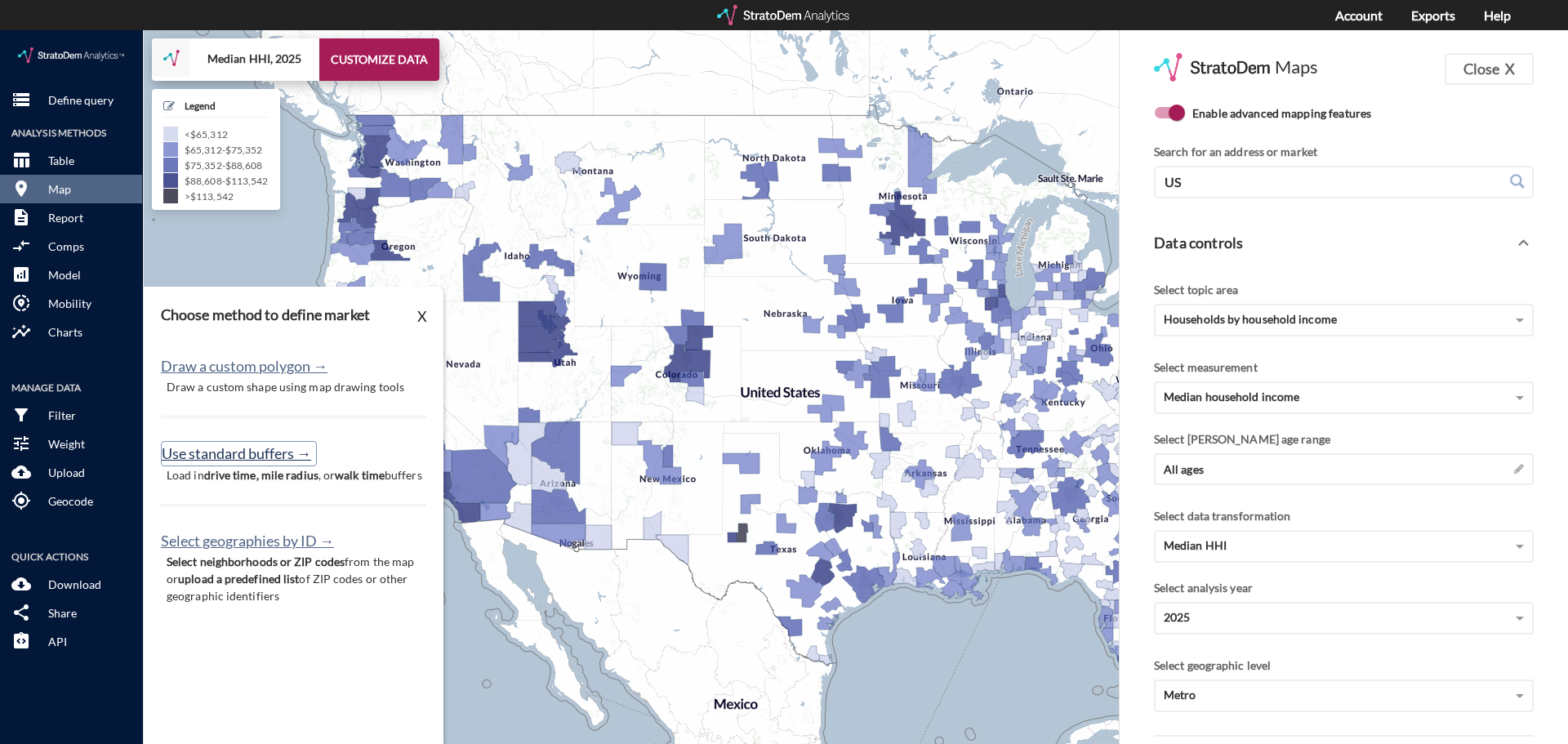
click button "Use standard buffers →"
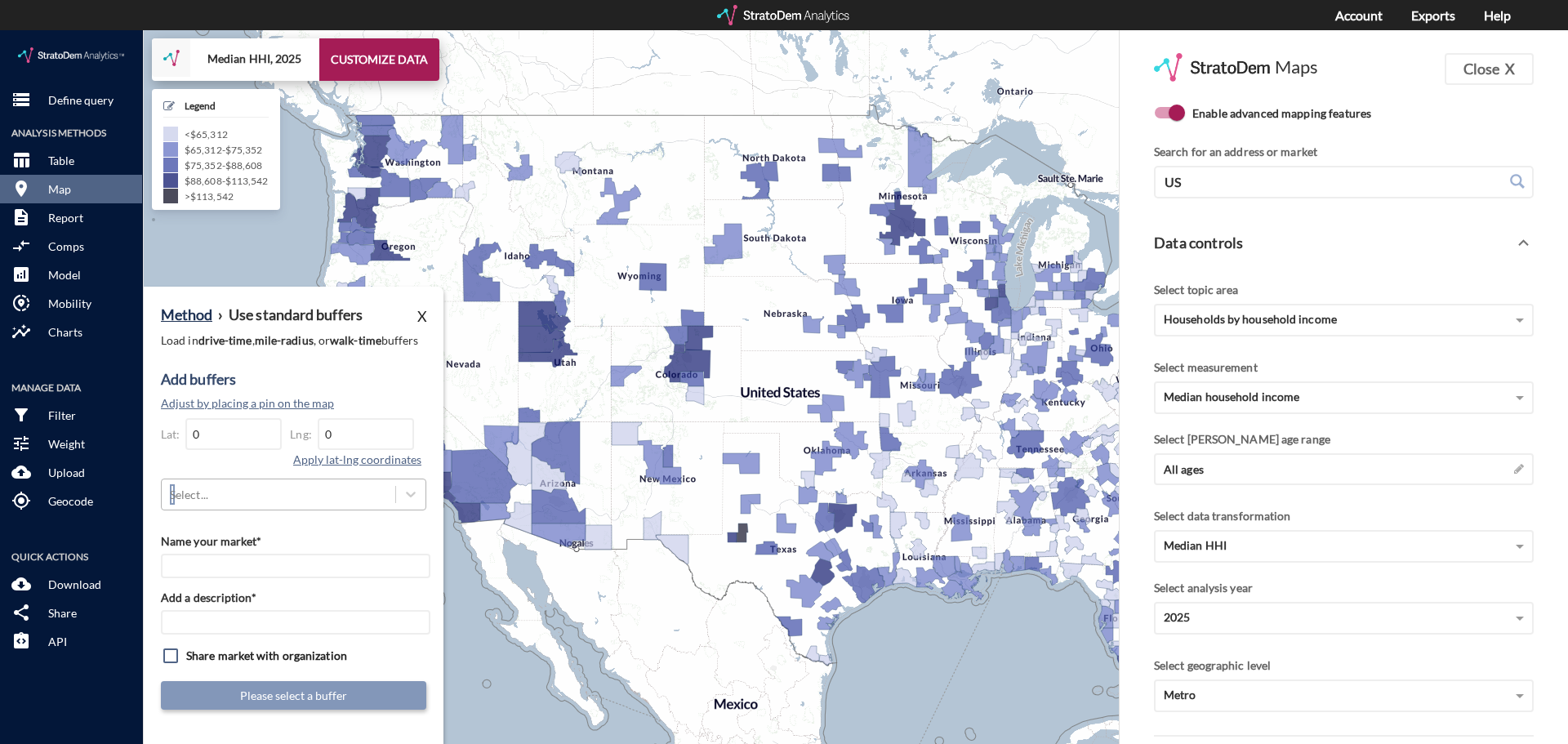
click div "Select..."
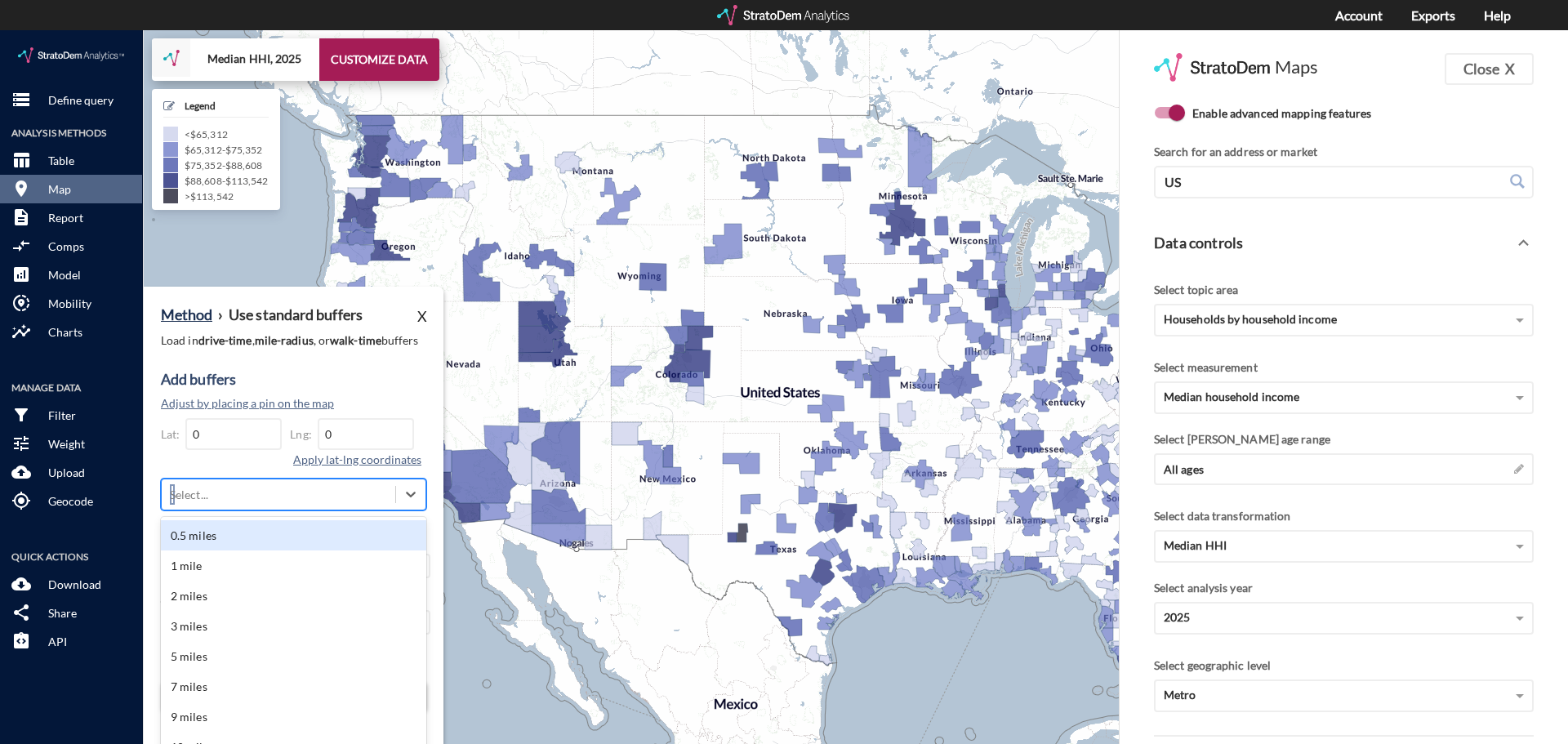
scroll to position [35, 0]
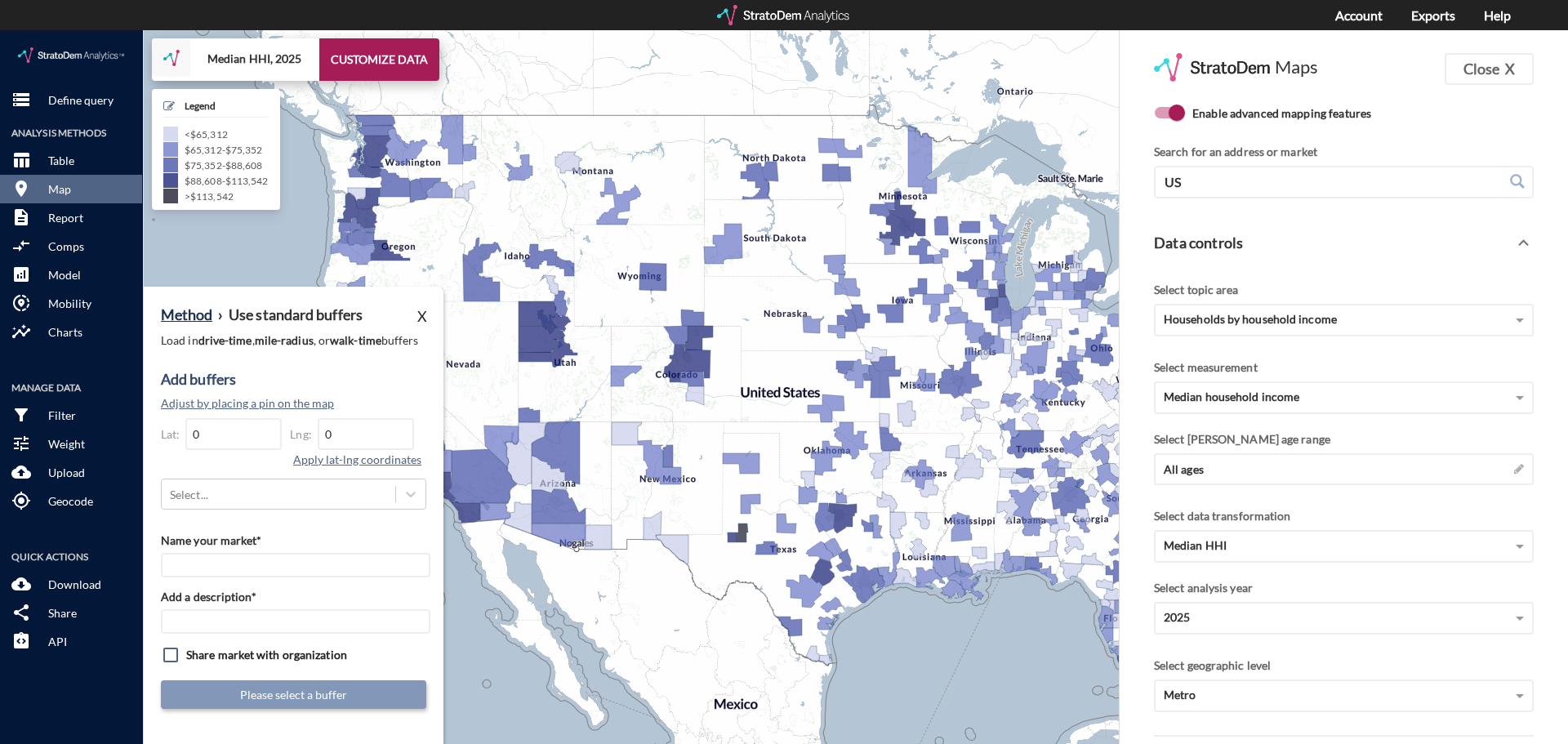
click div "Add buffers Adjust by placing a pin on the map Lat: 0 Lng: 0 Apply lat-lng coor…"
click button "X"
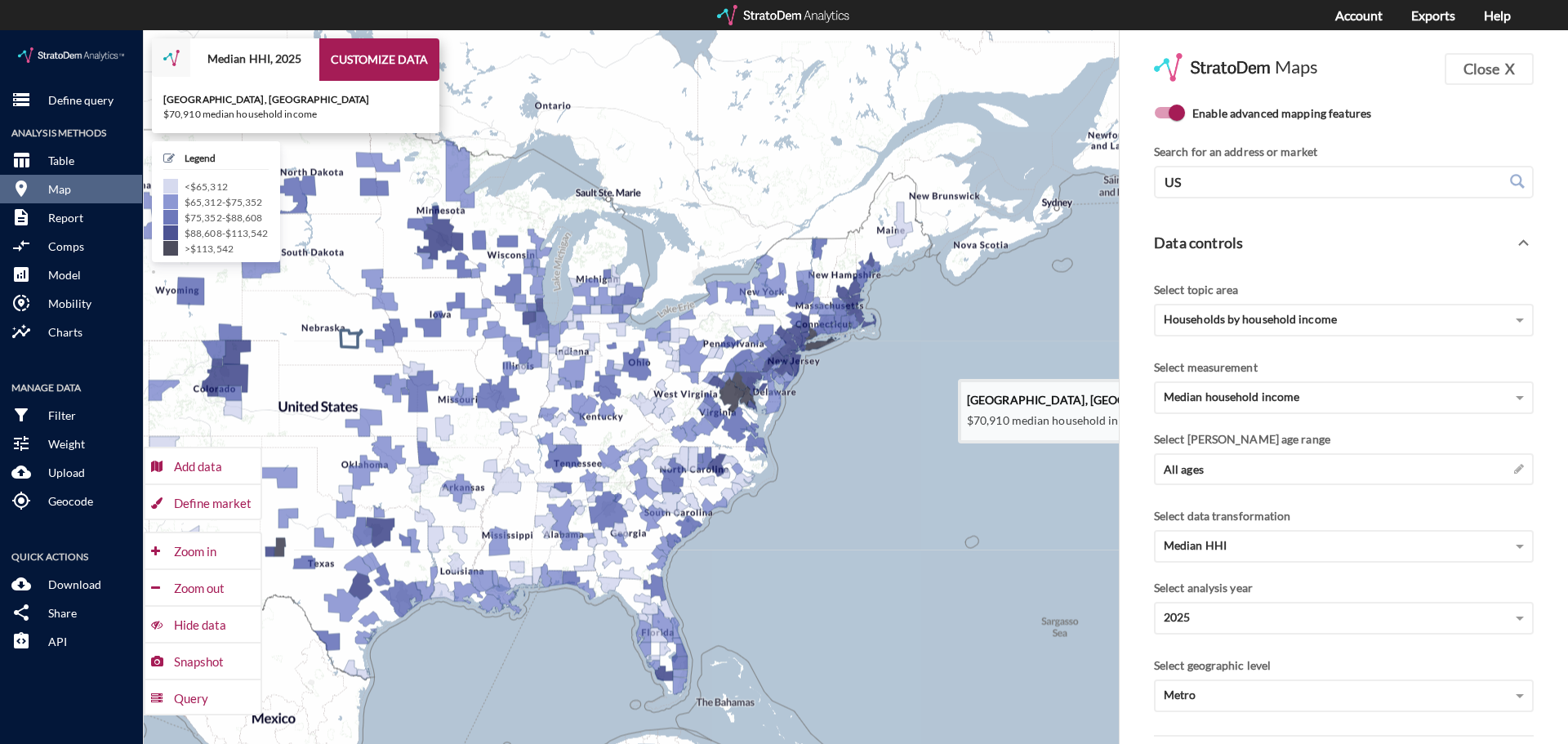
drag, startPoint x: 827, startPoint y: 298, endPoint x: 468, endPoint y: 394, distance: 371.6
click div "+ − Median HHI, 2025 CUSTOMIZE DATA Grand Island, NE $70,910 median household i…"
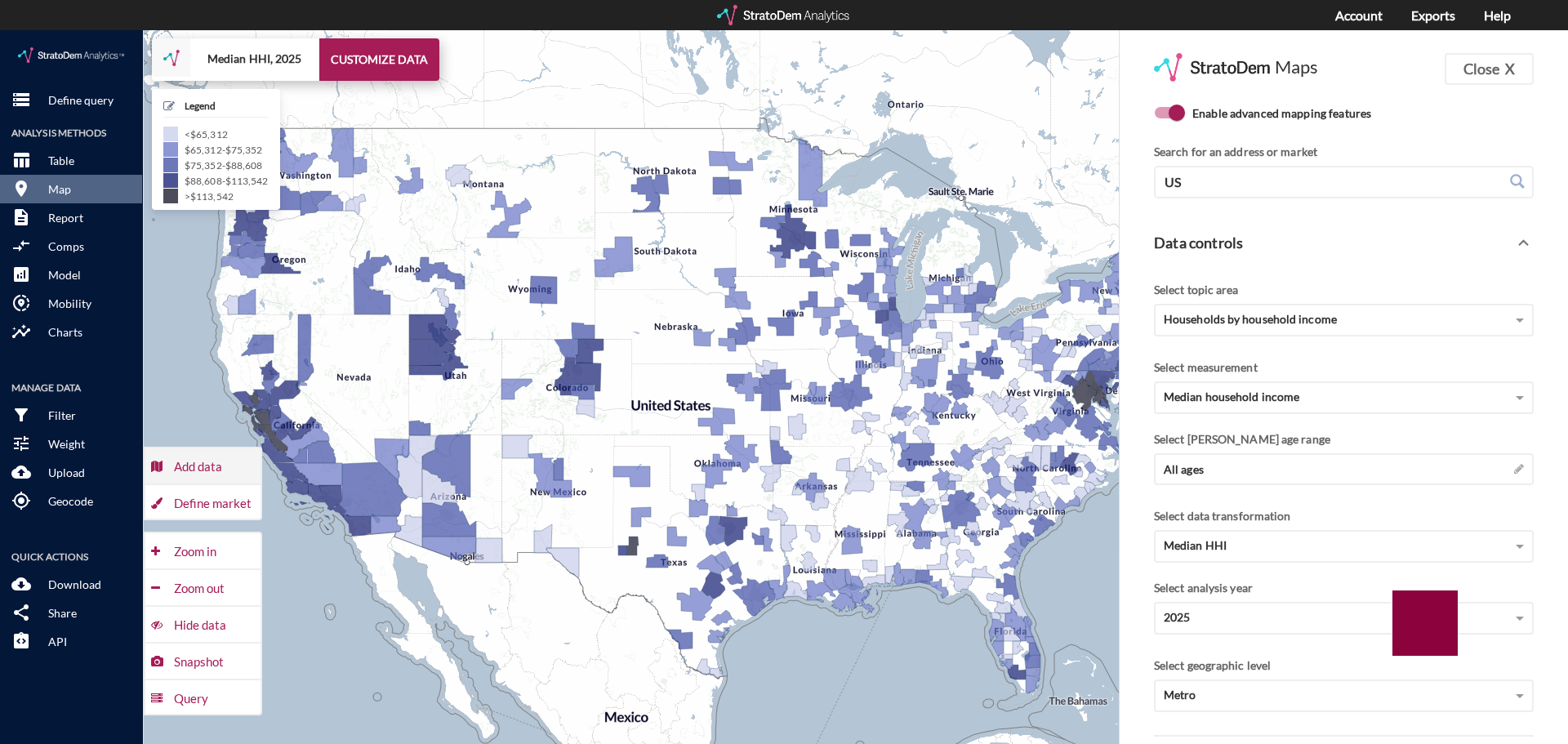
click div "Add data"
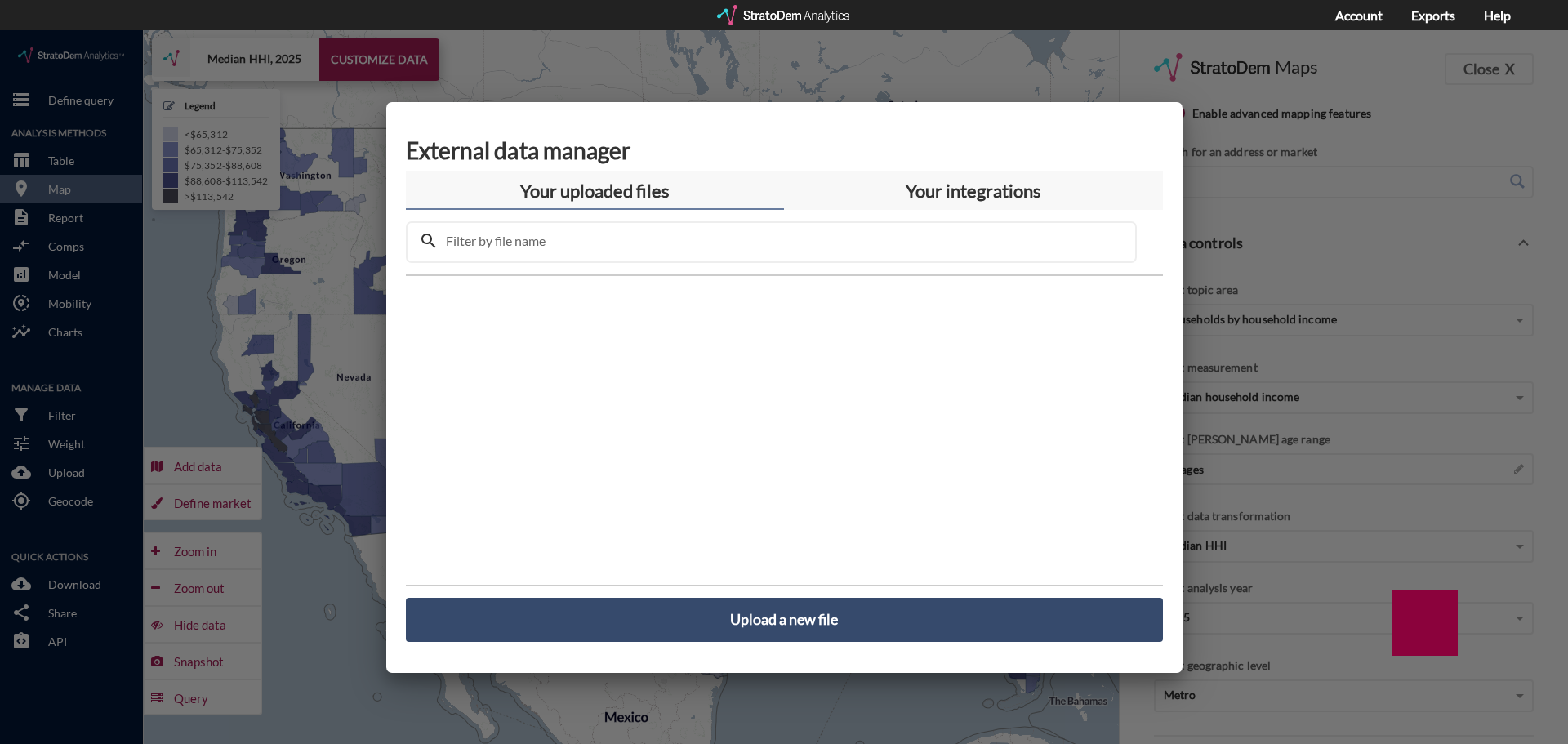
click div
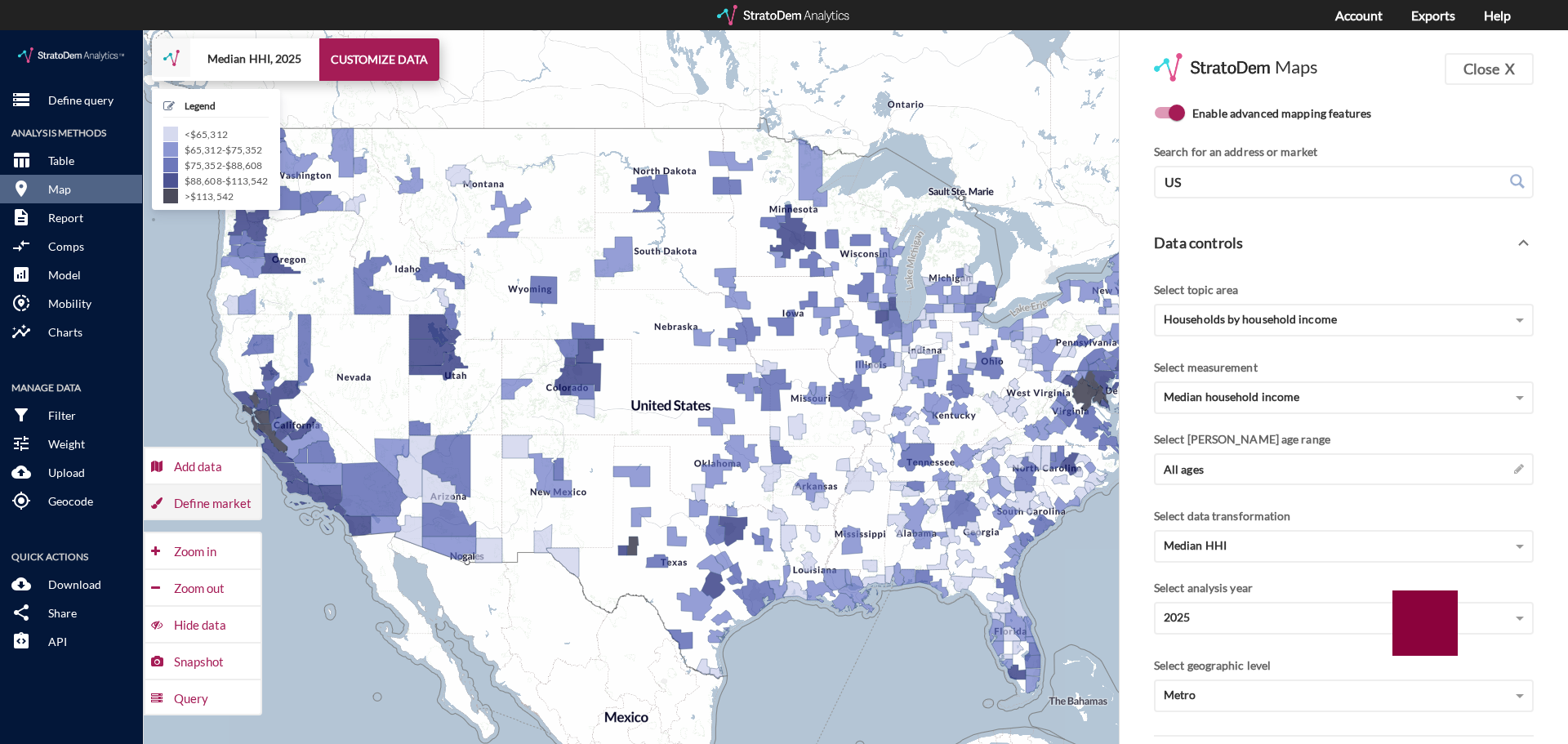
click div "Define market"
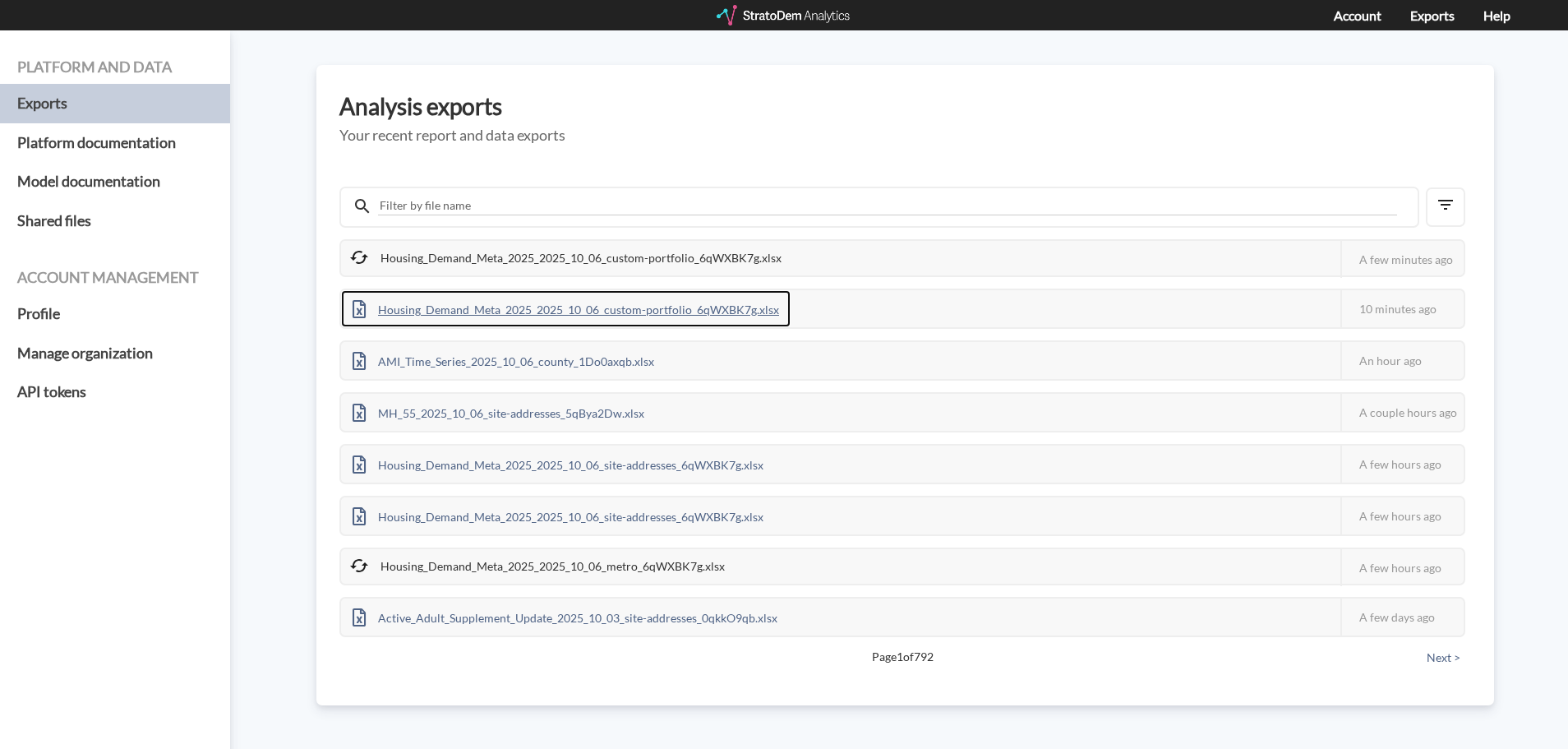
click at [500, 310] on div "Housing_Demand_Meta_2025_2025_10_06_custom-portfolio_6qWXBK7g.xlsx" at bounding box center [565, 308] width 450 height 37
